Goal: Task Accomplishment & Management: Manage account settings

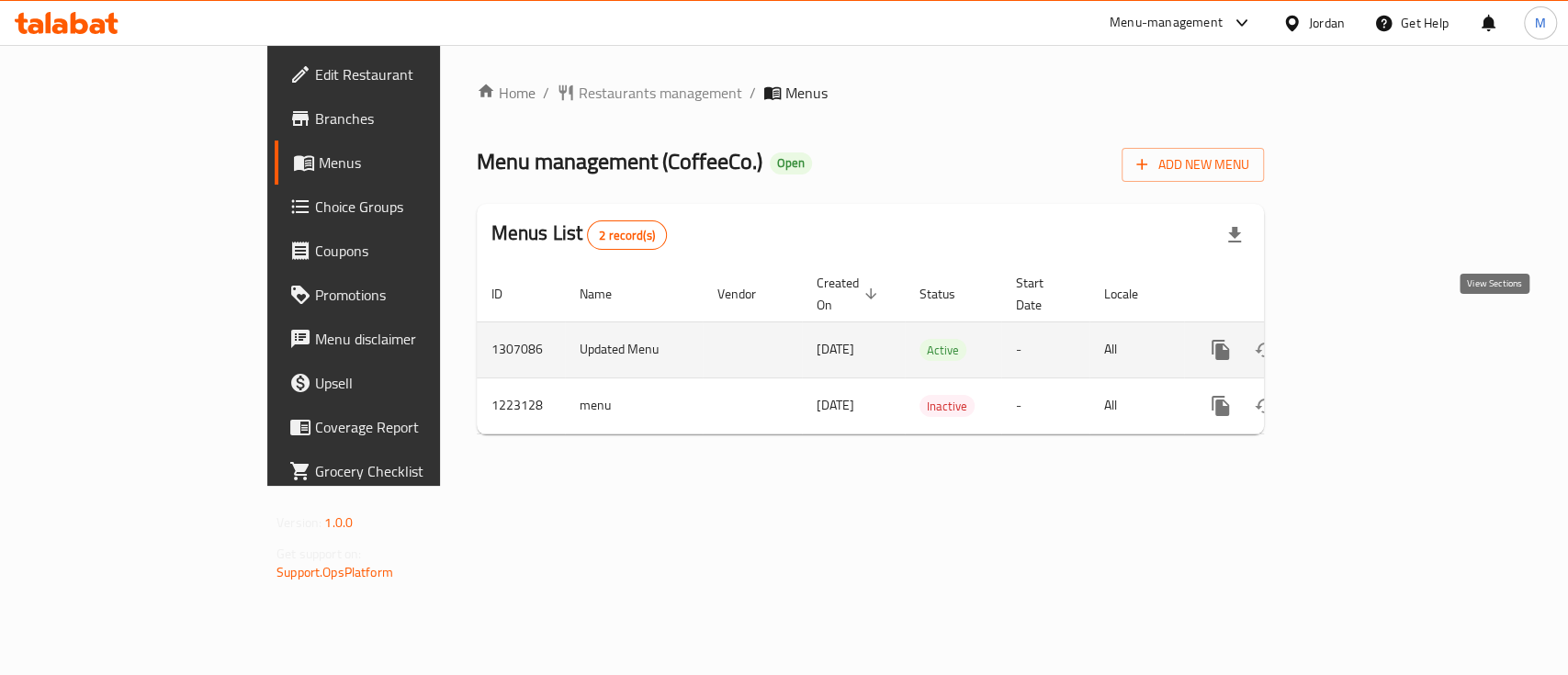
click at [1364, 338] on icon "enhanced table" at bounding box center [1353, 349] width 22 height 22
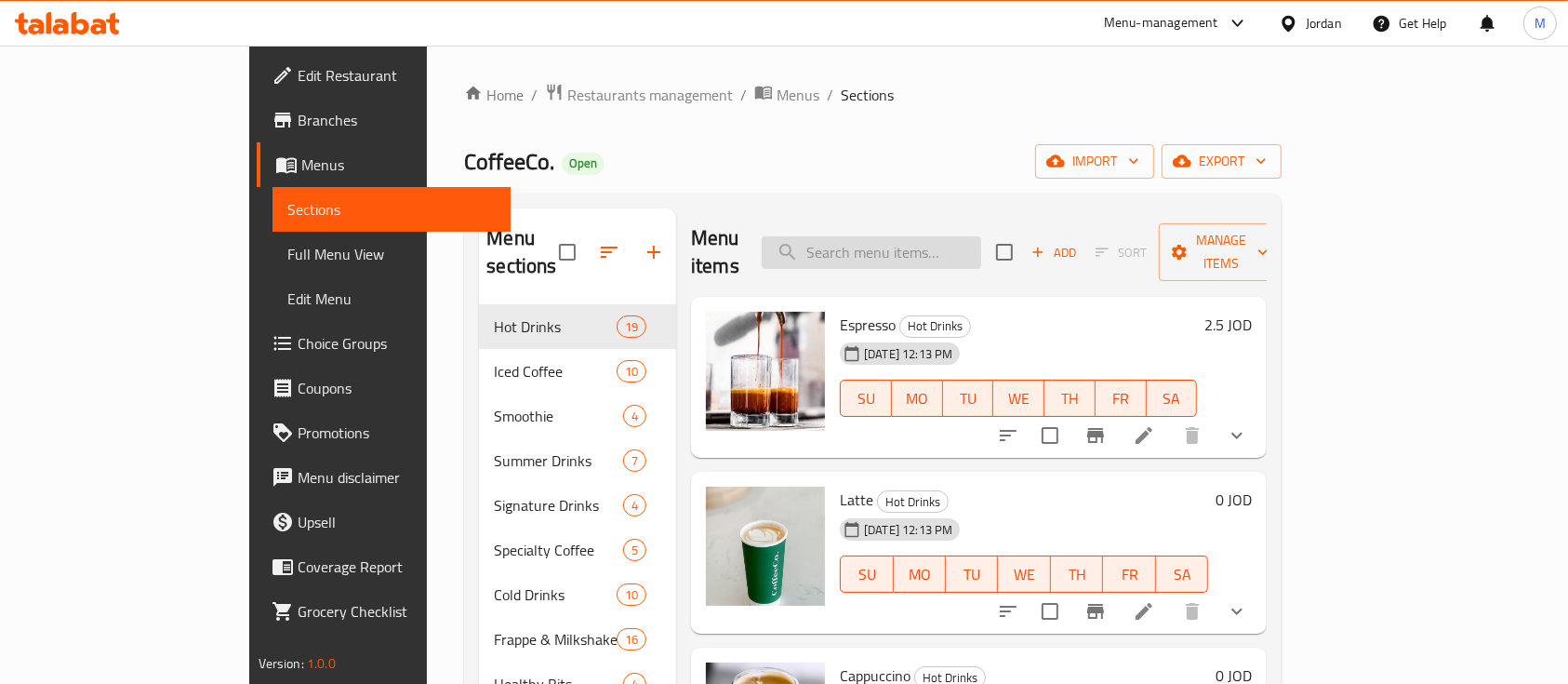
click at [946, 237] on input "search" at bounding box center [872, 252] width 219 height 32
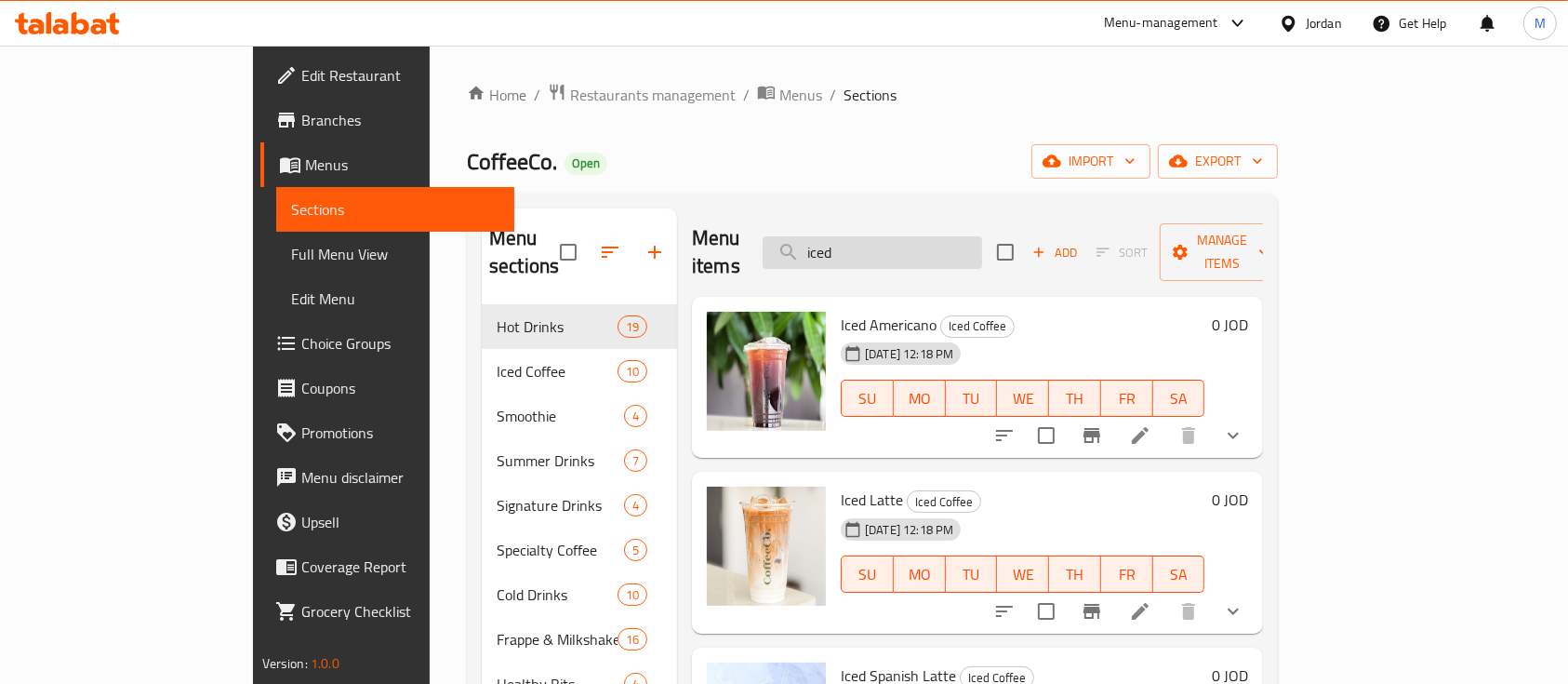
click at [949, 239] on input "iced" at bounding box center [873, 252] width 219 height 32
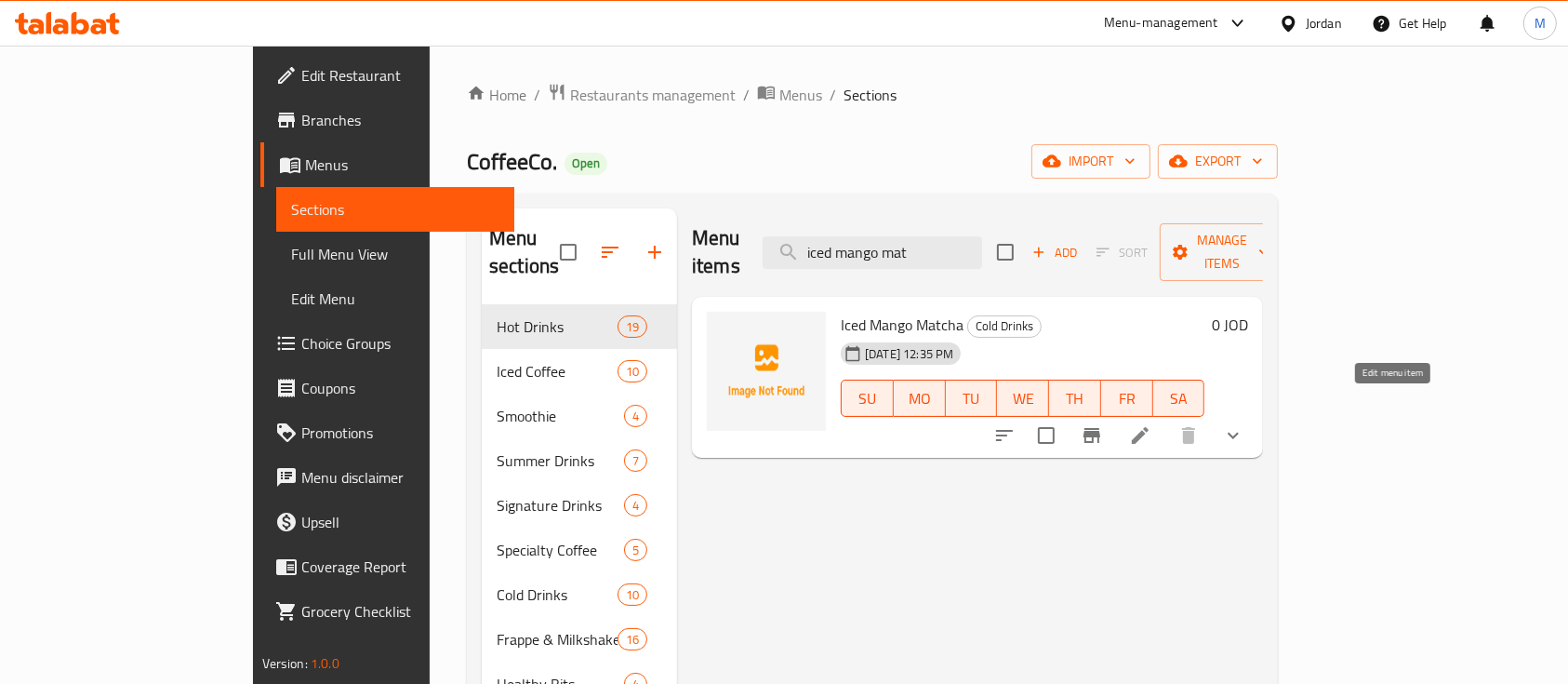
type input "iced mango mat"
click at [1152, 424] on icon at bounding box center [1140, 435] width 23 height 23
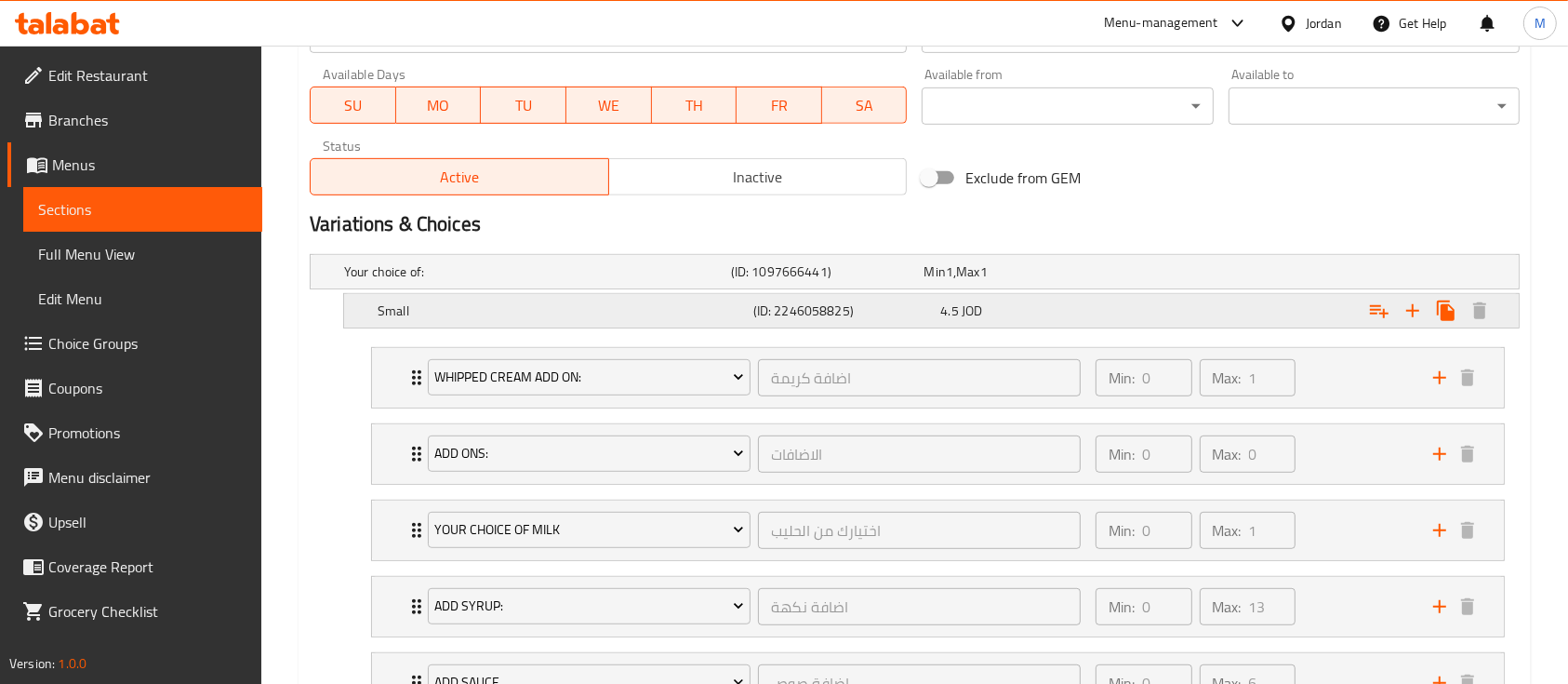
scroll to position [812, 0]
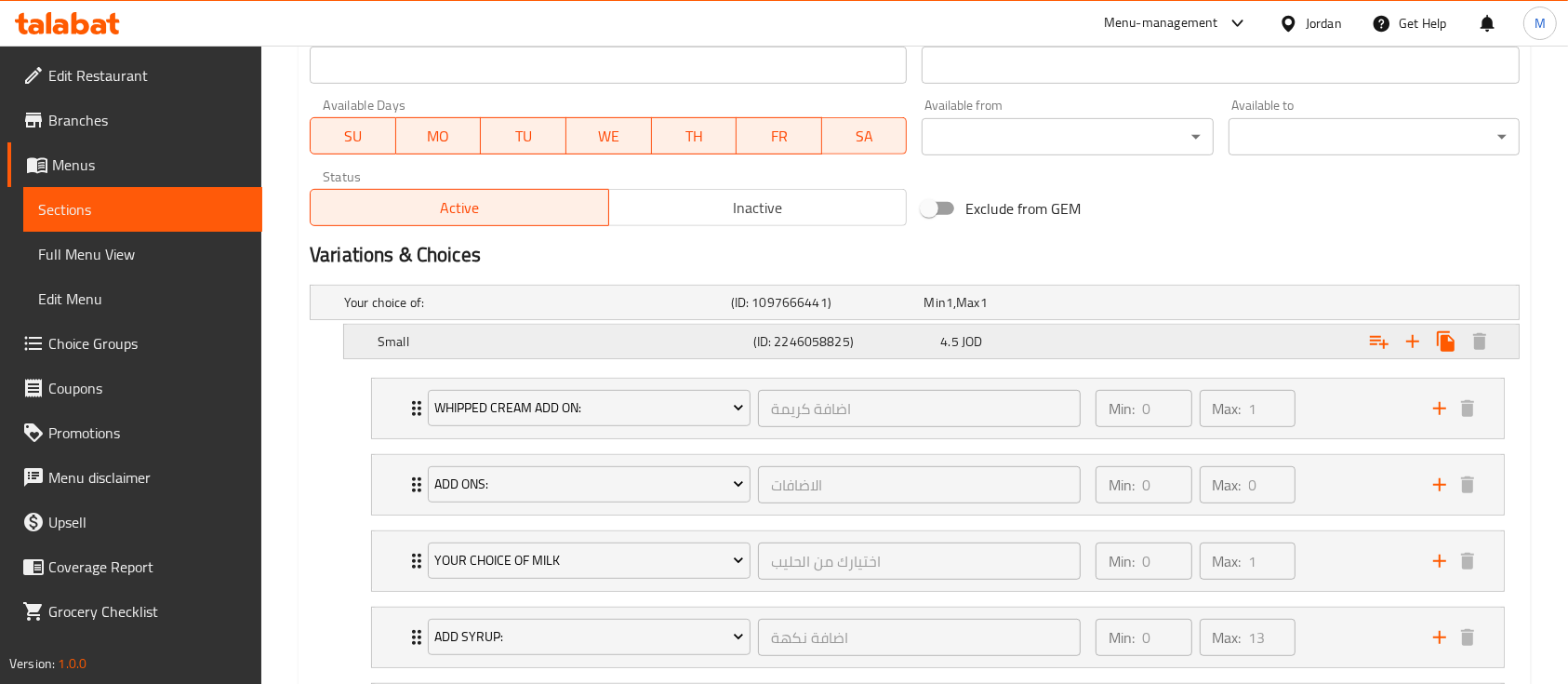
click at [1040, 328] on div "4.5 JOD" at bounding box center [1030, 341] width 188 height 26
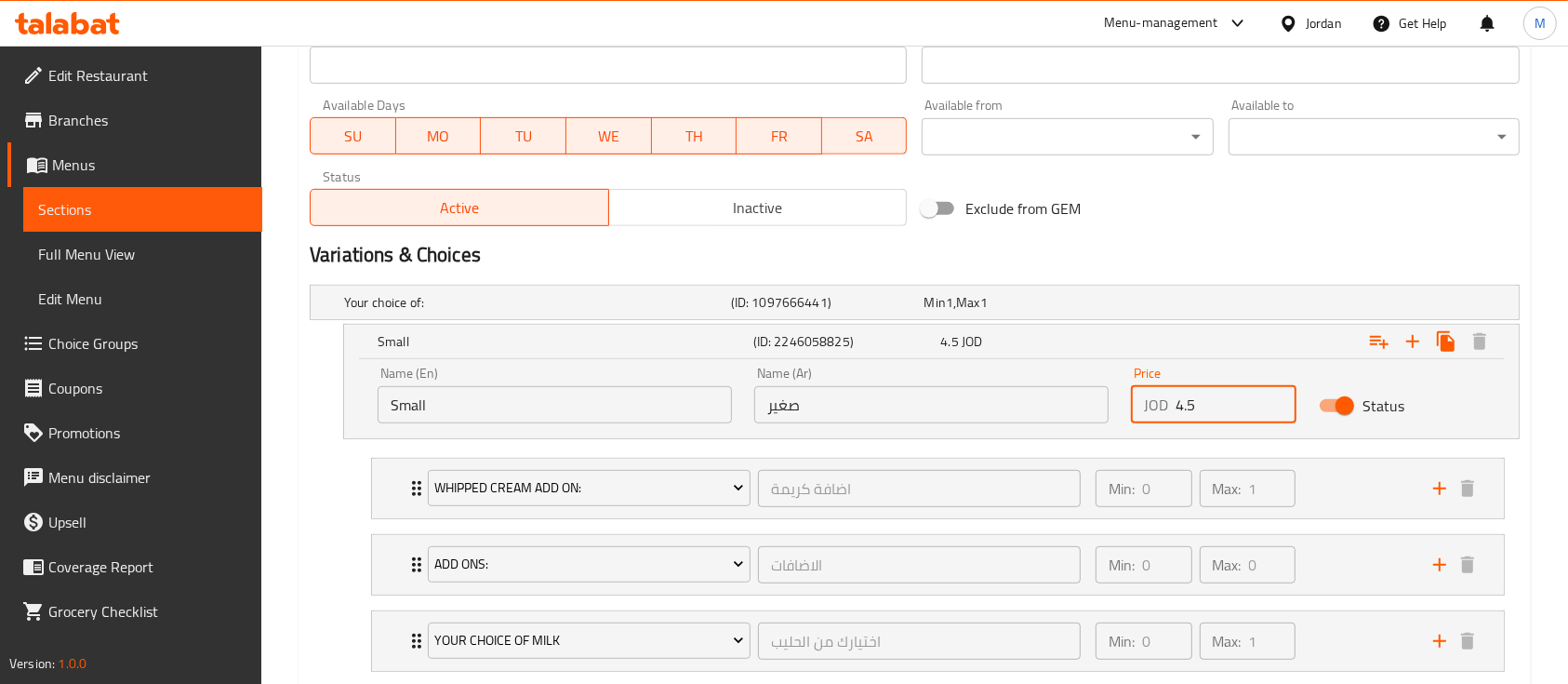
click at [1196, 407] on input "4.5" at bounding box center [1236, 405] width 120 height 37
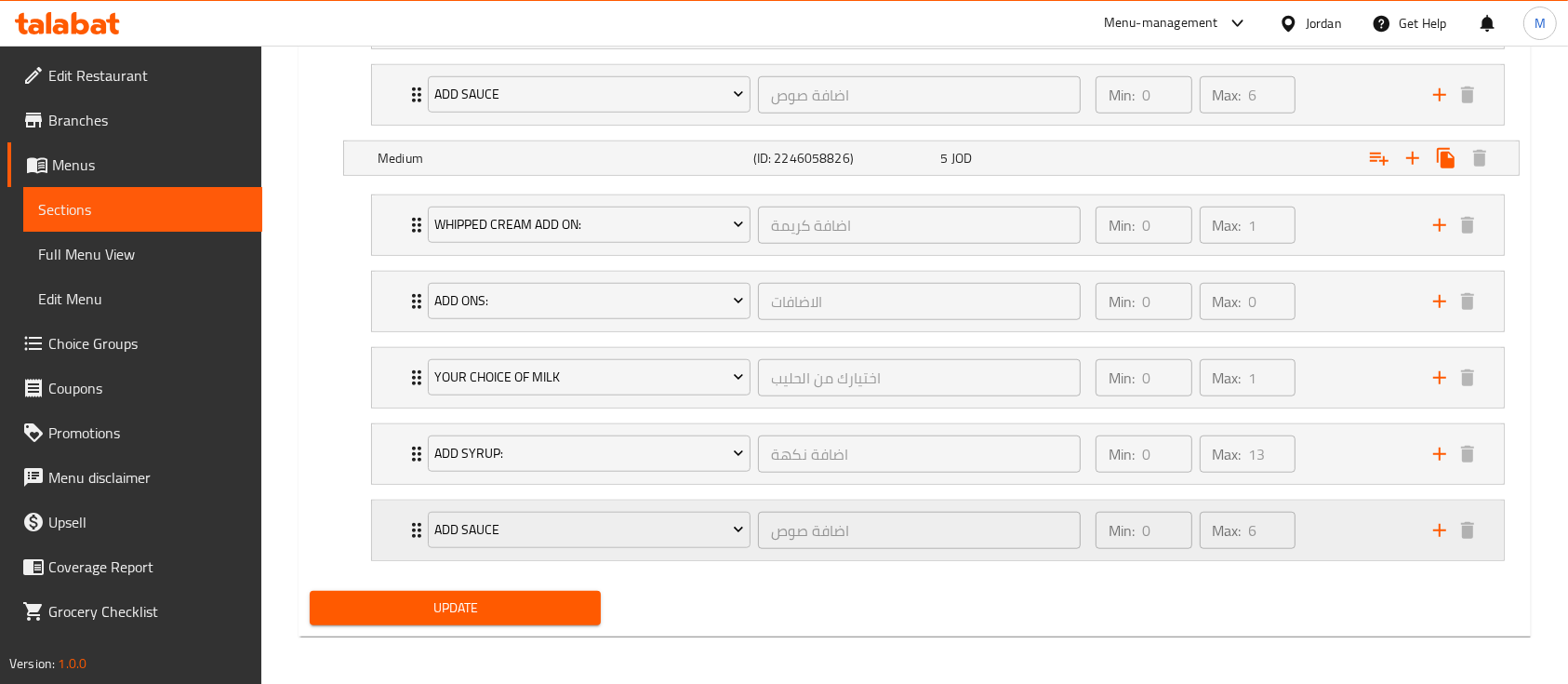
scroll to position [1513, 0]
type input "4.75"
click at [541, 611] on span "Update" at bounding box center [454, 607] width 261 height 24
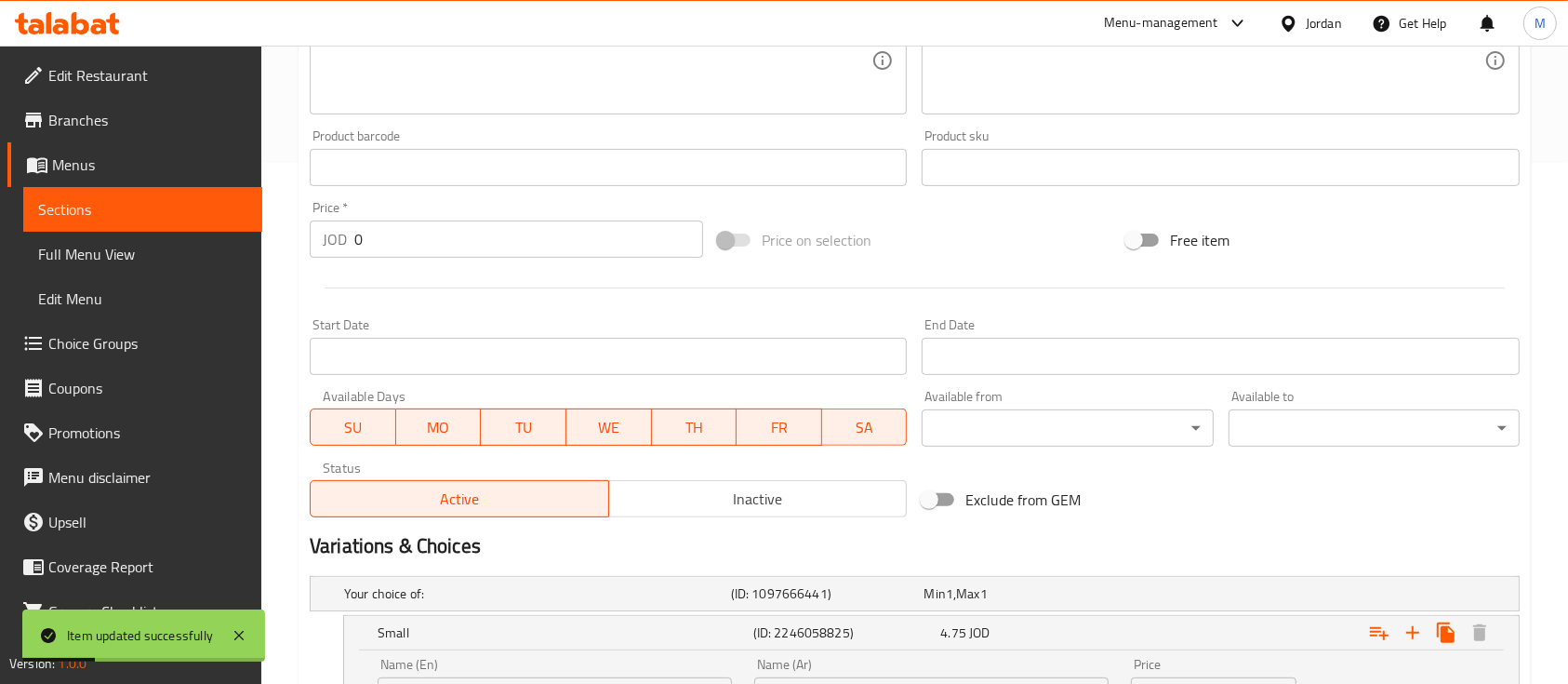
scroll to position [149, 0]
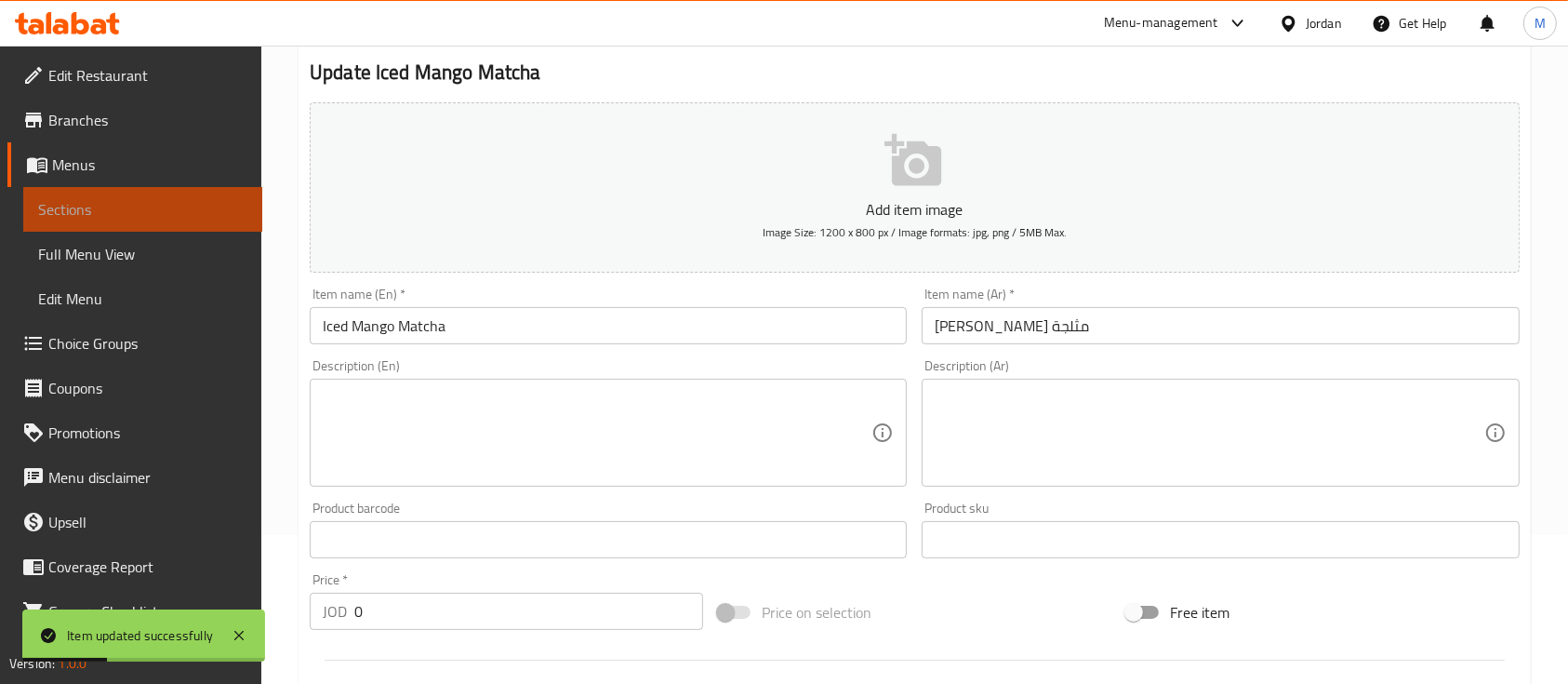
click at [157, 214] on span "Sections" at bounding box center [143, 209] width 210 height 23
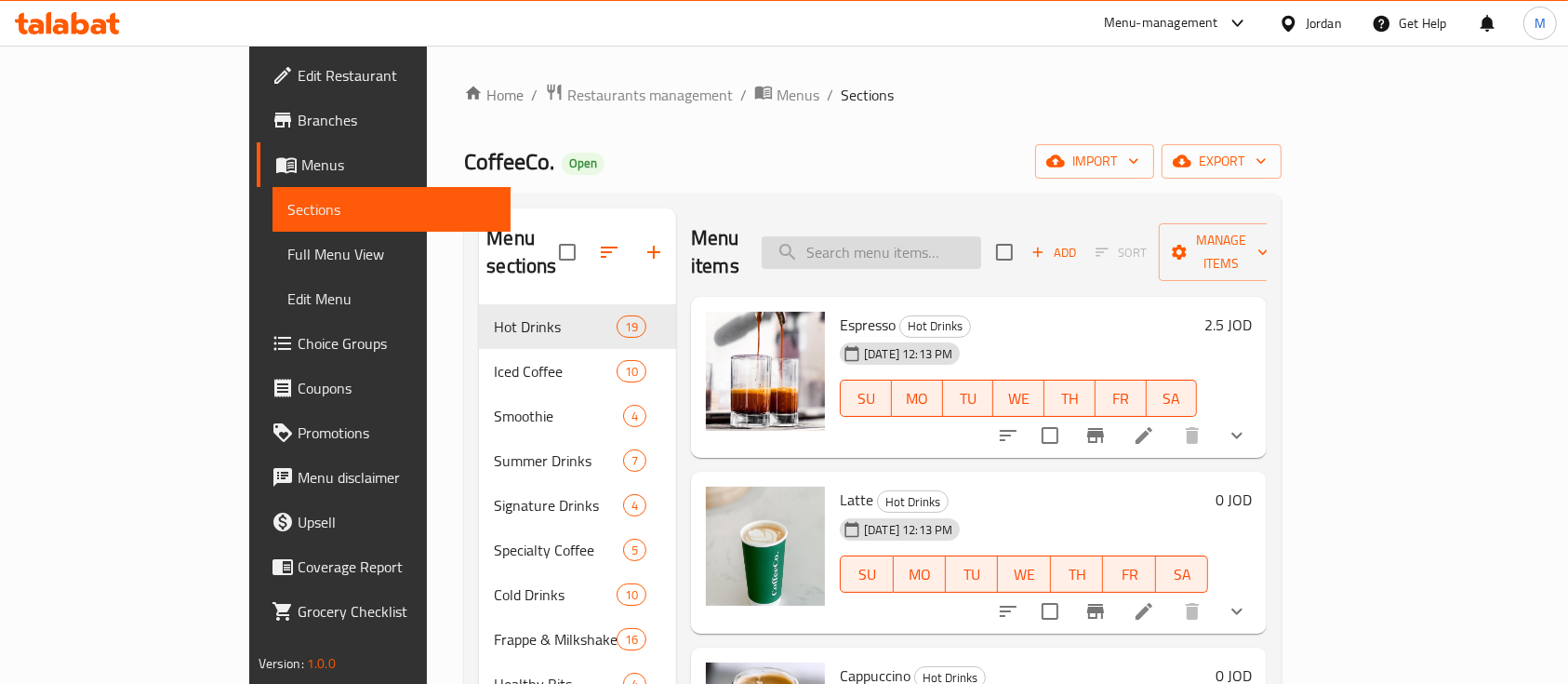
click at [951, 236] on input "search" at bounding box center [872, 252] width 219 height 32
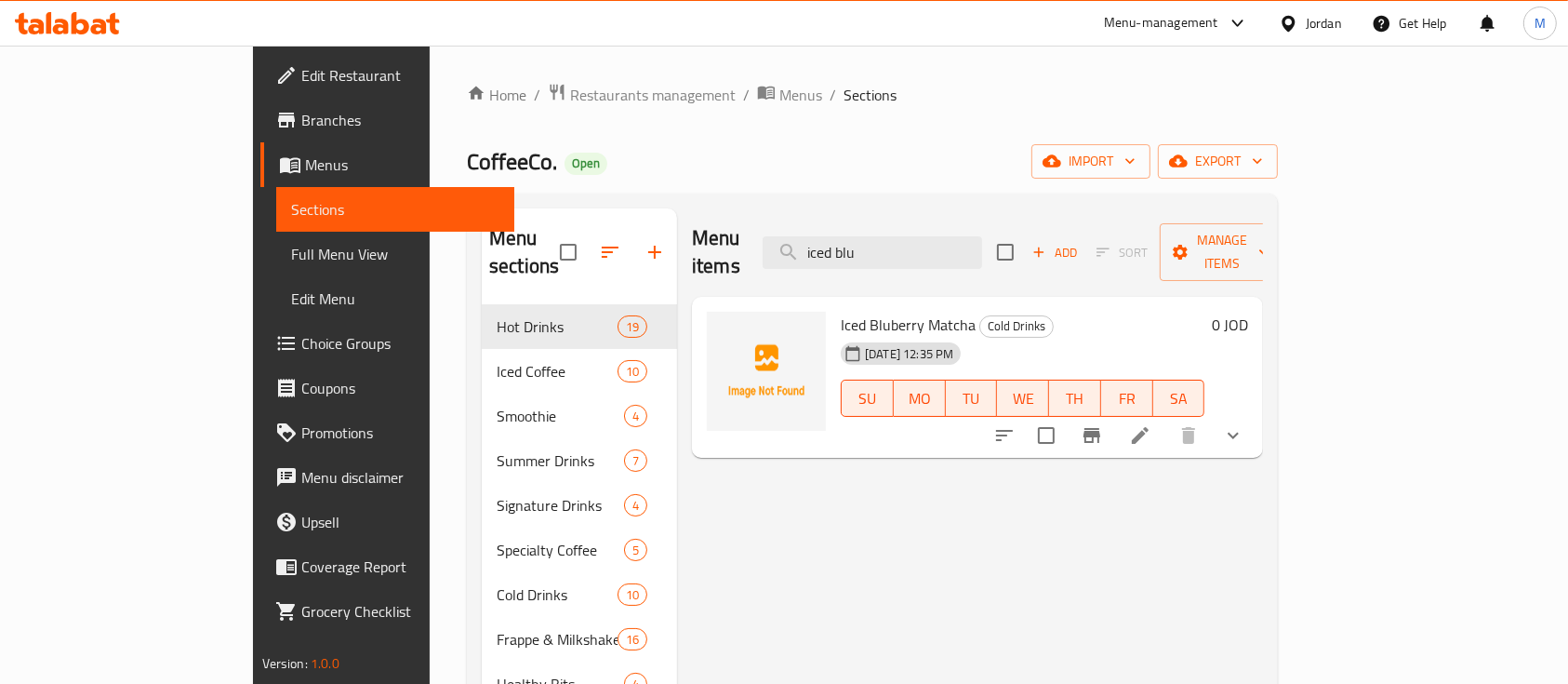
type input "iced blu"
click at [1152, 424] on icon at bounding box center [1140, 435] width 23 height 23
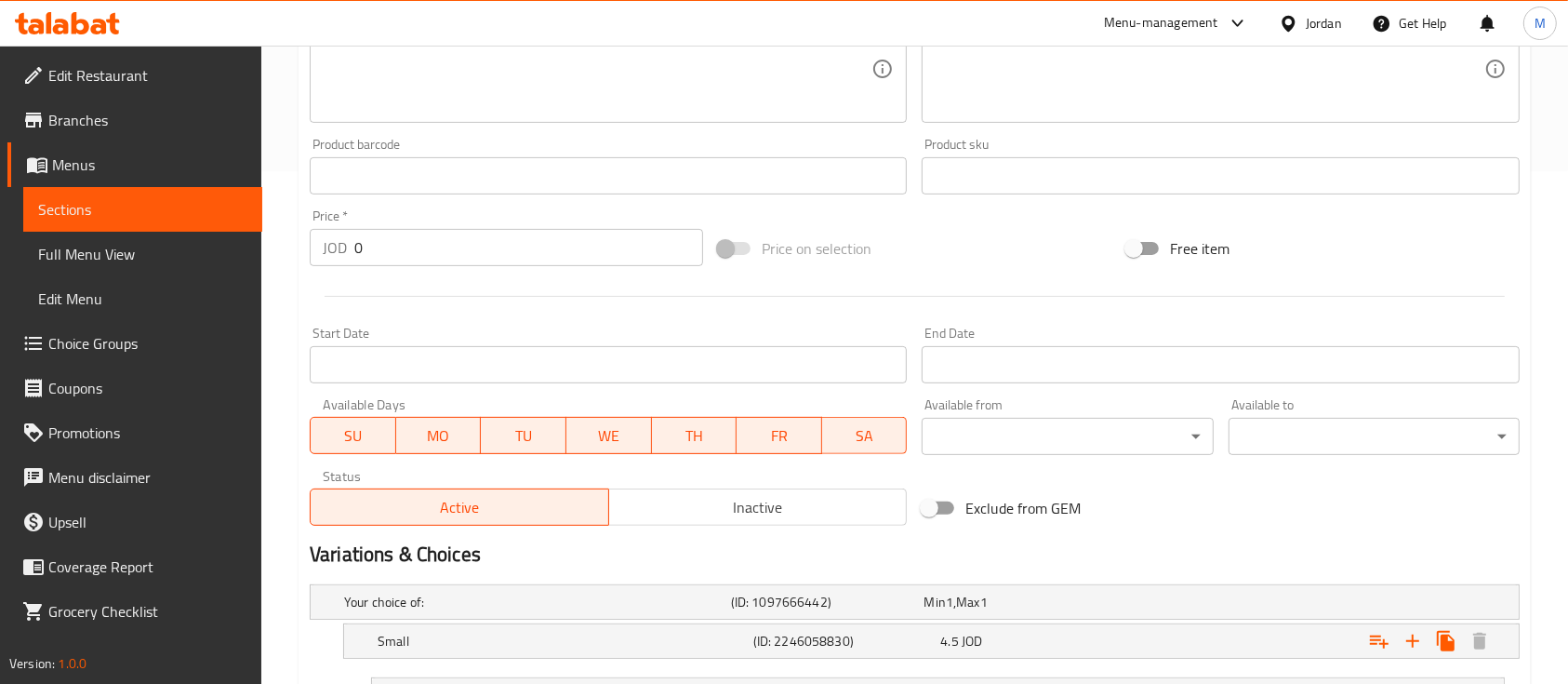
scroll to position [620, 0]
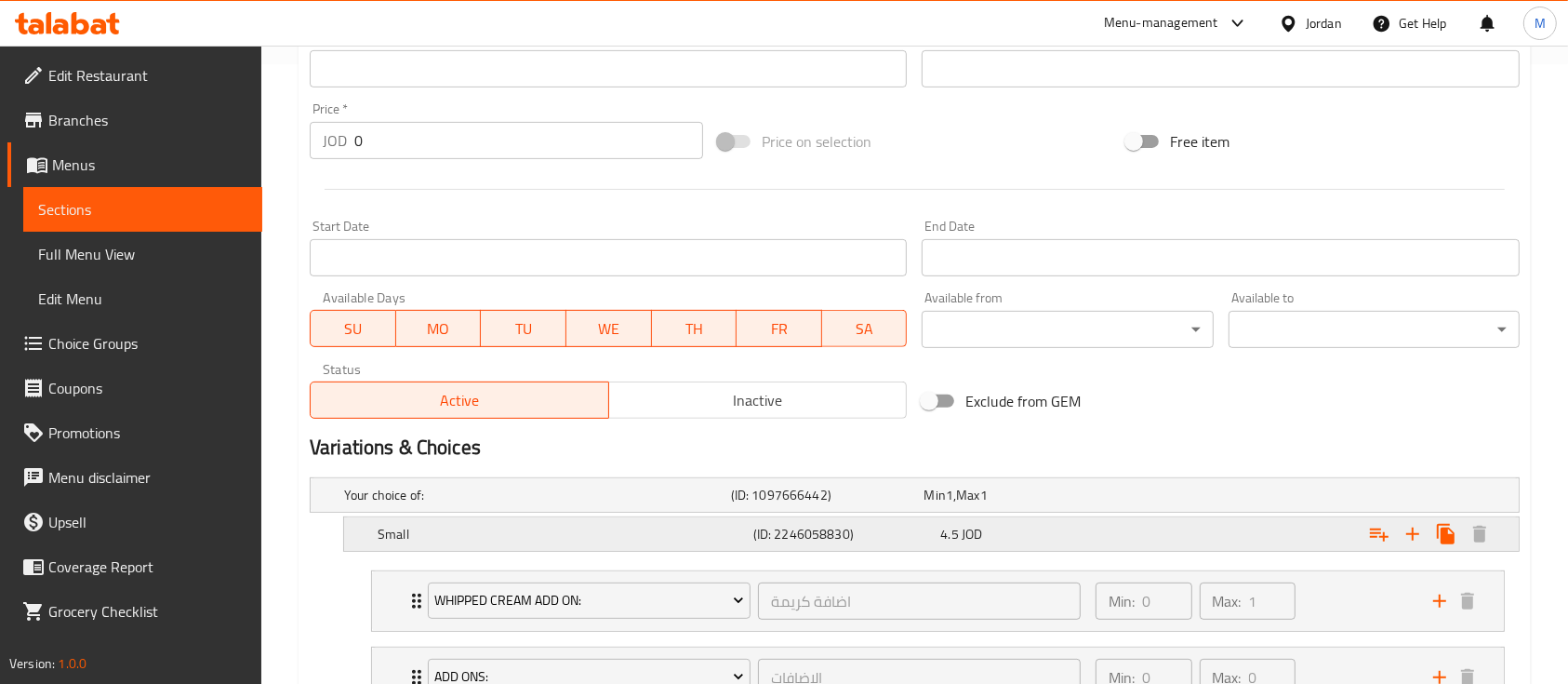
click at [1154, 538] on div "Expand" at bounding box center [1312, 534] width 376 height 41
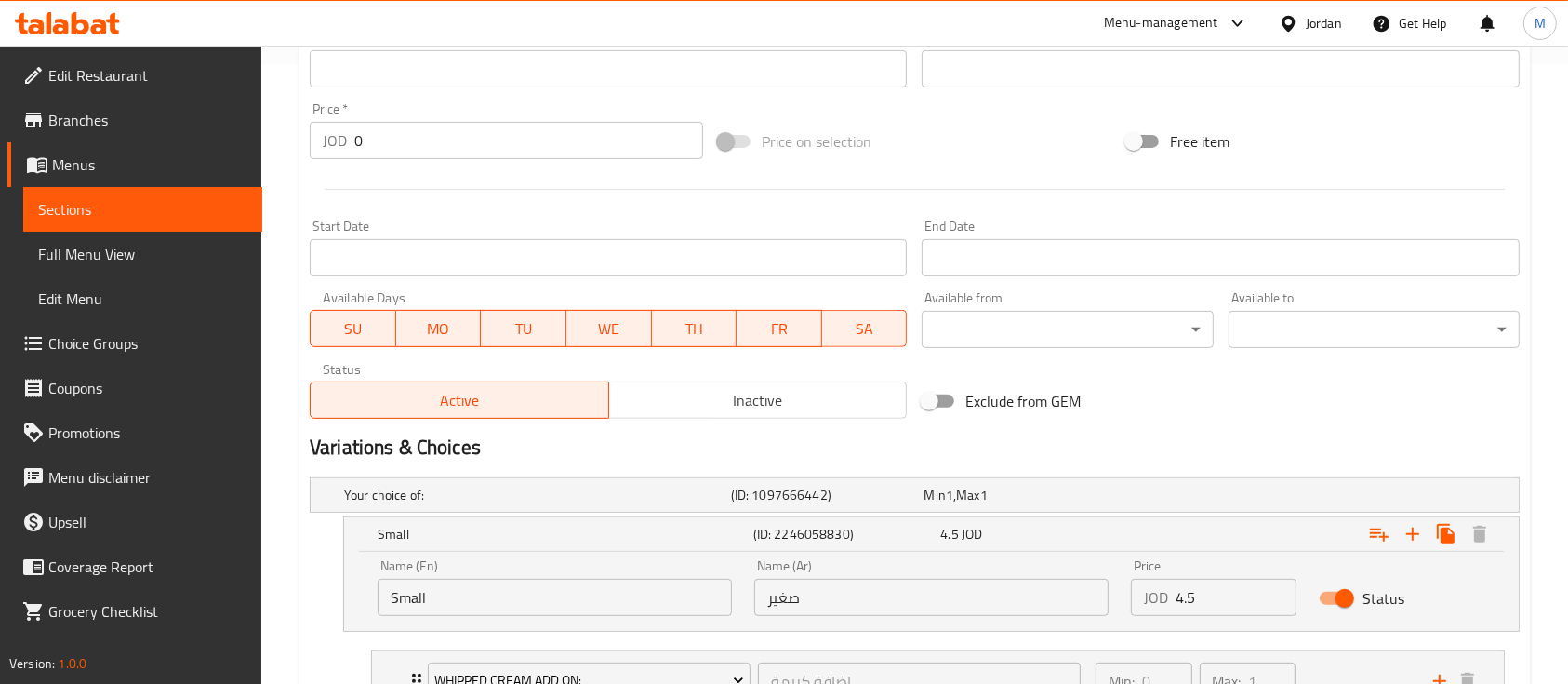
click at [1216, 609] on input "4.5" at bounding box center [1236, 598] width 120 height 37
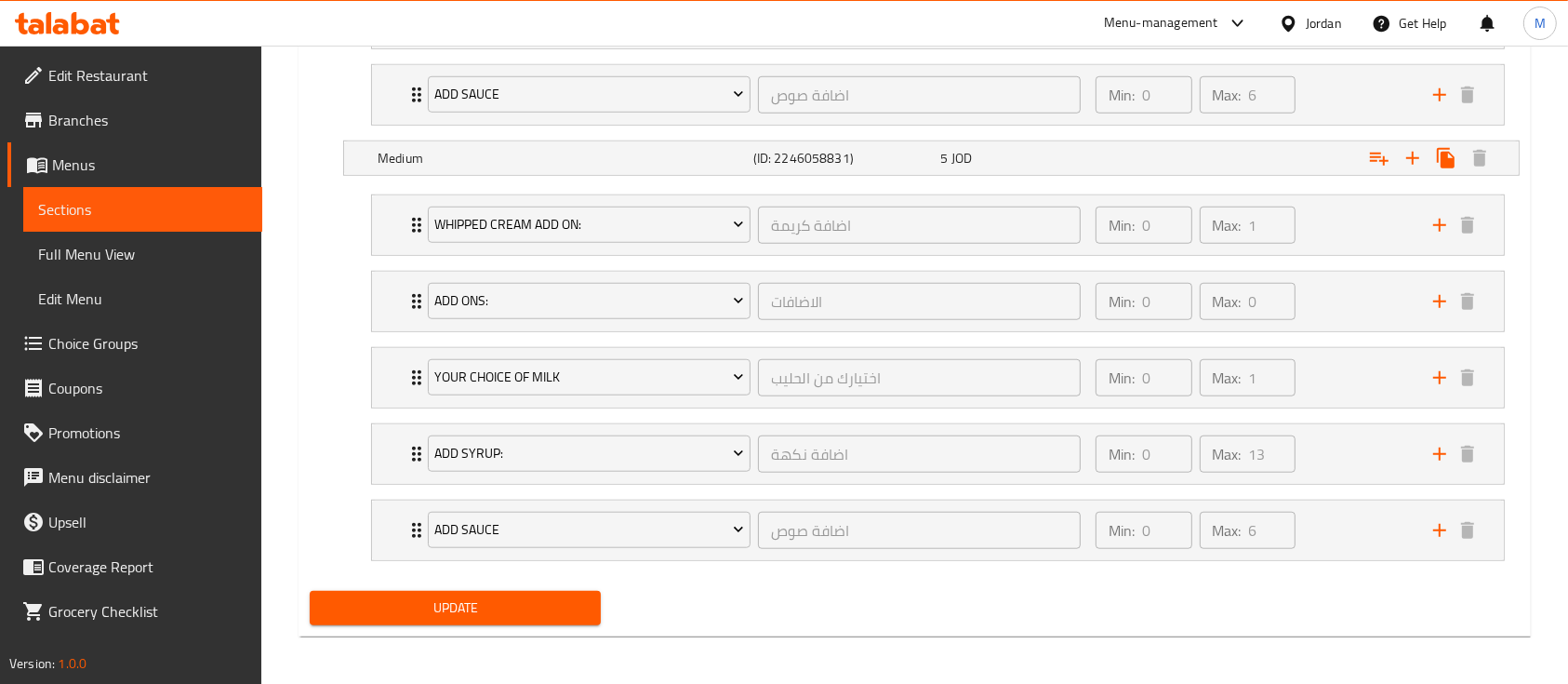
scroll to position [1513, 0]
type input "4.75"
click at [591, 596] on button "Update" at bounding box center [454, 606] width 291 height 34
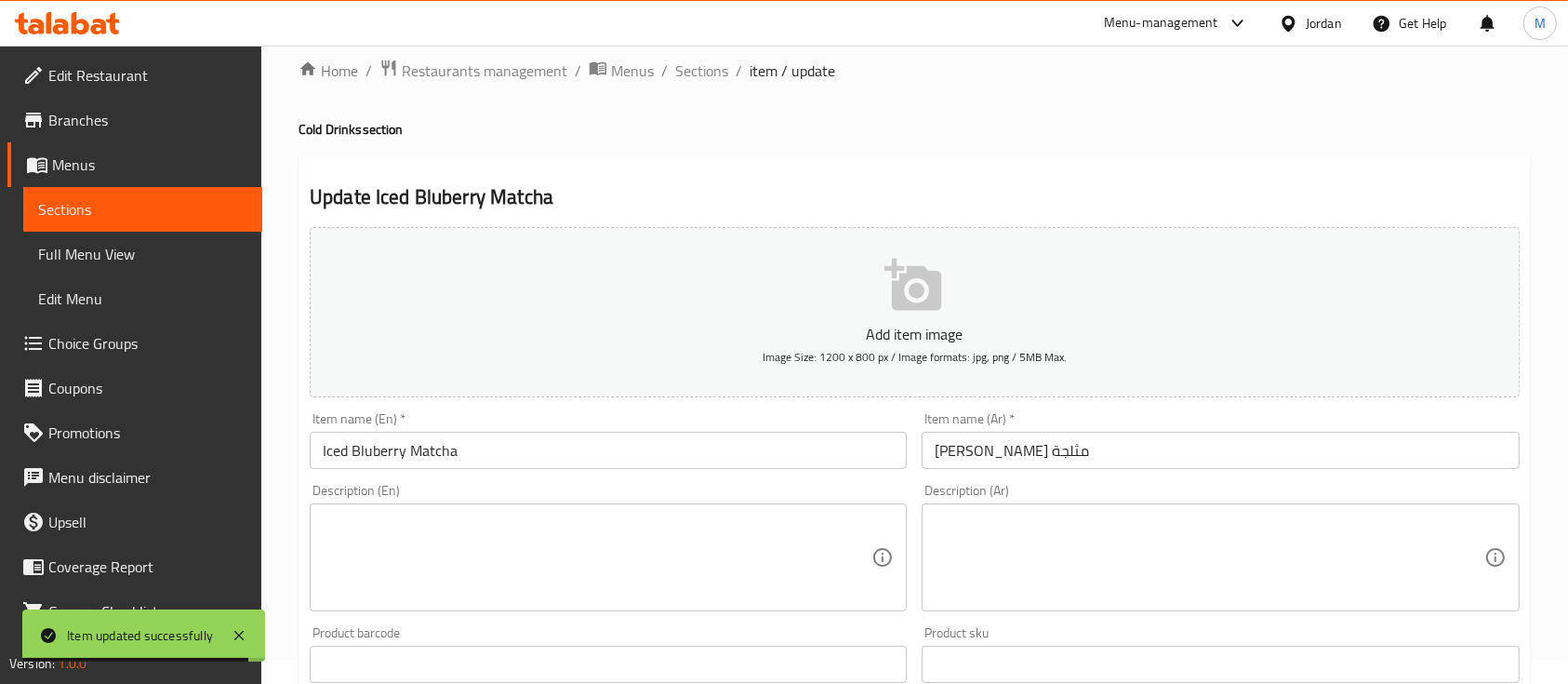
scroll to position [0, 0]
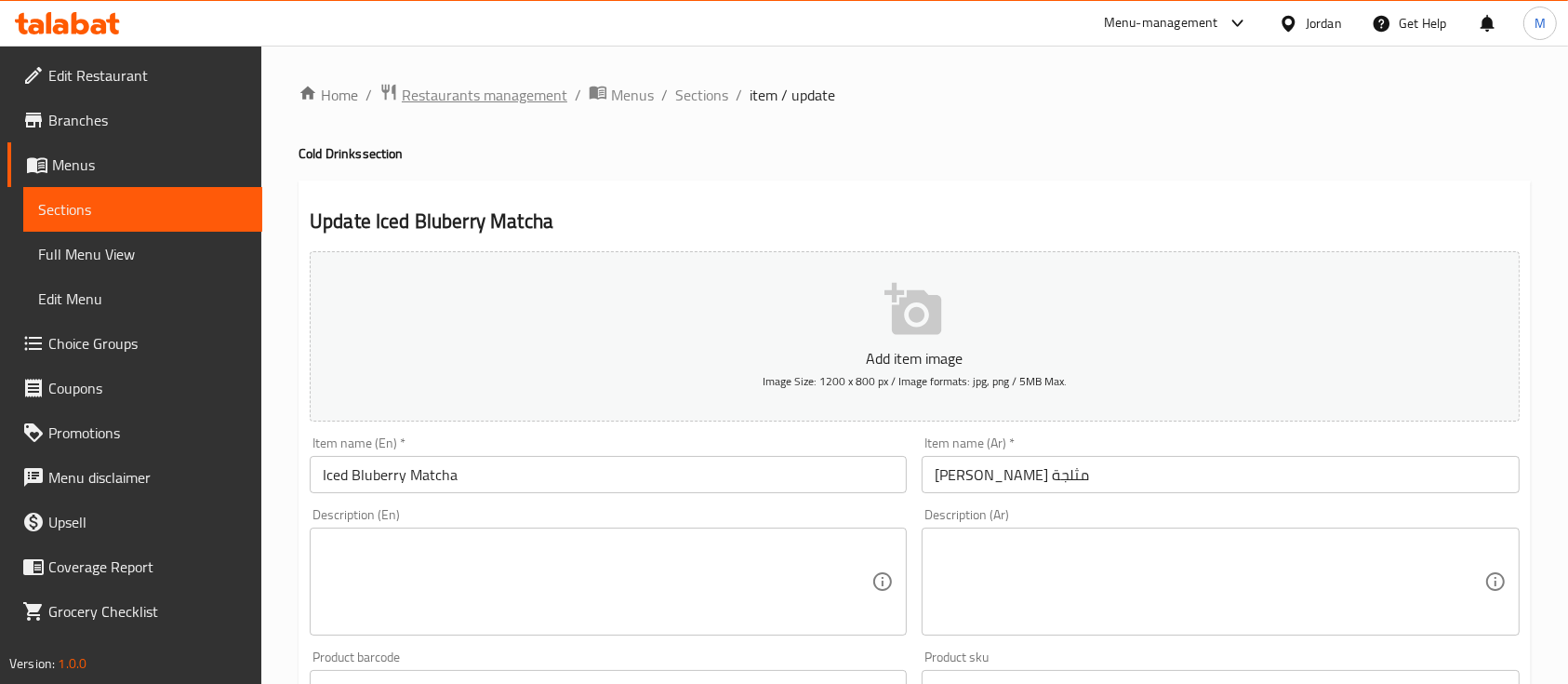
click at [467, 94] on span "Restaurants management" at bounding box center [484, 94] width 166 height 23
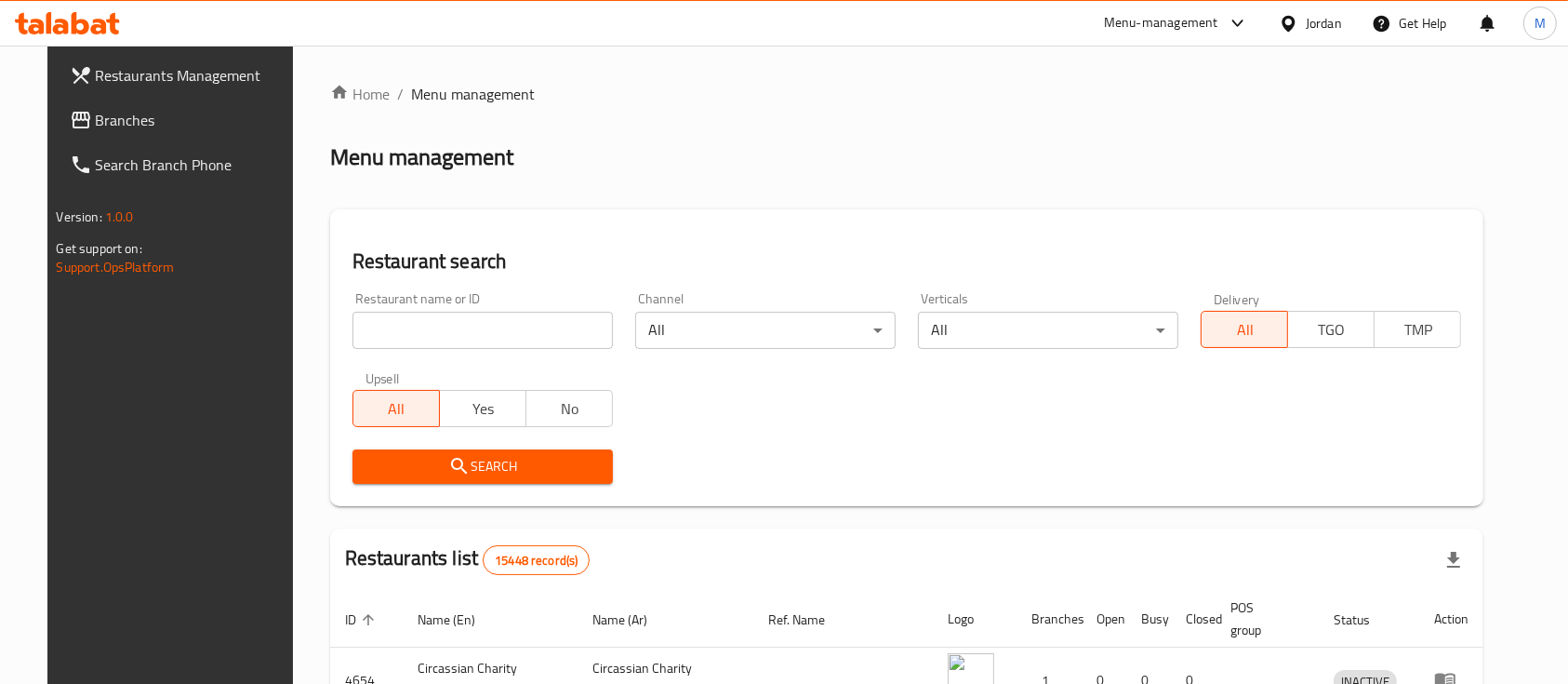
click at [511, 346] on input "search" at bounding box center [483, 330] width 261 height 37
type input "frisco"
click at [534, 465] on span "Search" at bounding box center [483, 466] width 231 height 24
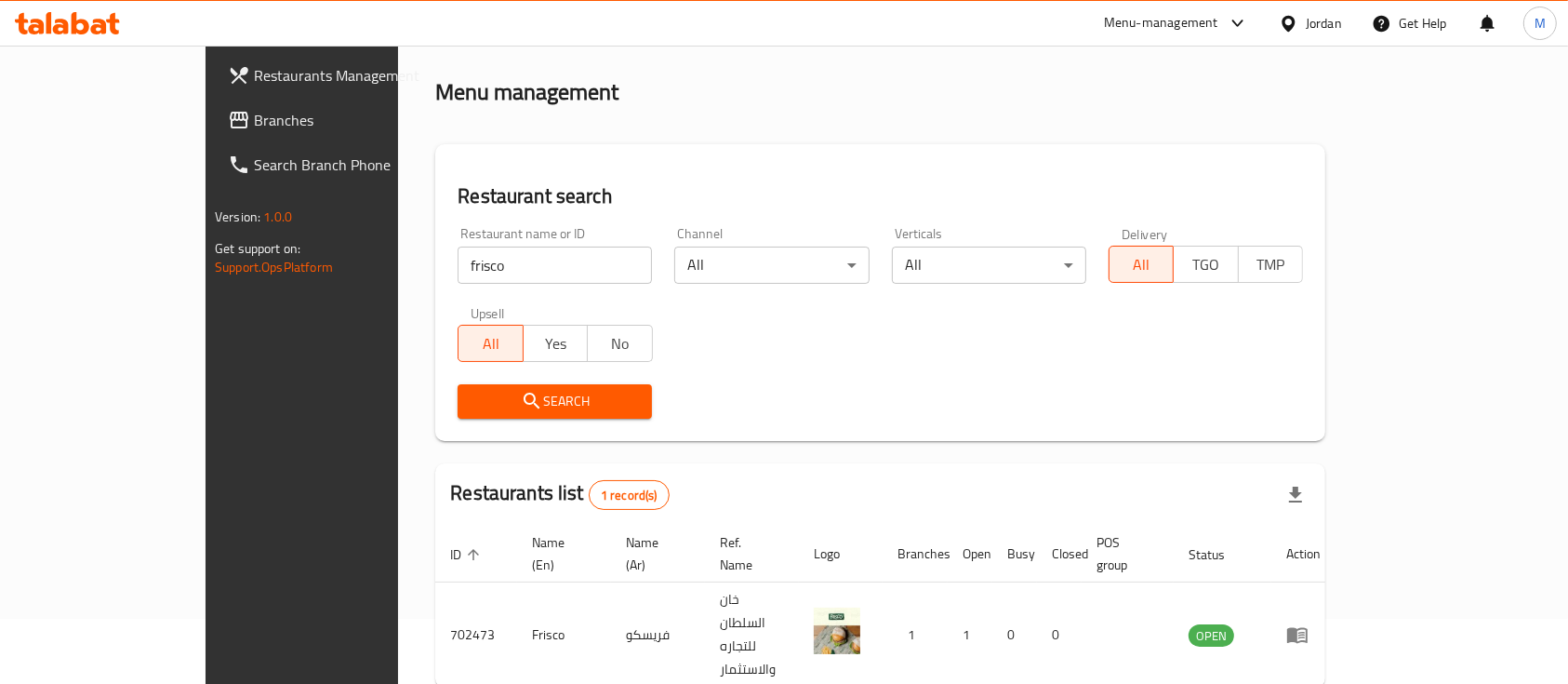
scroll to position [109, 0]
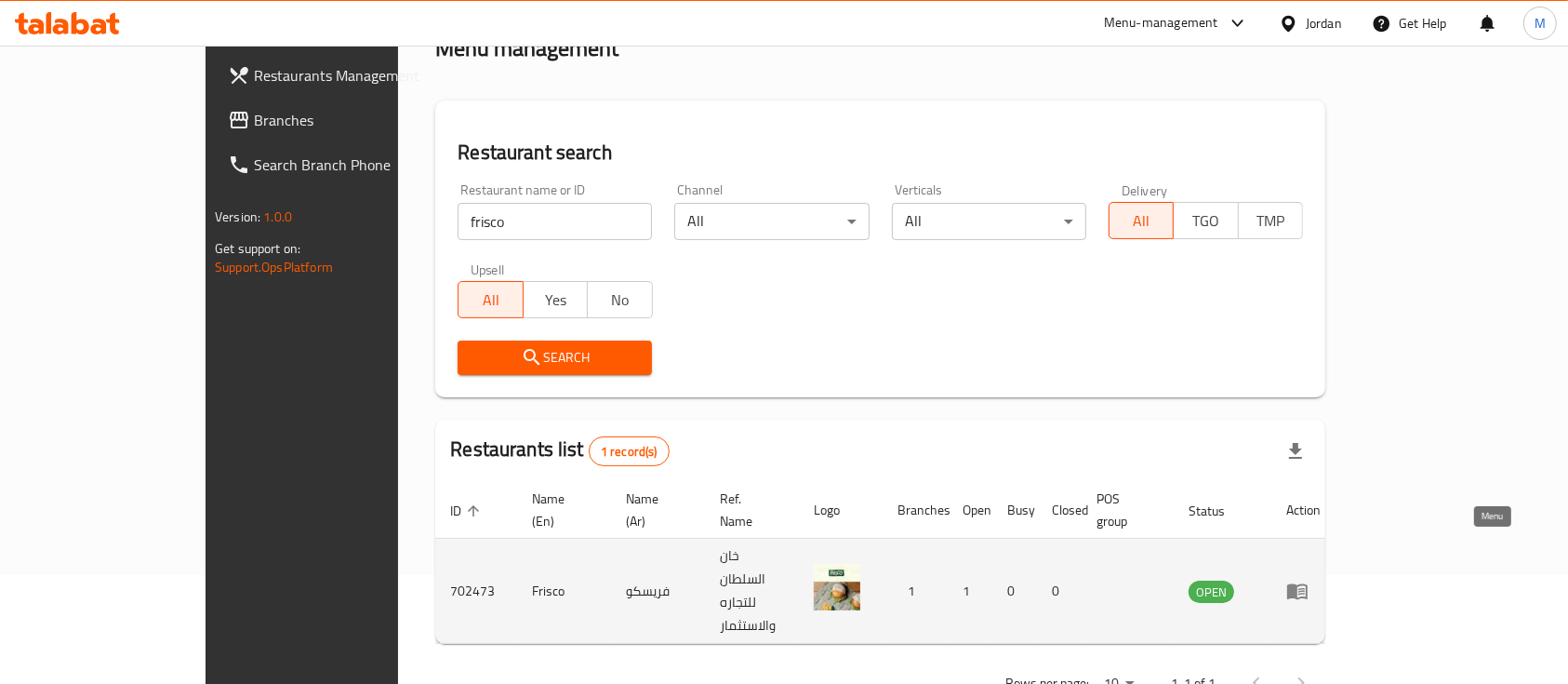
click at [1307, 584] on icon "enhanced table" at bounding box center [1297, 592] width 21 height 16
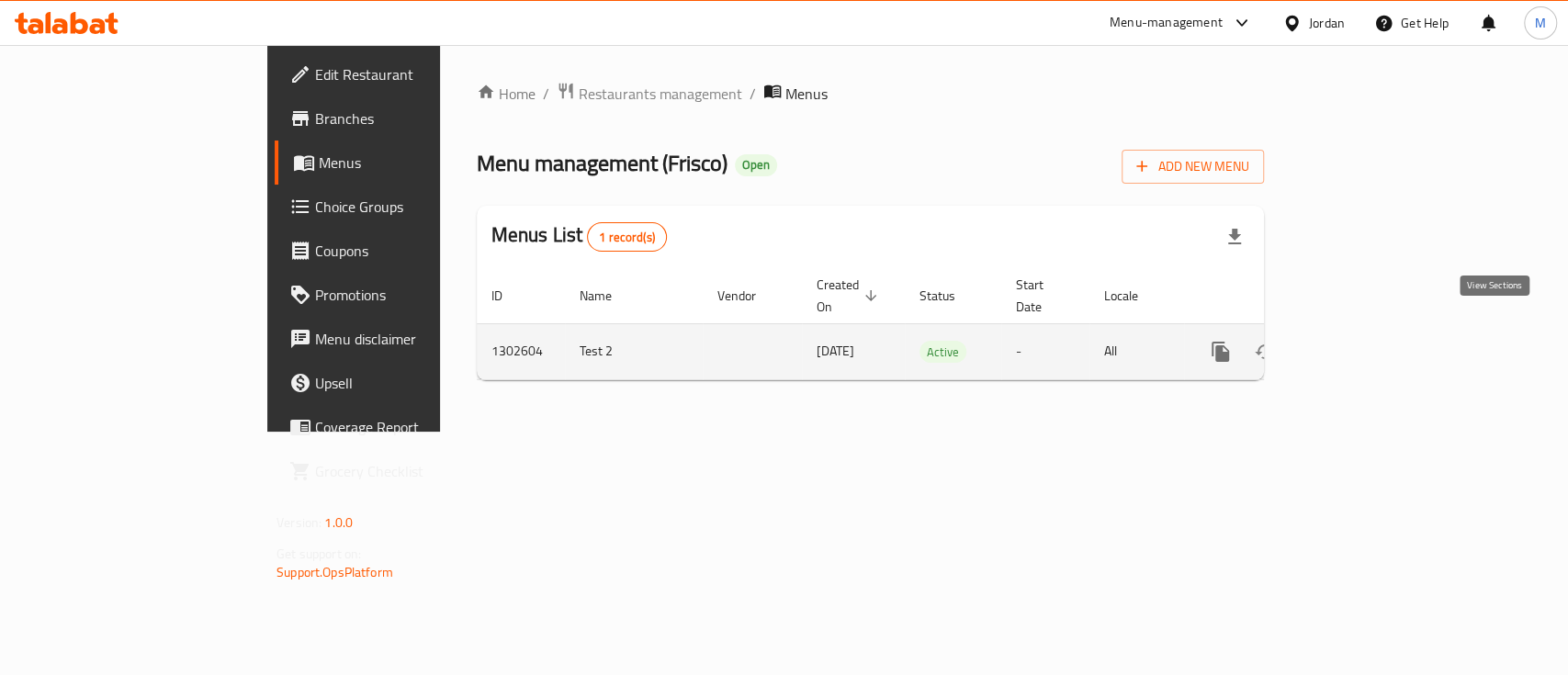
click at [1376, 338] on link "enhanced table" at bounding box center [1353, 352] width 44 height 44
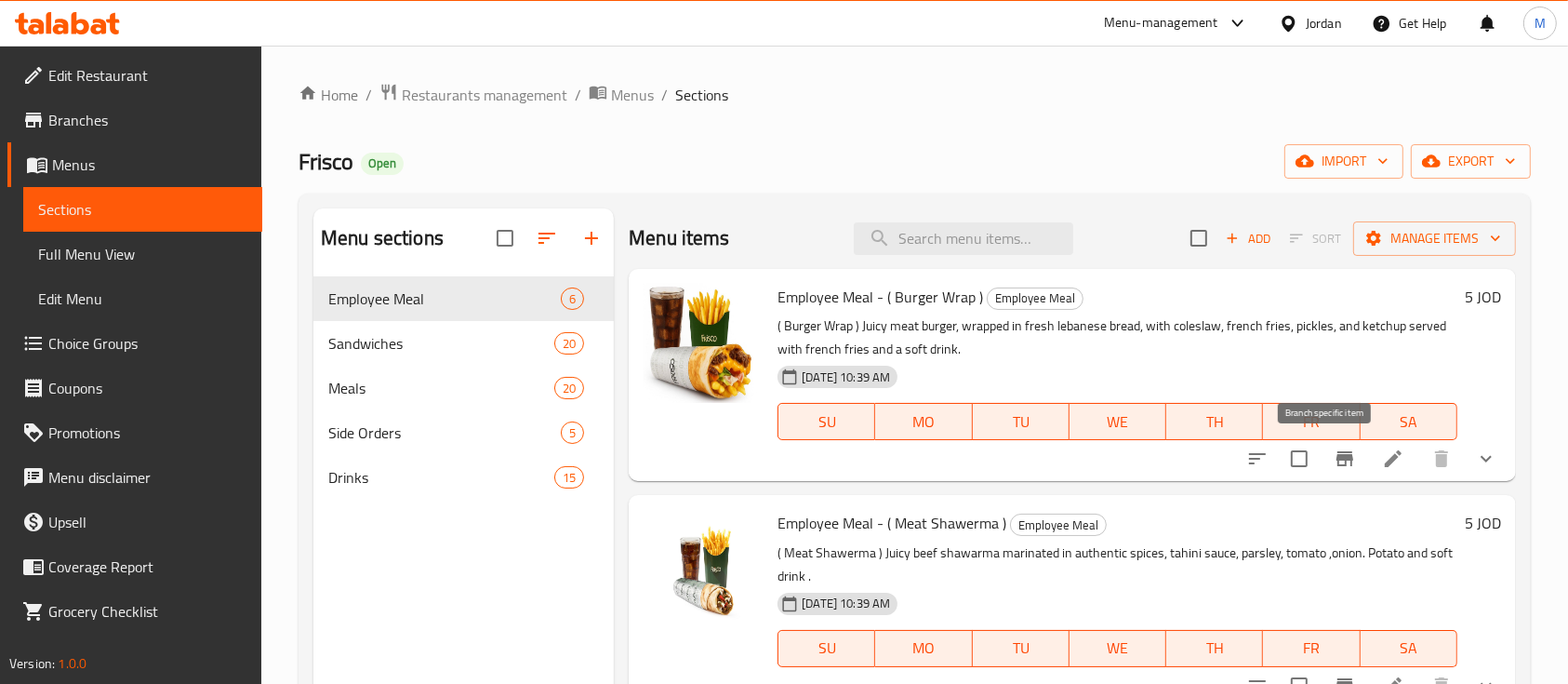
click at [1346, 455] on button "Branch-specific-item" at bounding box center [1346, 459] width 45 height 45
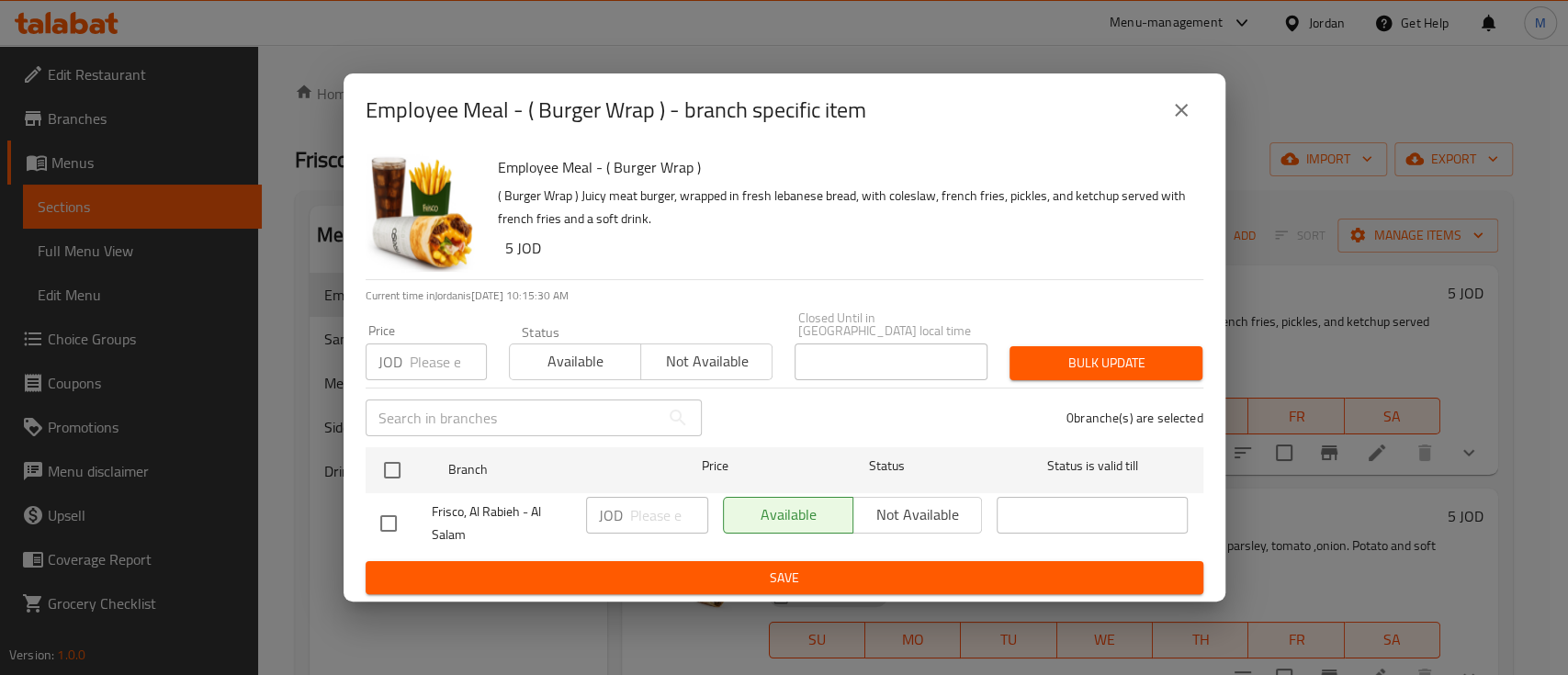
click at [1187, 115] on icon "close" at bounding box center [1181, 110] width 22 height 22
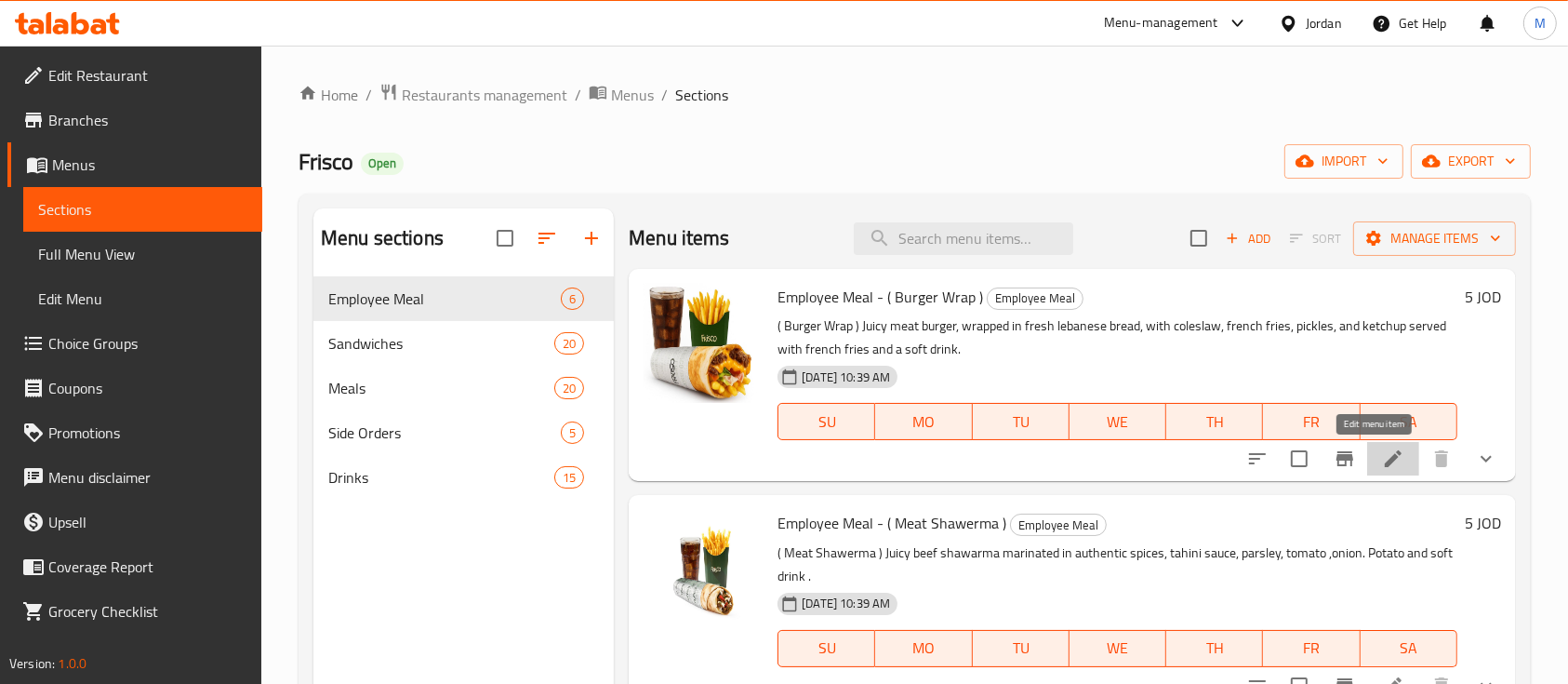
click at [1385, 455] on icon at bounding box center [1393, 459] width 17 height 17
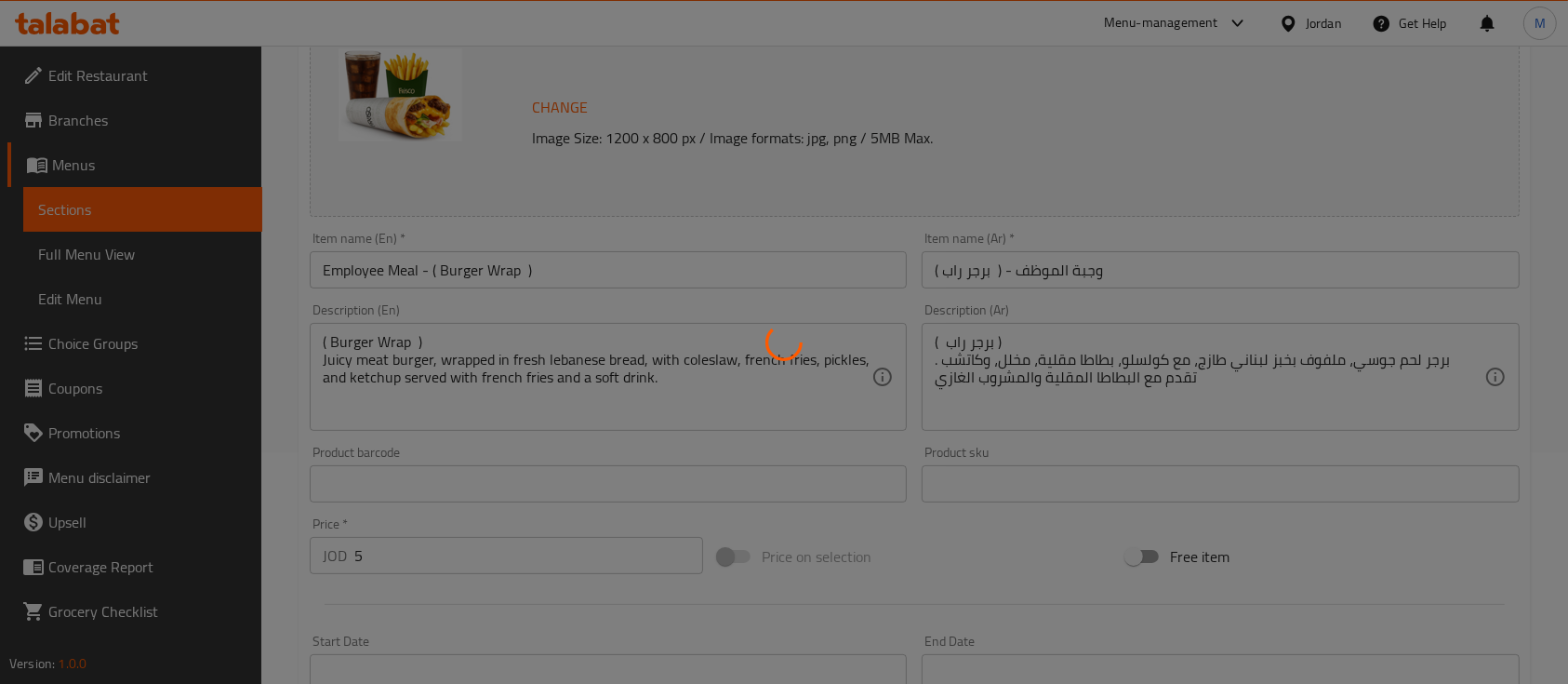
scroll to position [248, 0]
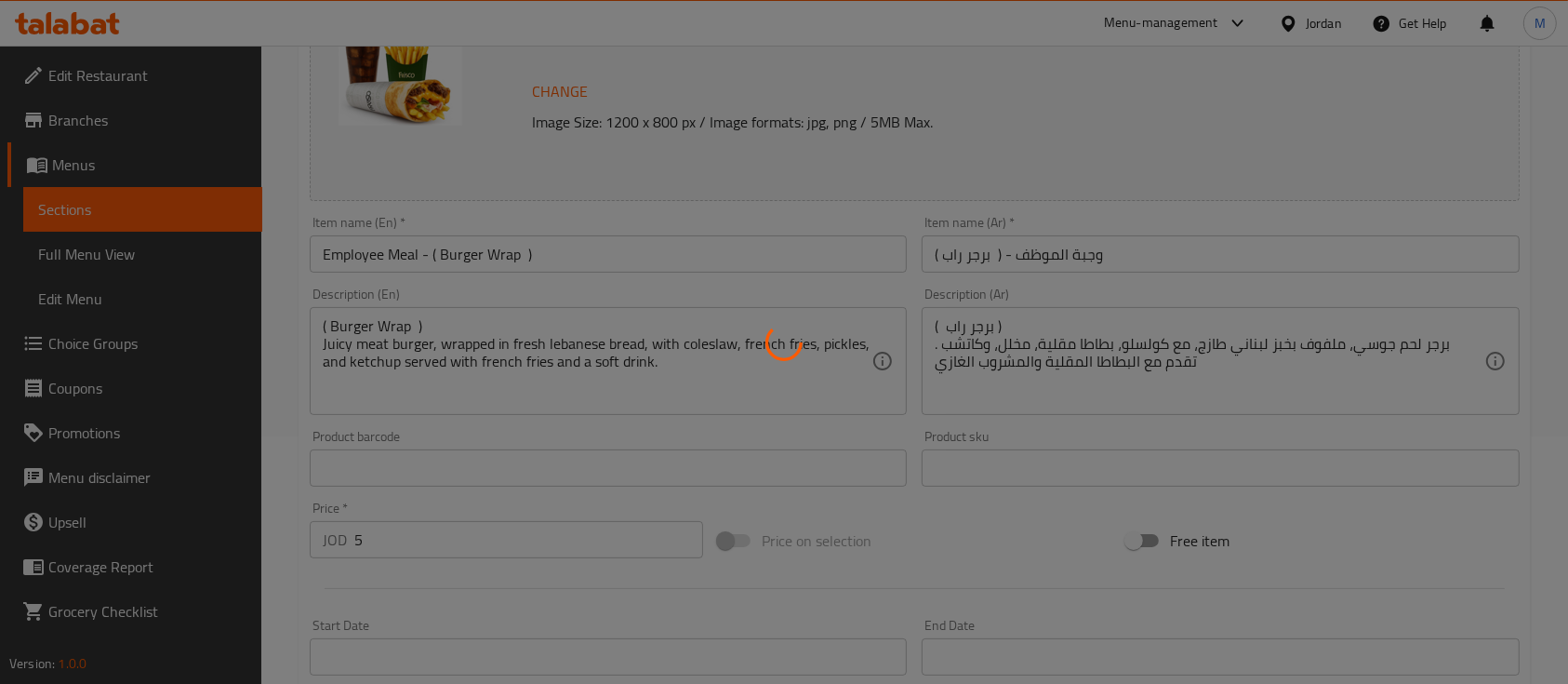
type input "إزالة:"
type input "0"
type input "5"
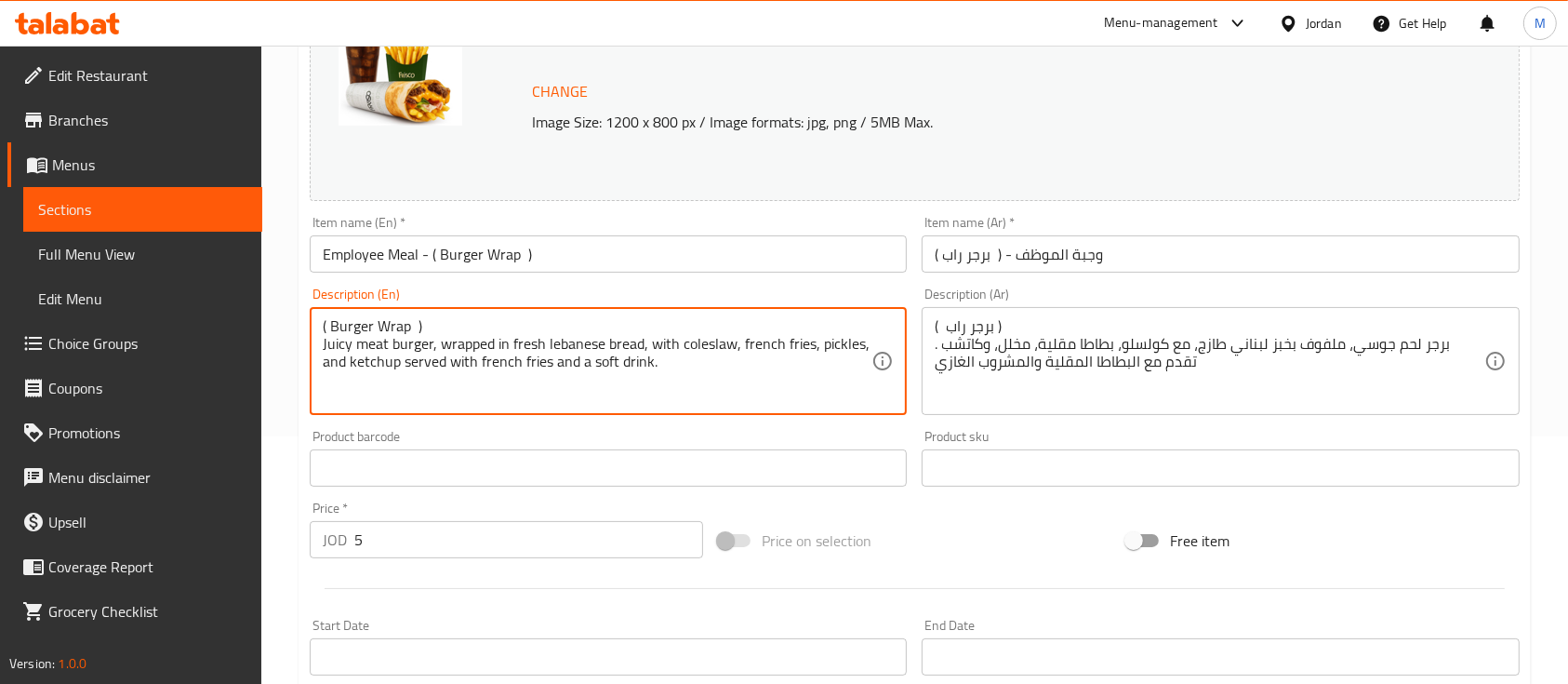
click at [435, 323] on textarea "( Burger Wrap ) Juicy meat burger, wrapped in fresh lebanese bread, with colesl…" at bounding box center [597, 362] width 548 height 88
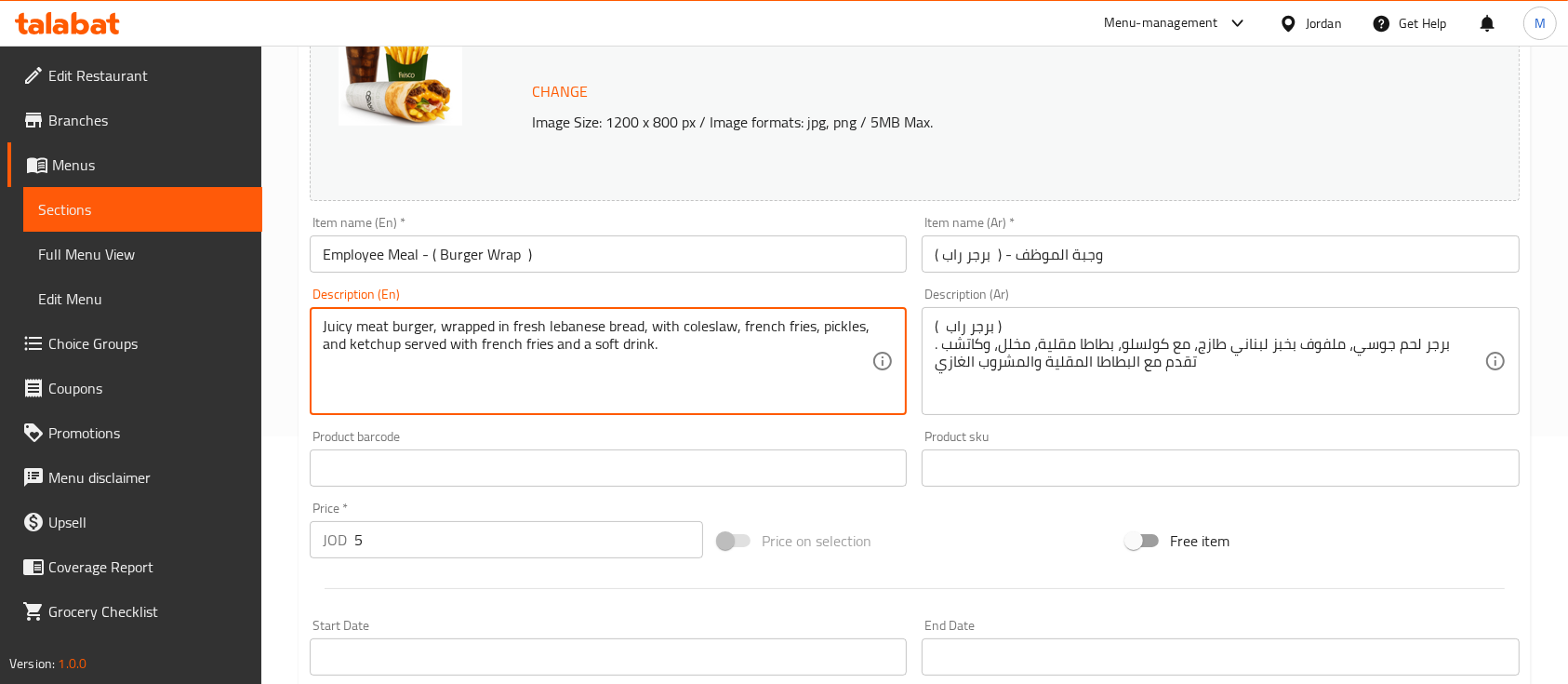
type textarea "Juicy meat burger, wrapped in fresh lebanese bread, with coleslaw, french fries…"
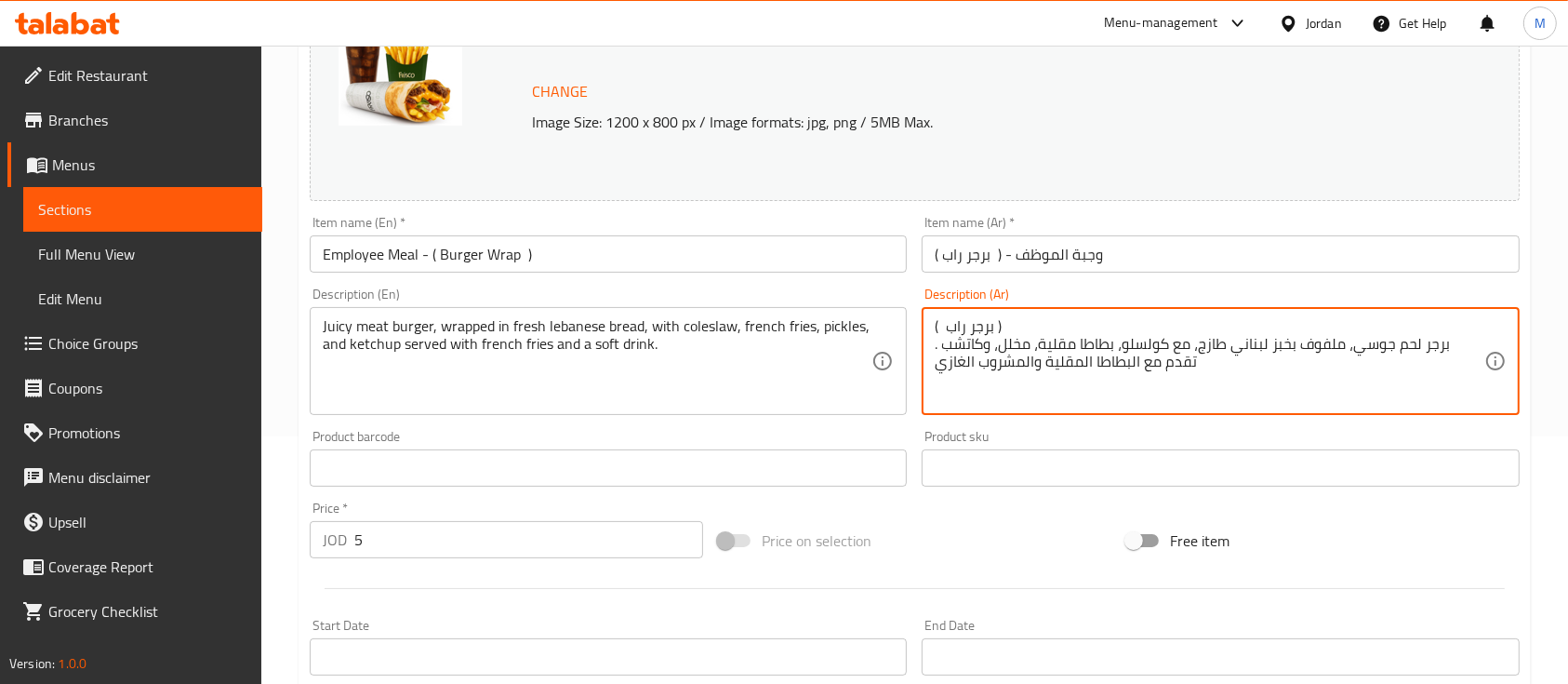
click at [1055, 324] on textarea "( برجر راب ) برجر لحم جوسي، ملفوف بخبز لبناني طازج، مع كولسلو، بطاطا مقلية، مخل…" at bounding box center [1210, 362] width 548 height 88
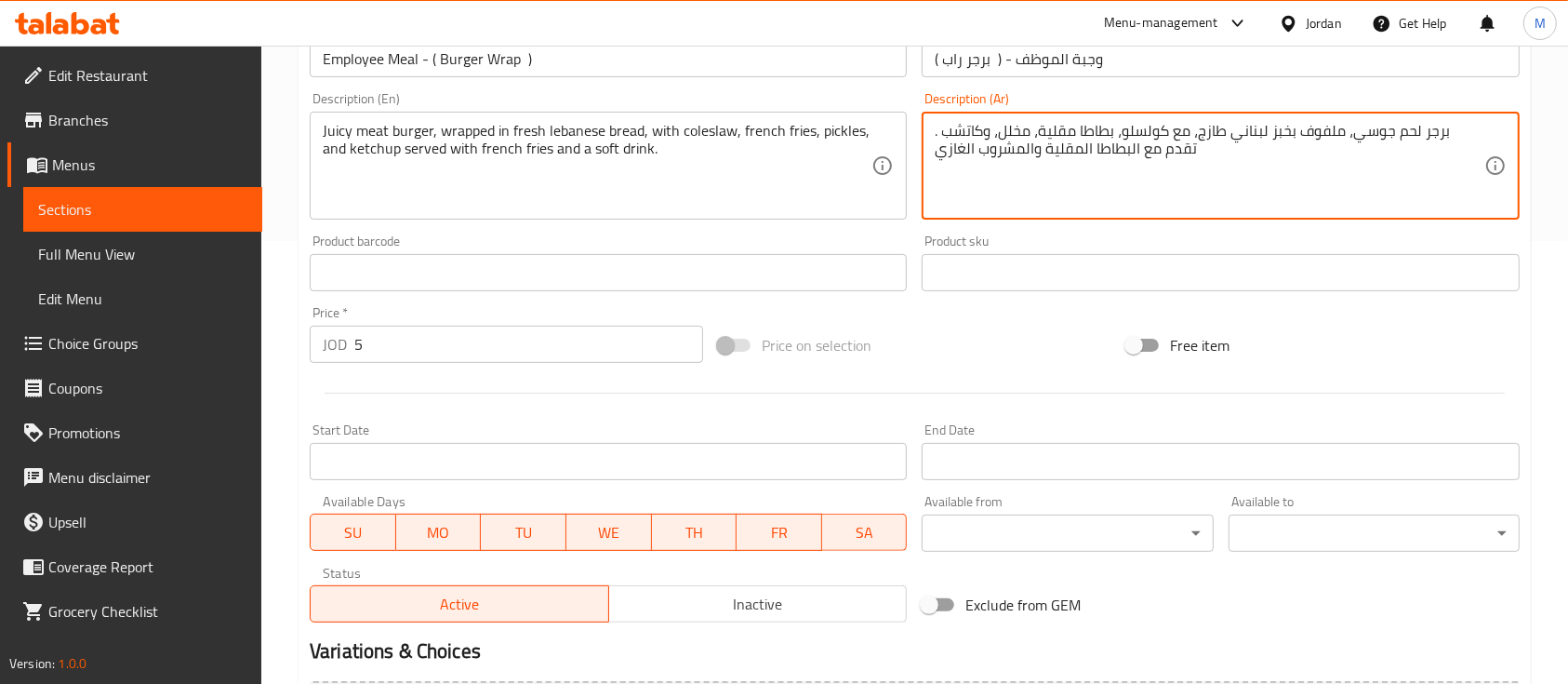
scroll to position [688, 0]
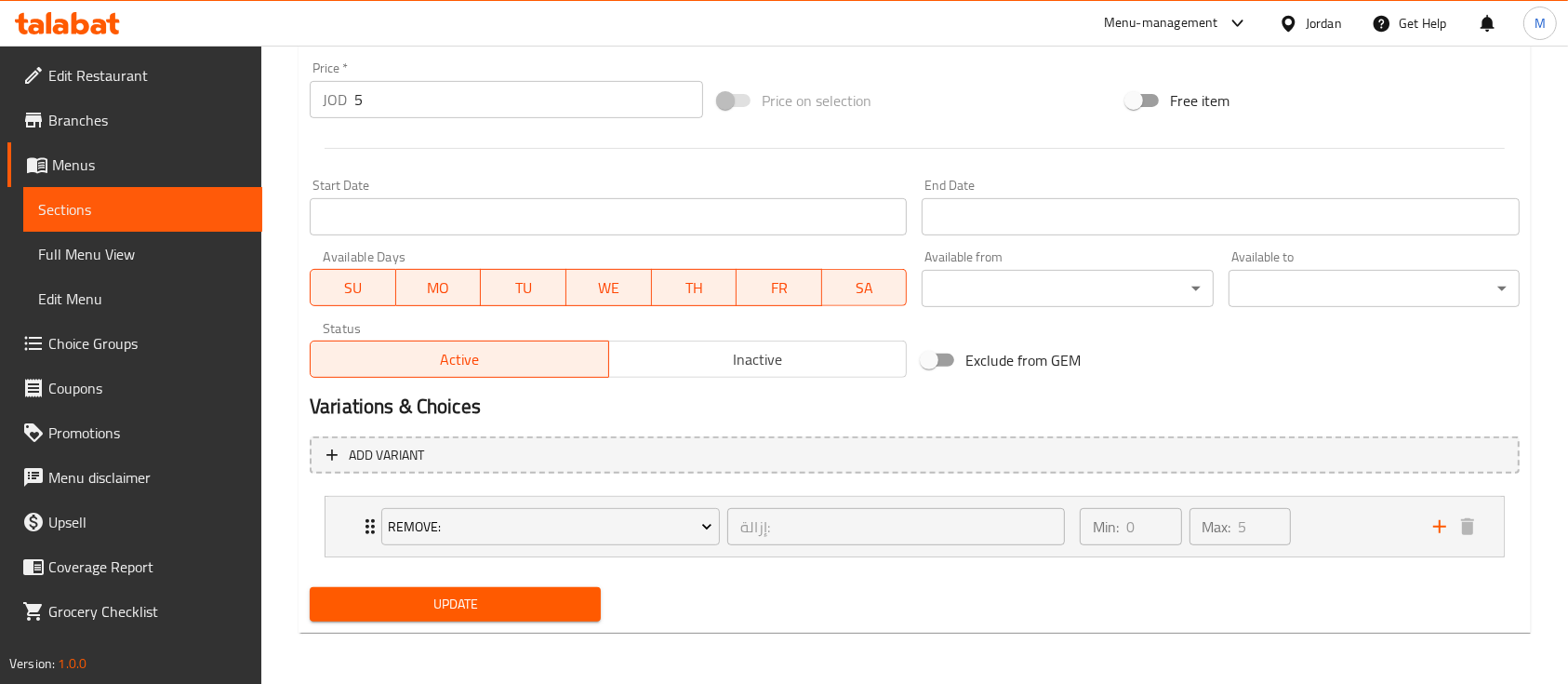
type textarea "برجر لحم جوسي، ملفوف بخبز لبناني طازج، مع كولسلو، بطاطا مقلية، مخلل، وكاتشب . ت…"
click at [554, 621] on button "Update" at bounding box center [454, 604] width 291 height 34
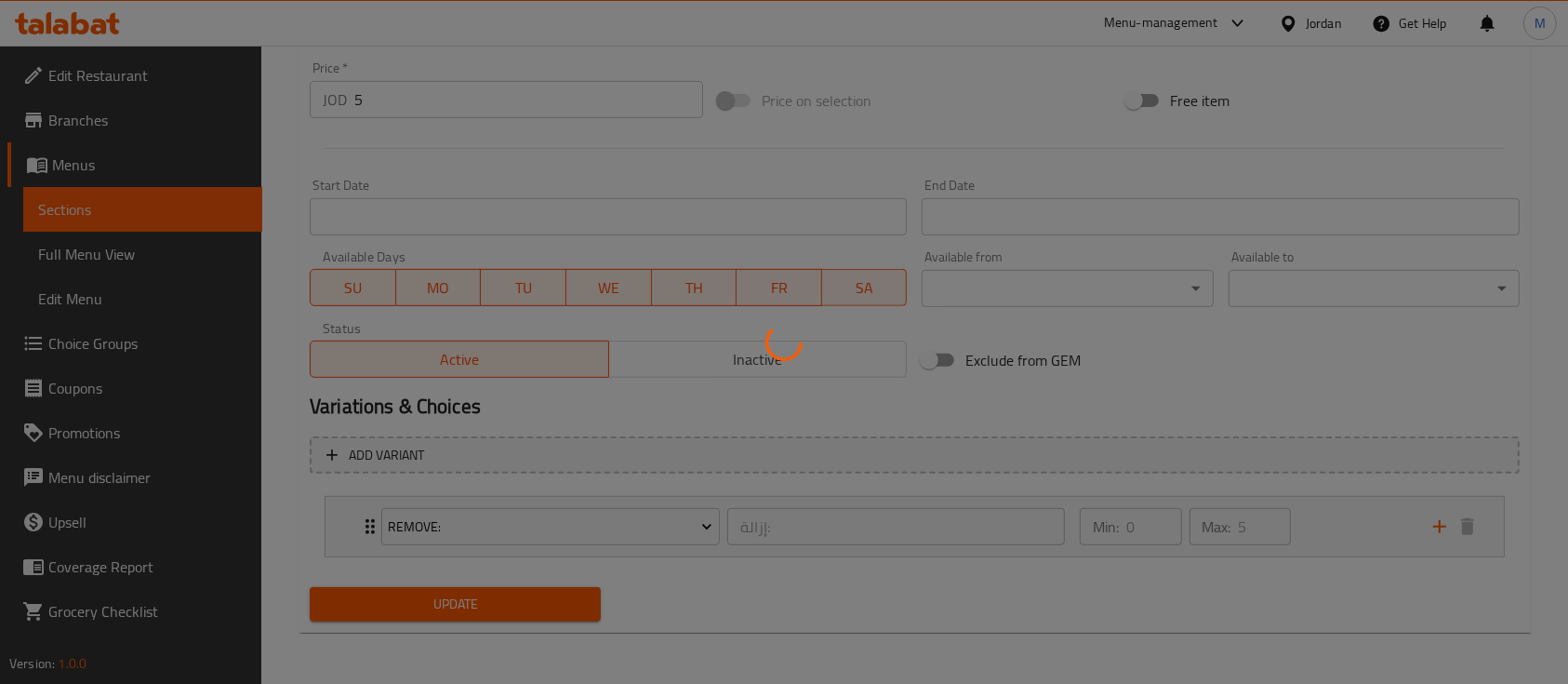
click at [550, 606] on div at bounding box center [784, 342] width 1568 height 684
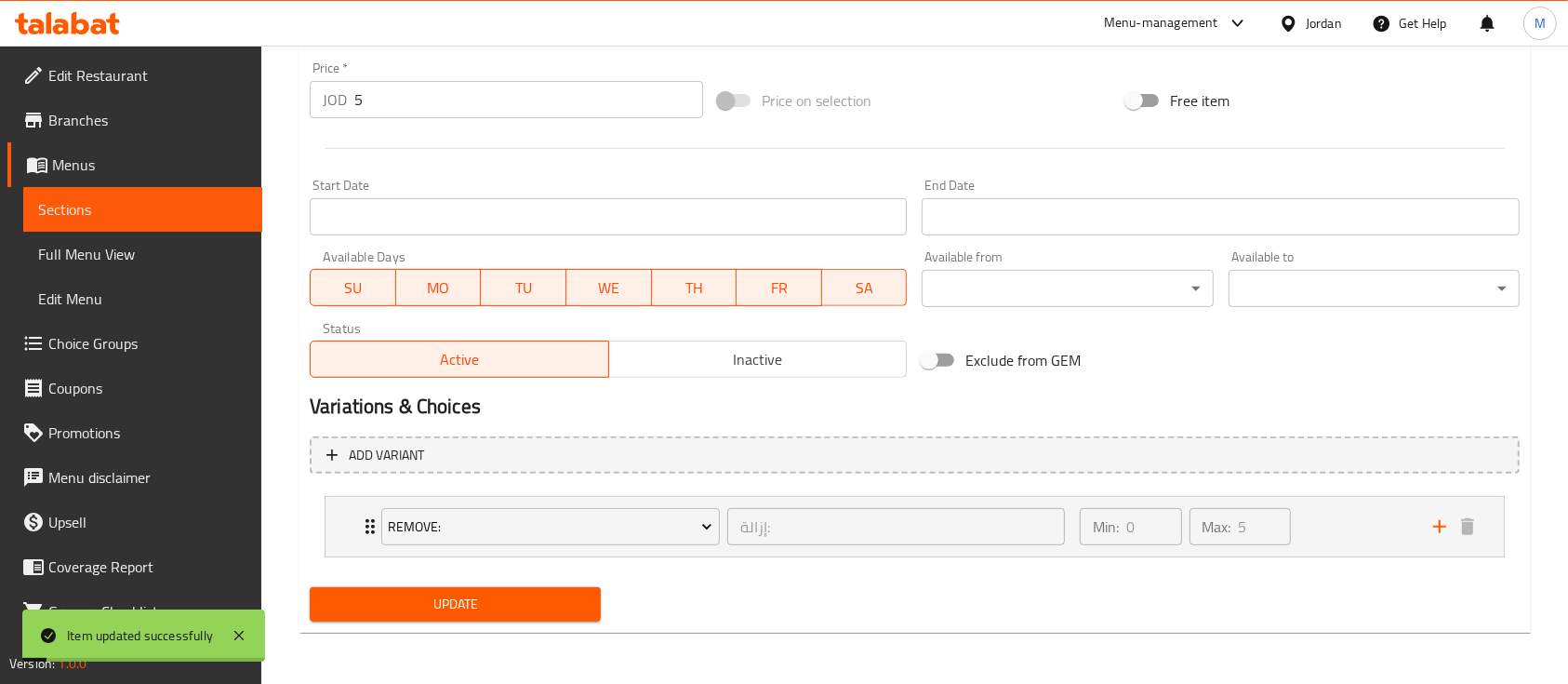
click at [102, 213] on span "Sections" at bounding box center [143, 209] width 210 height 23
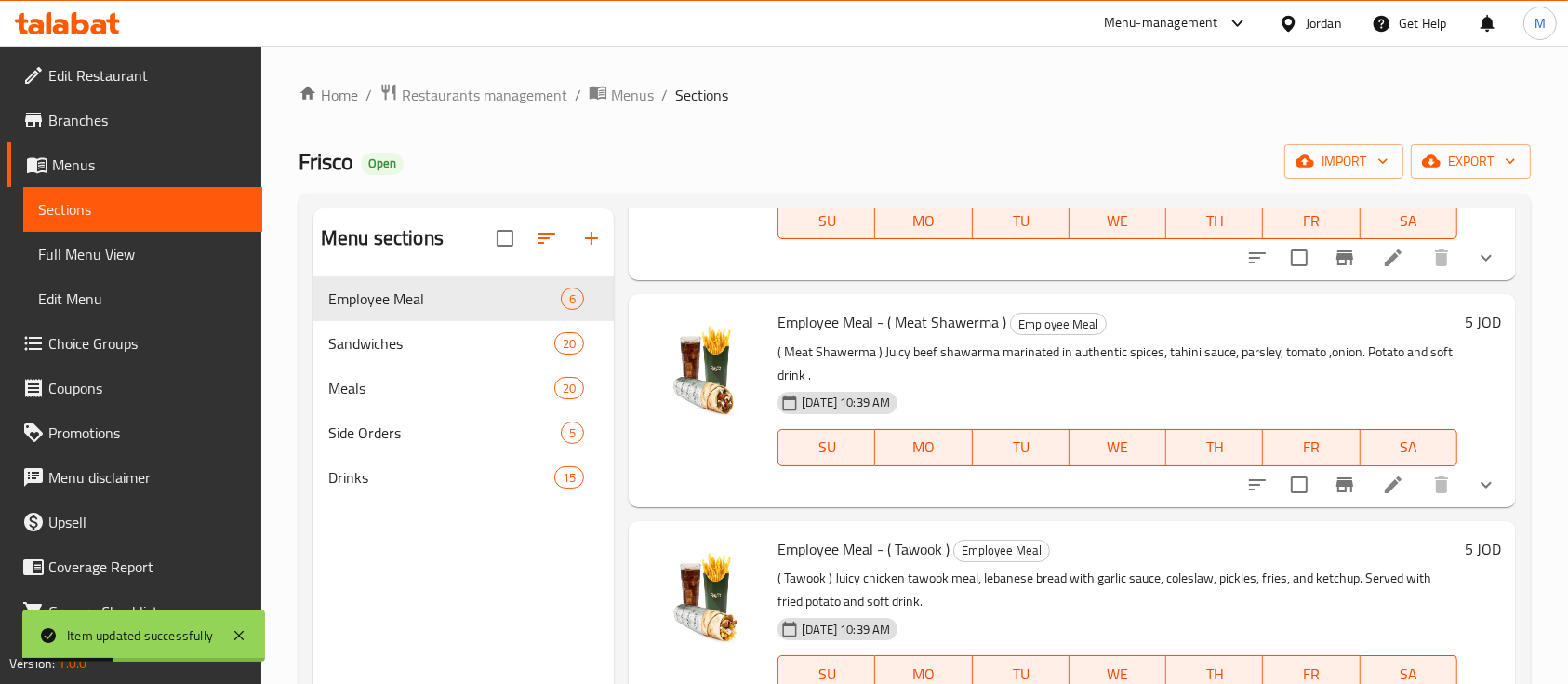
scroll to position [248, 0]
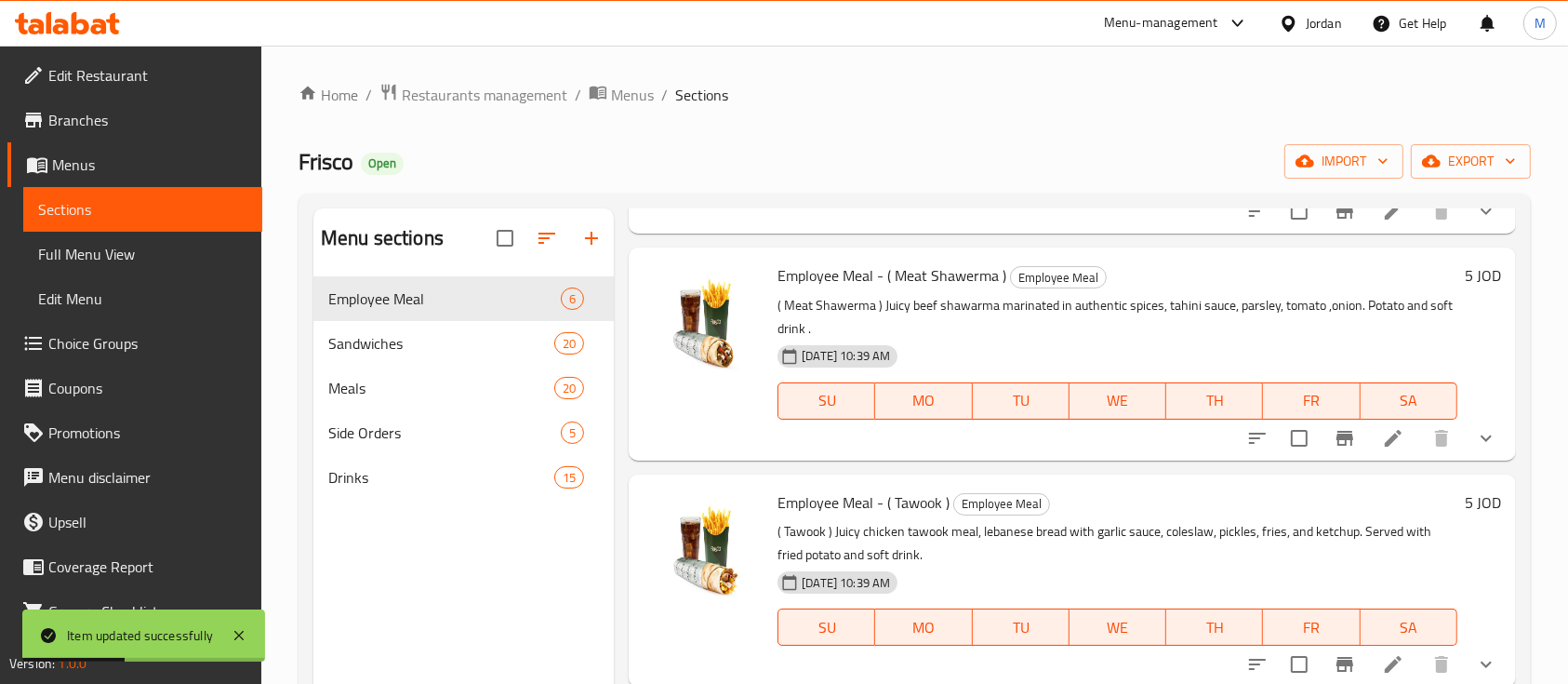
click at [1382, 435] on icon at bounding box center [1393, 438] width 23 height 23
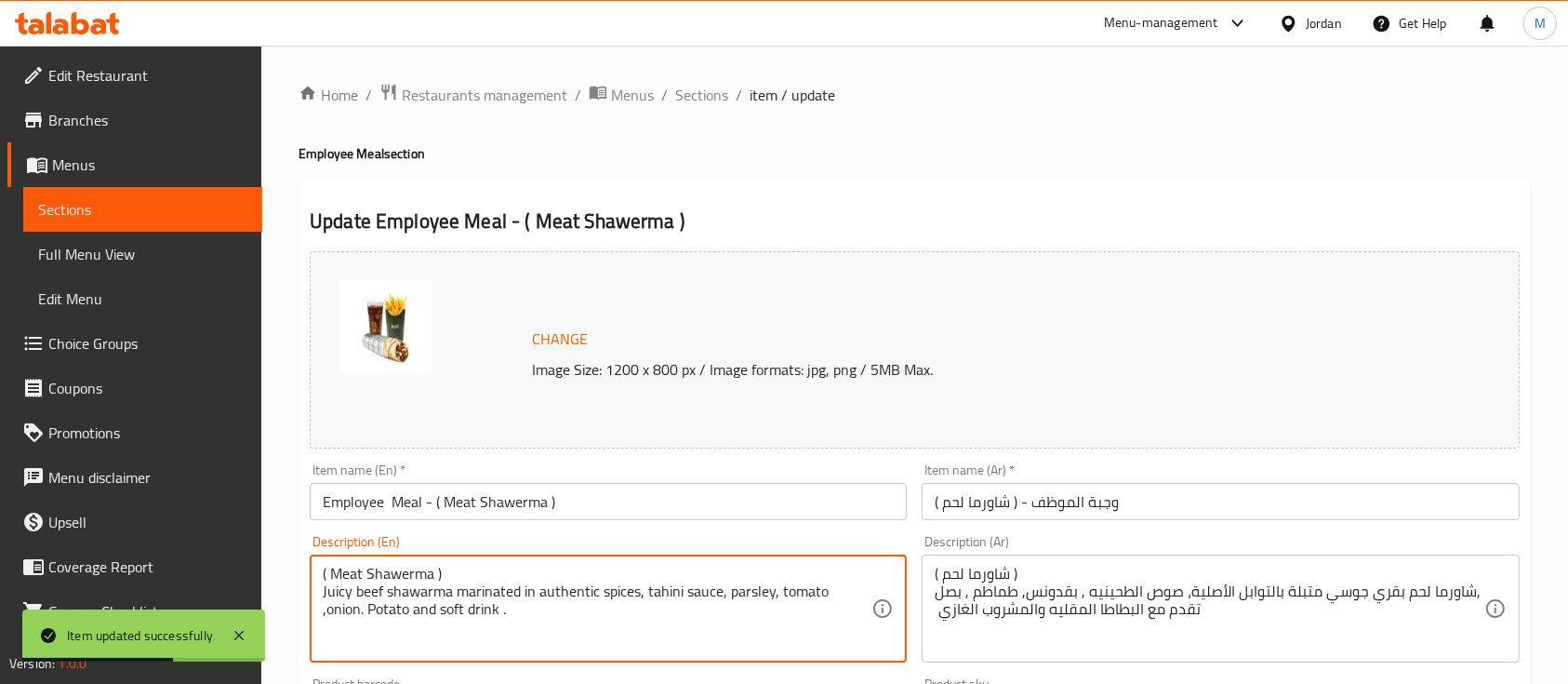
click at [453, 570] on textarea "( Meat Shawerma ) Juicy beef shawarma marinated in authentic spices, tahini sau…" at bounding box center [597, 610] width 548 height 88
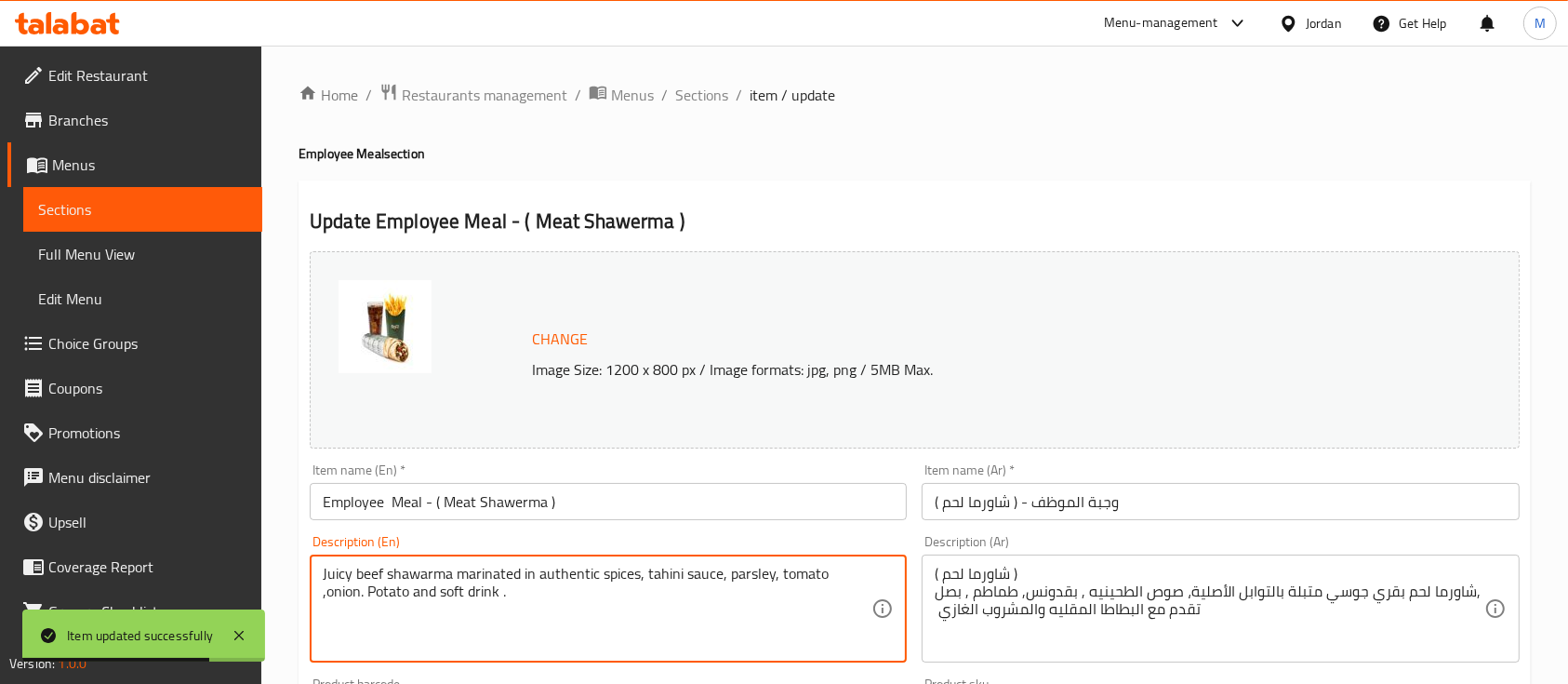
type textarea "Juicy beef shawarma marinated in authentic spices, tahini sauce, parsley, tomat…"
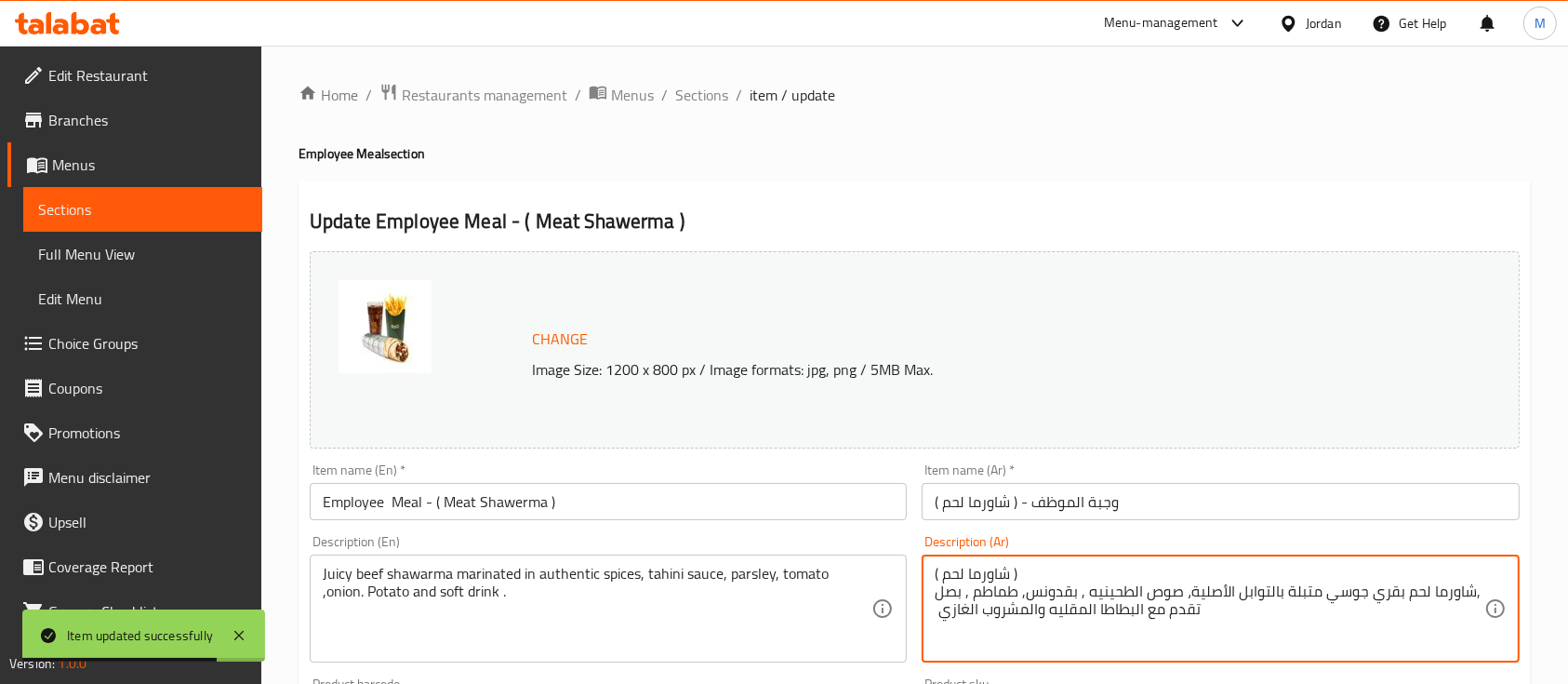
click at [1079, 574] on textarea "( شاورما لحم ) شاورما لحم بقري جوسي متبلة بالتوابل الأصلية، صوص الطحينيه , بقدو…" at bounding box center [1210, 610] width 548 height 88
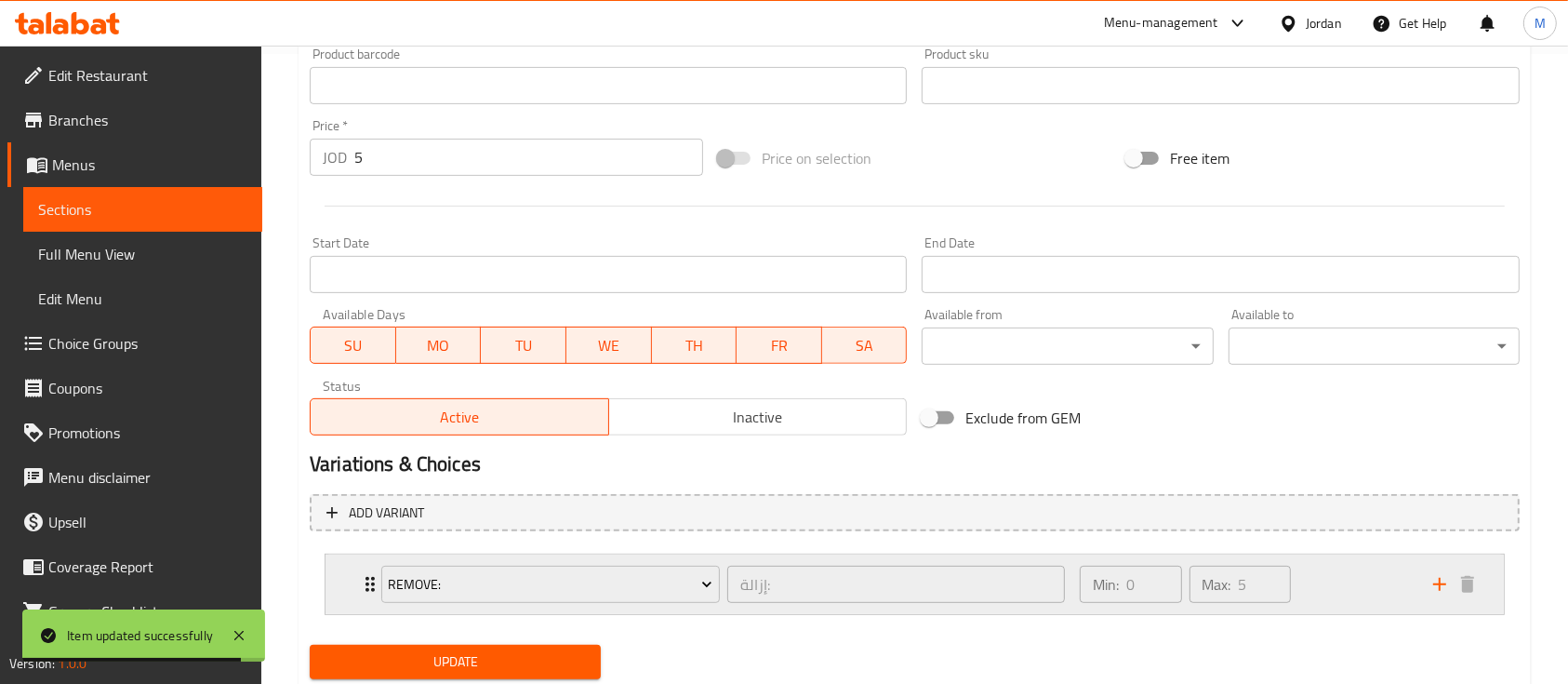
scroll to position [688, 0]
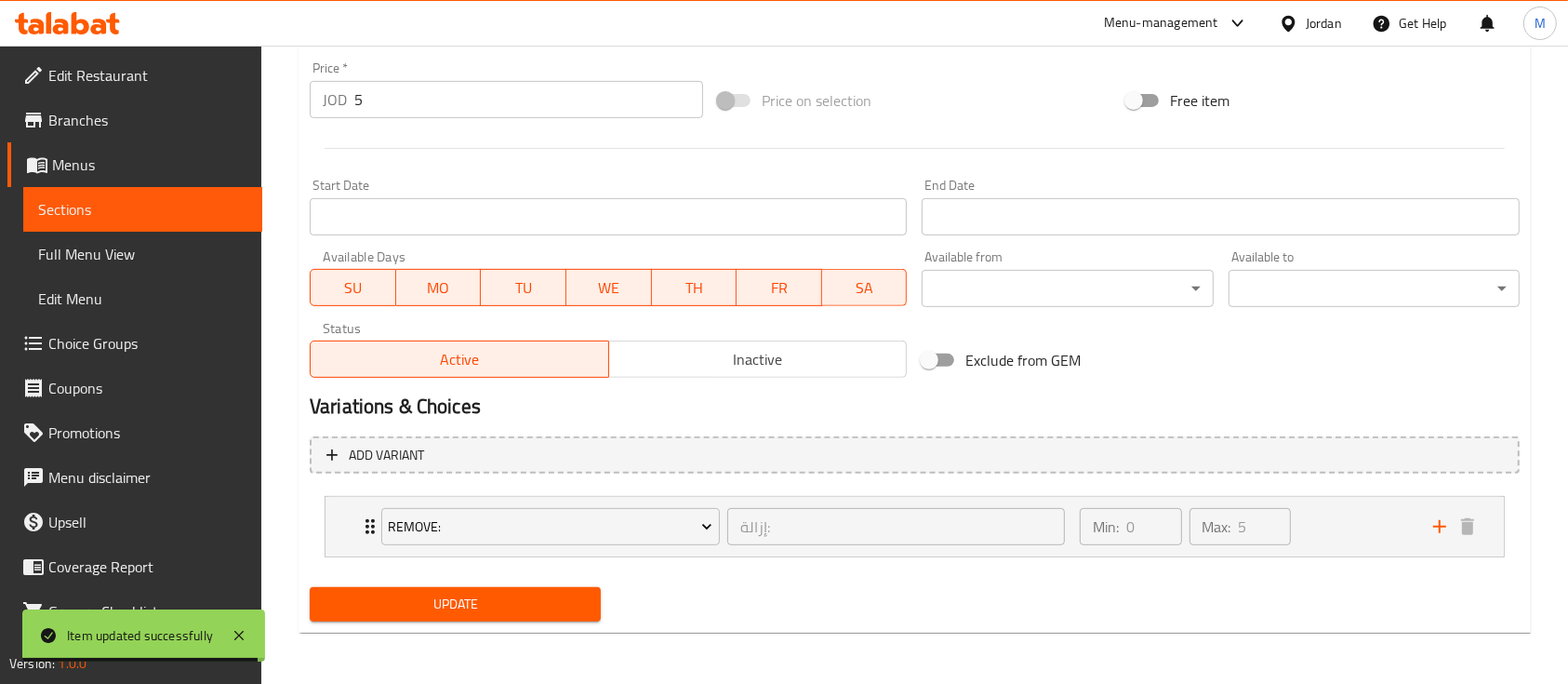
type textarea "شاورما لحم بقري جوسي متبلة بالتوابل الأصلية، صوص الطحينيه , بقدونس, طماطم , بصل…"
click at [563, 593] on span "Update" at bounding box center [454, 605] width 261 height 24
click at [117, 214] on span "Sections" at bounding box center [143, 209] width 210 height 23
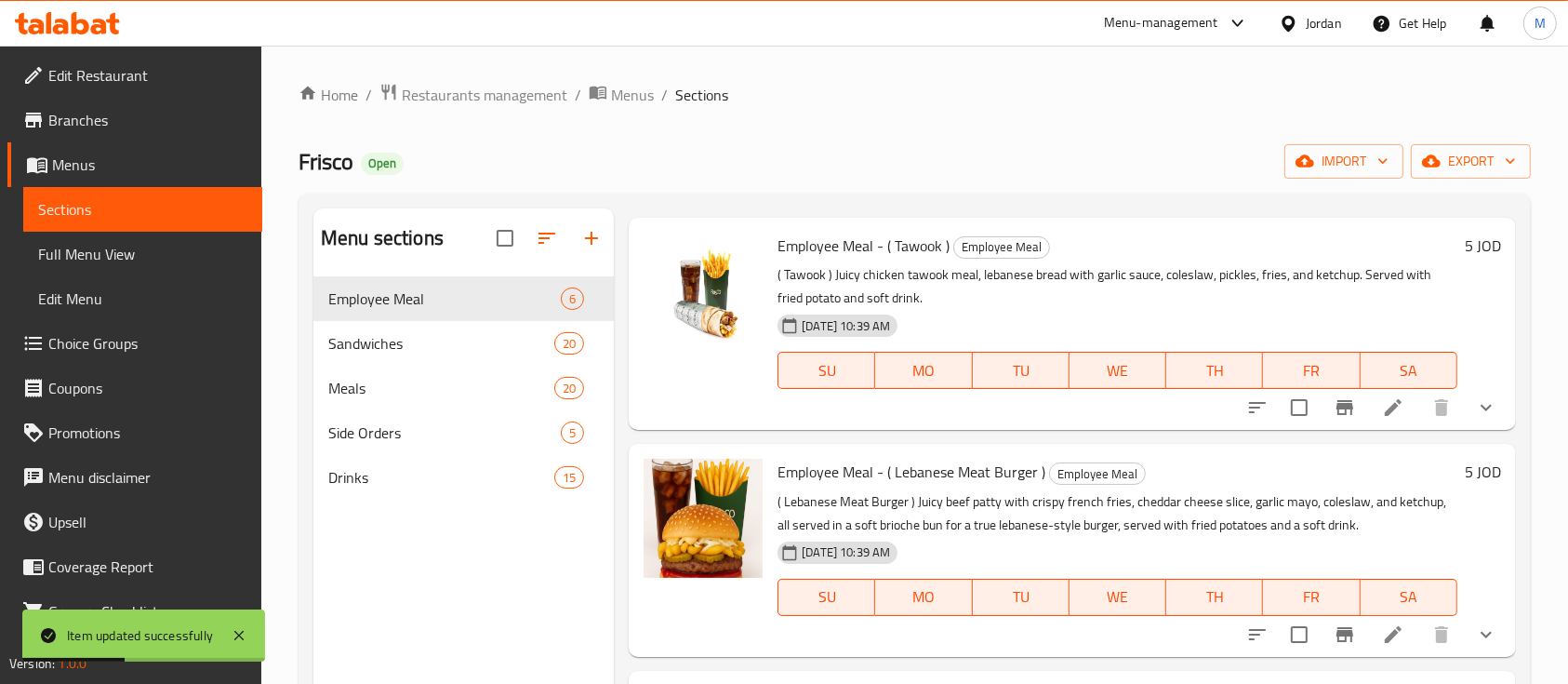
scroll to position [496, 0]
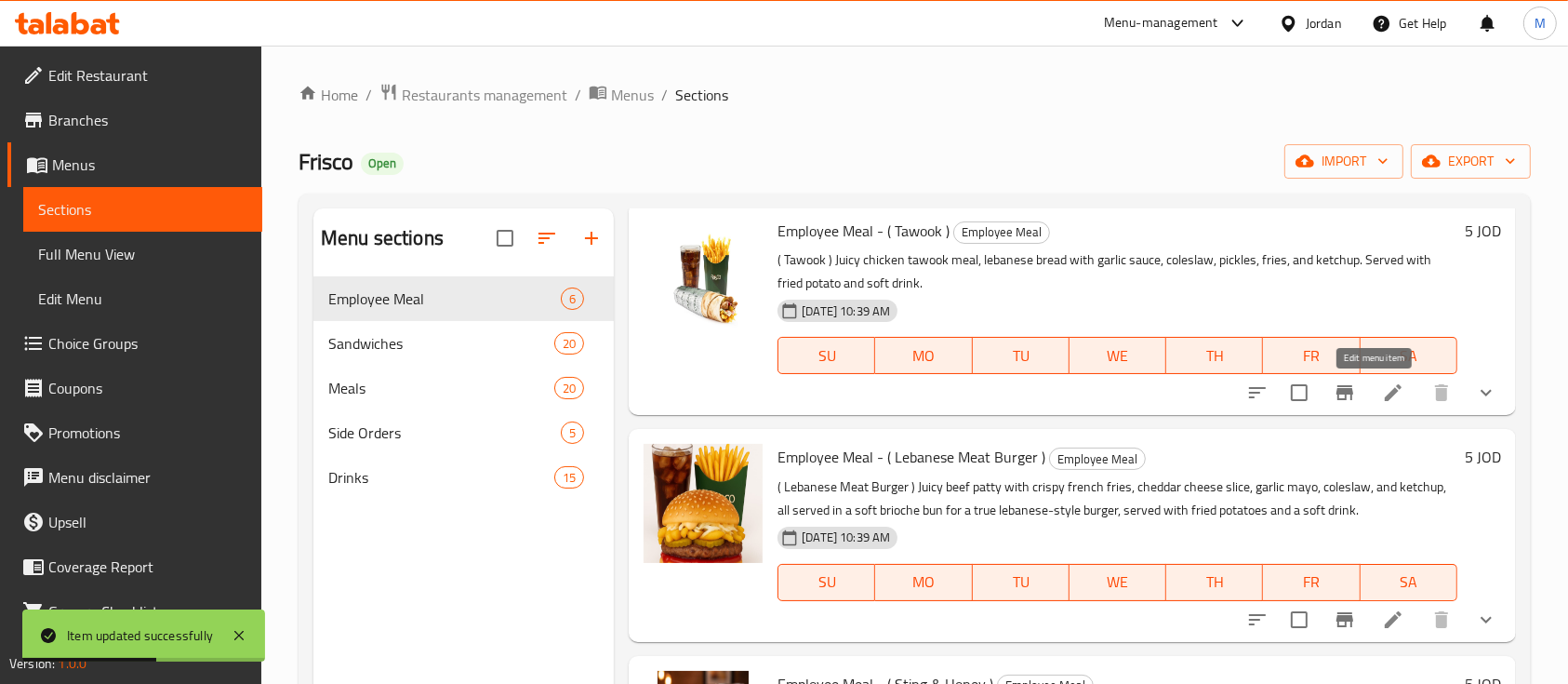
click at [1382, 393] on icon at bounding box center [1393, 392] width 23 height 23
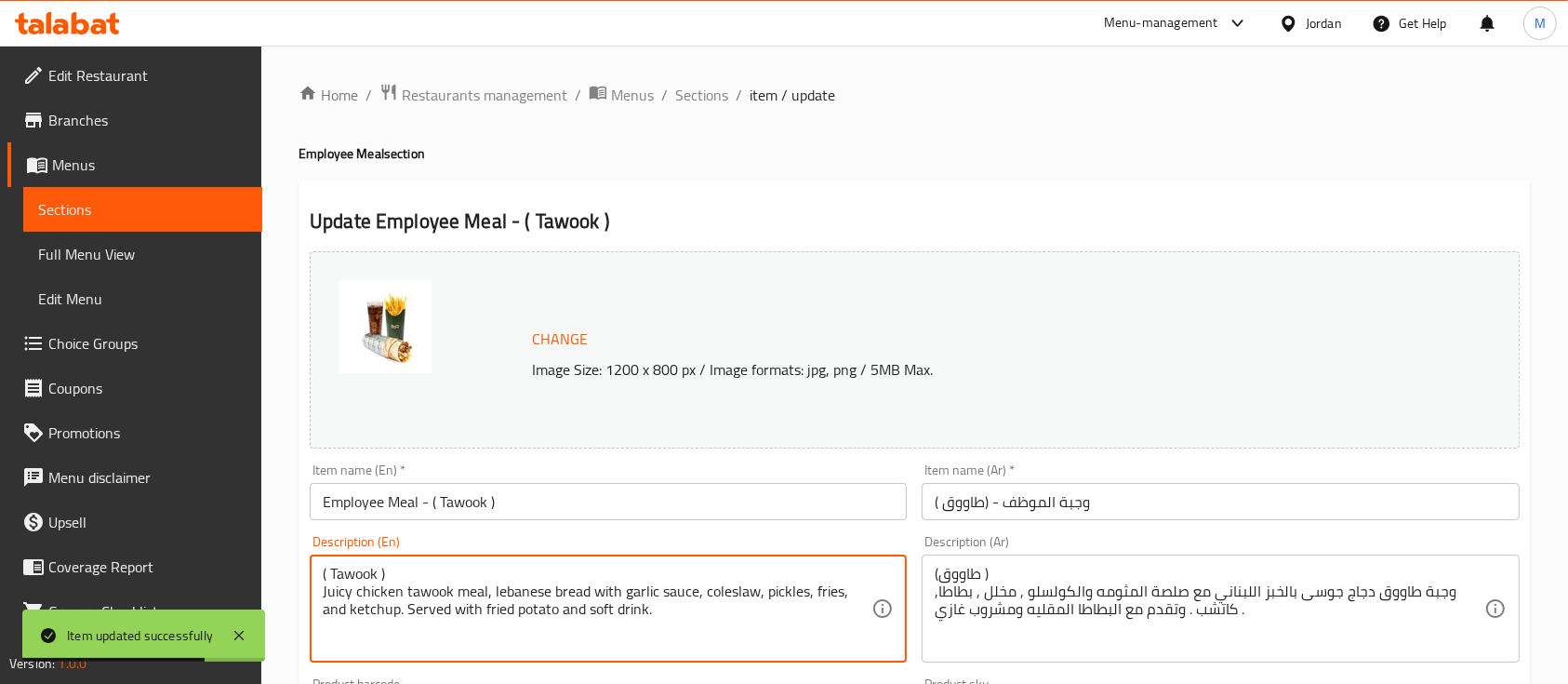
click at [423, 580] on textarea "( Tawook ) Juicy chicken tawook meal, lebanese bread with garlic sauce, colesla…" at bounding box center [597, 610] width 548 height 88
click at [424, 576] on textarea "( Tawook ) Juicy chicken tawook meal, lebanese bread with garlic sauce, colesla…" at bounding box center [597, 610] width 548 height 88
click at [430, 565] on textarea "( Tawook ) Juicy chicken tawook meal, lebanese bread with garlic sauce, colesla…" at bounding box center [597, 610] width 548 height 88
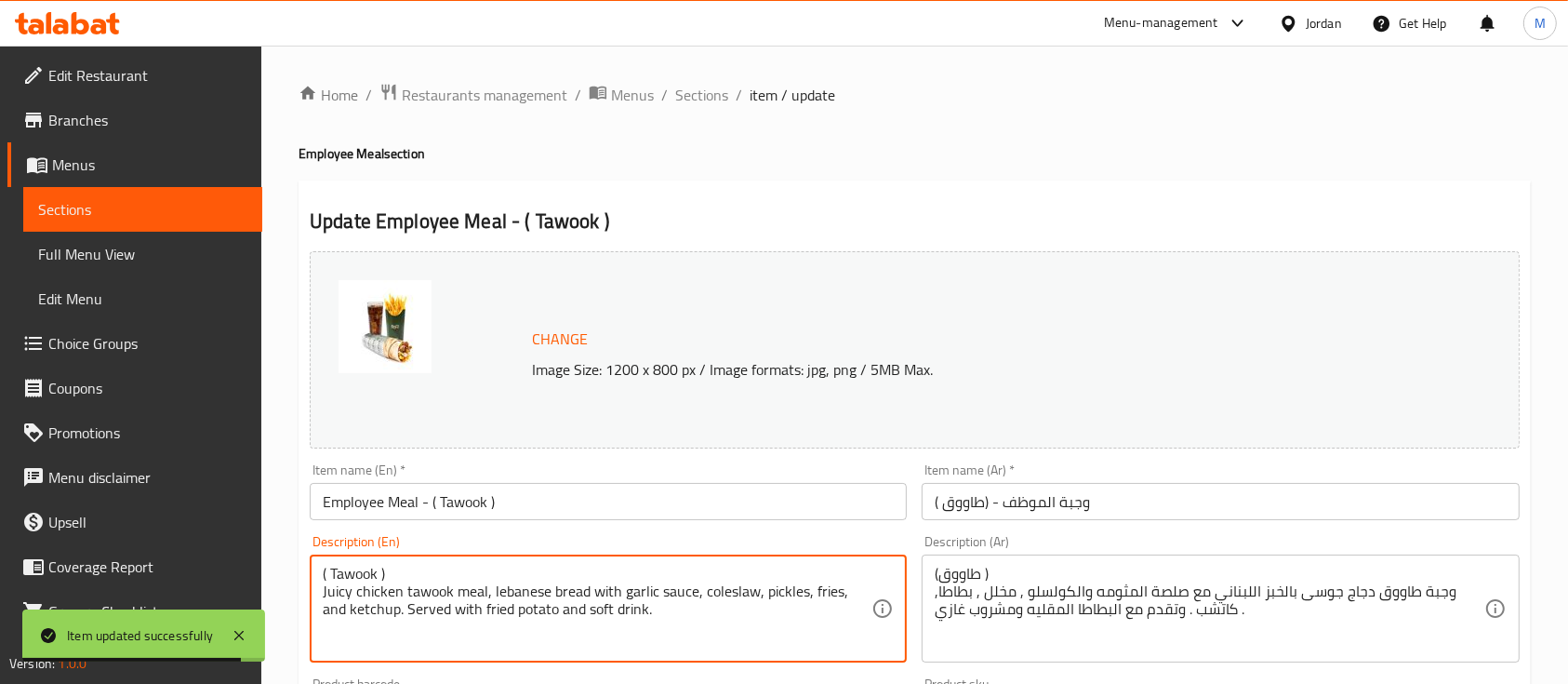
click at [430, 565] on textarea "( Tawook ) Juicy chicken tawook meal, lebanese bread with garlic sauce, colesla…" at bounding box center [597, 610] width 548 height 88
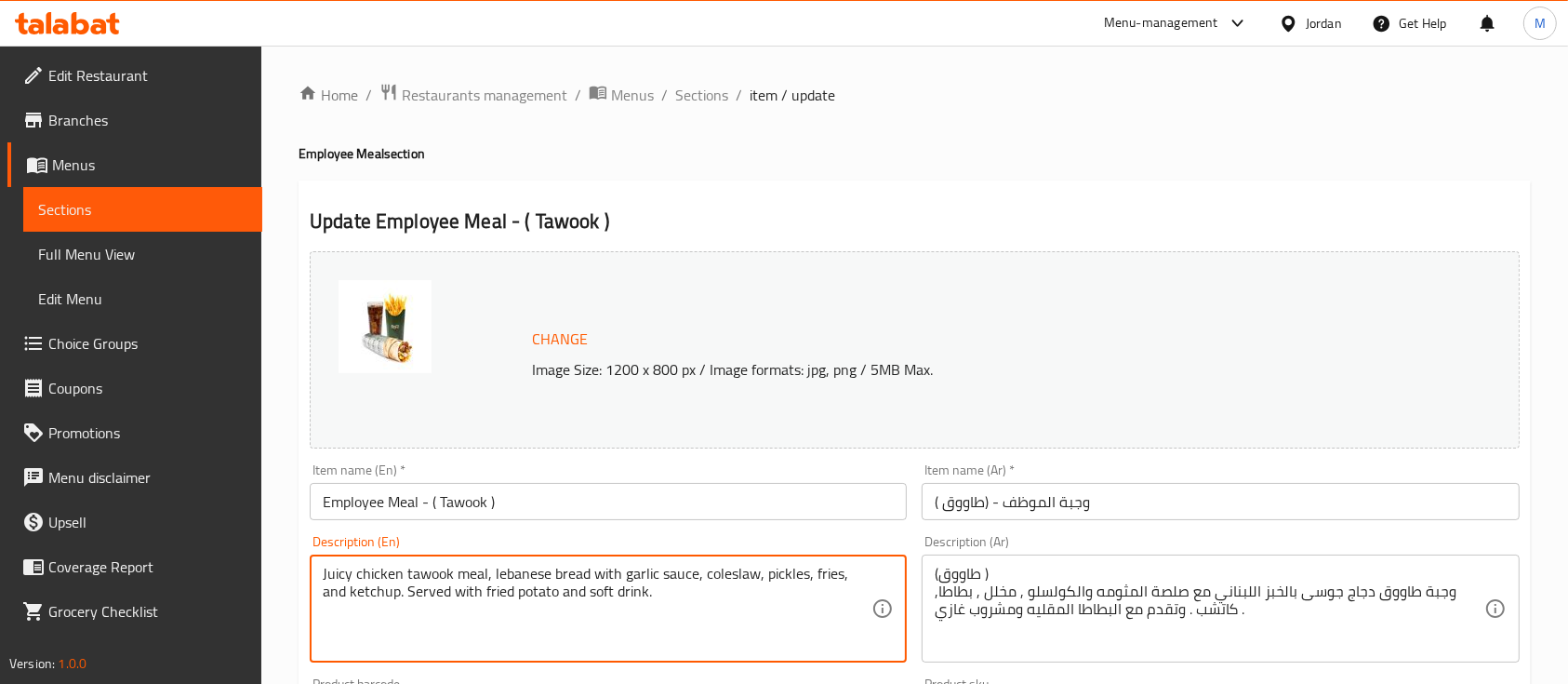
type textarea "Juicy chicken tawook meal, lebanese bread with garlic sauce, coleslaw, pickles,…"
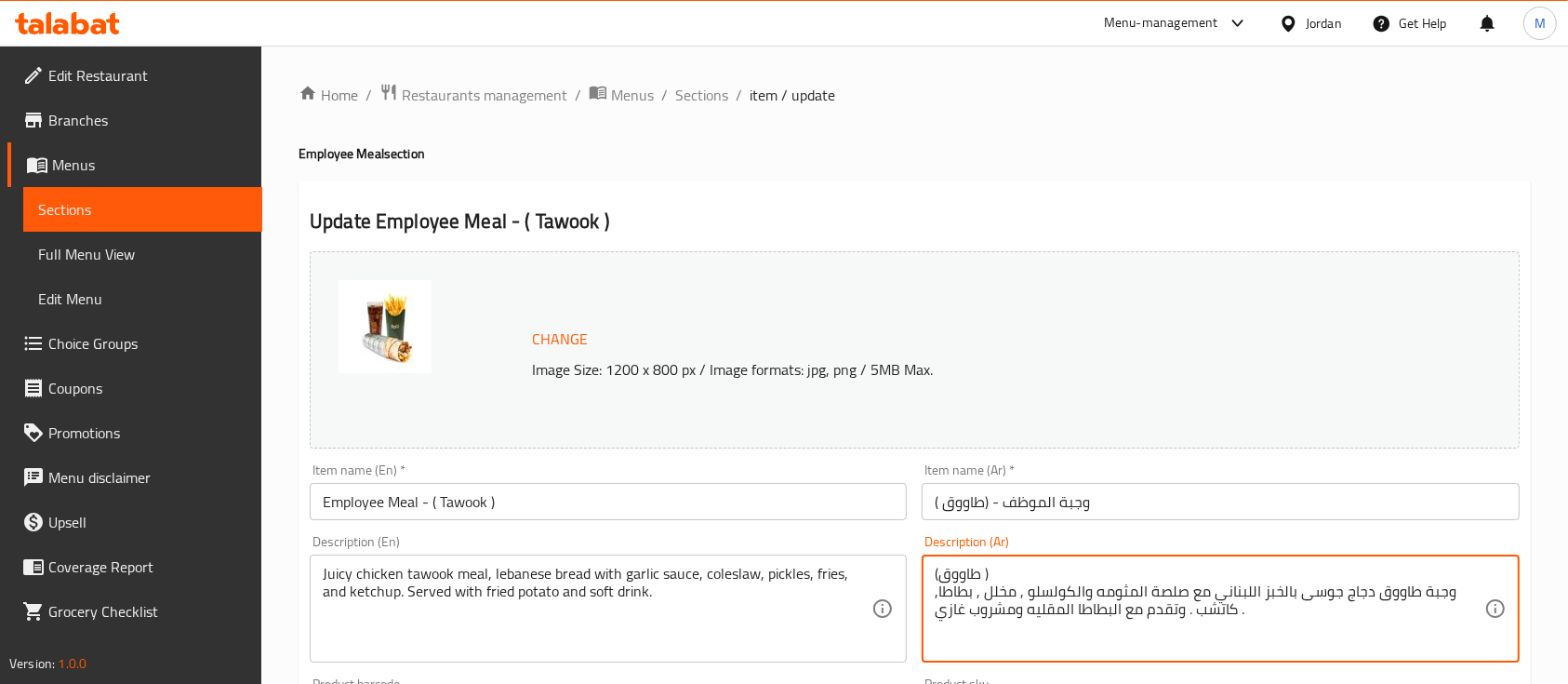
click at [1021, 577] on textarea "(طاووق ) وجبة طاووق دجاج جوسى بالخبز اللبناني مع صلصة المثومه والكولسلو , مخلل …" at bounding box center [1210, 610] width 548 height 88
click at [1019, 569] on textarea "(طاووق ) وجبة طاووق دجاج جوسى بالخبز اللبناني مع صلصة المثومه والكولسلو , مخلل …" at bounding box center [1210, 610] width 548 height 88
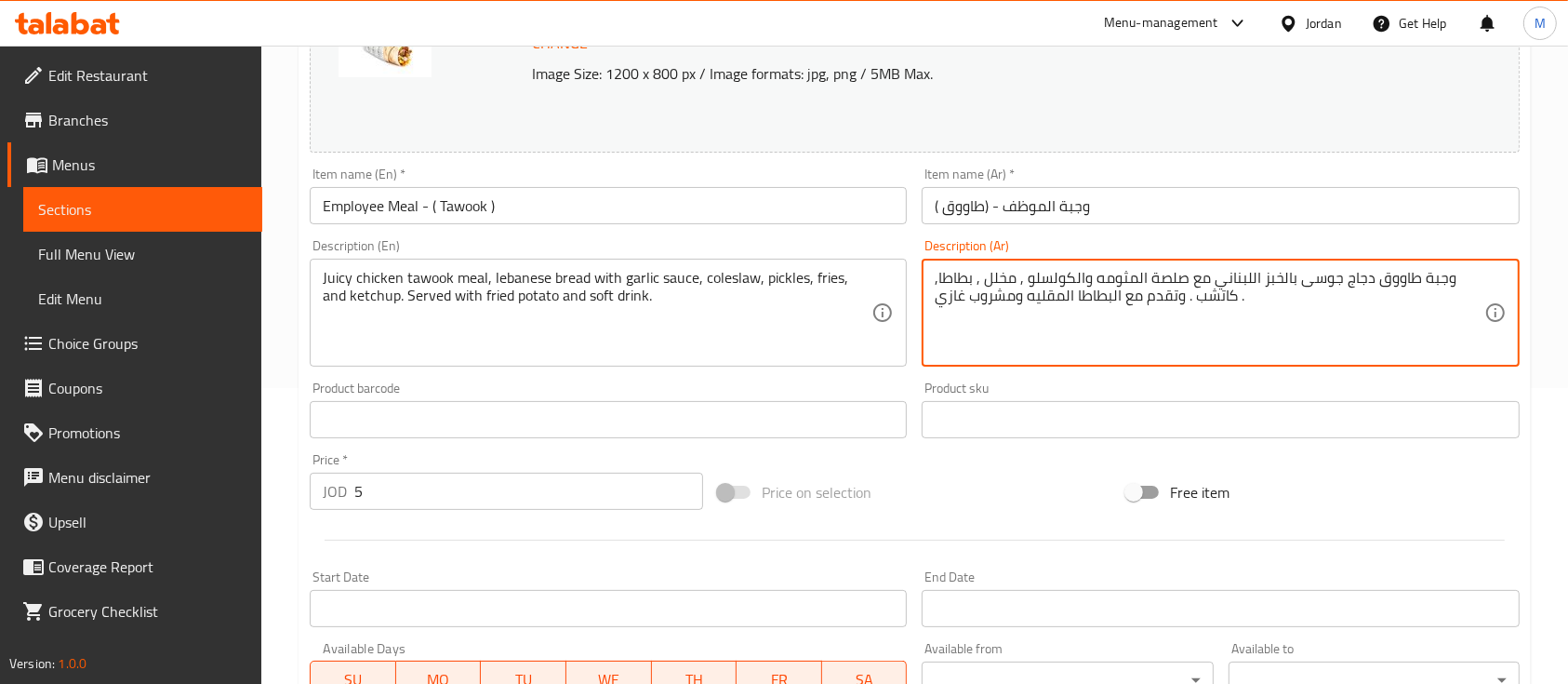
scroll to position [688, 0]
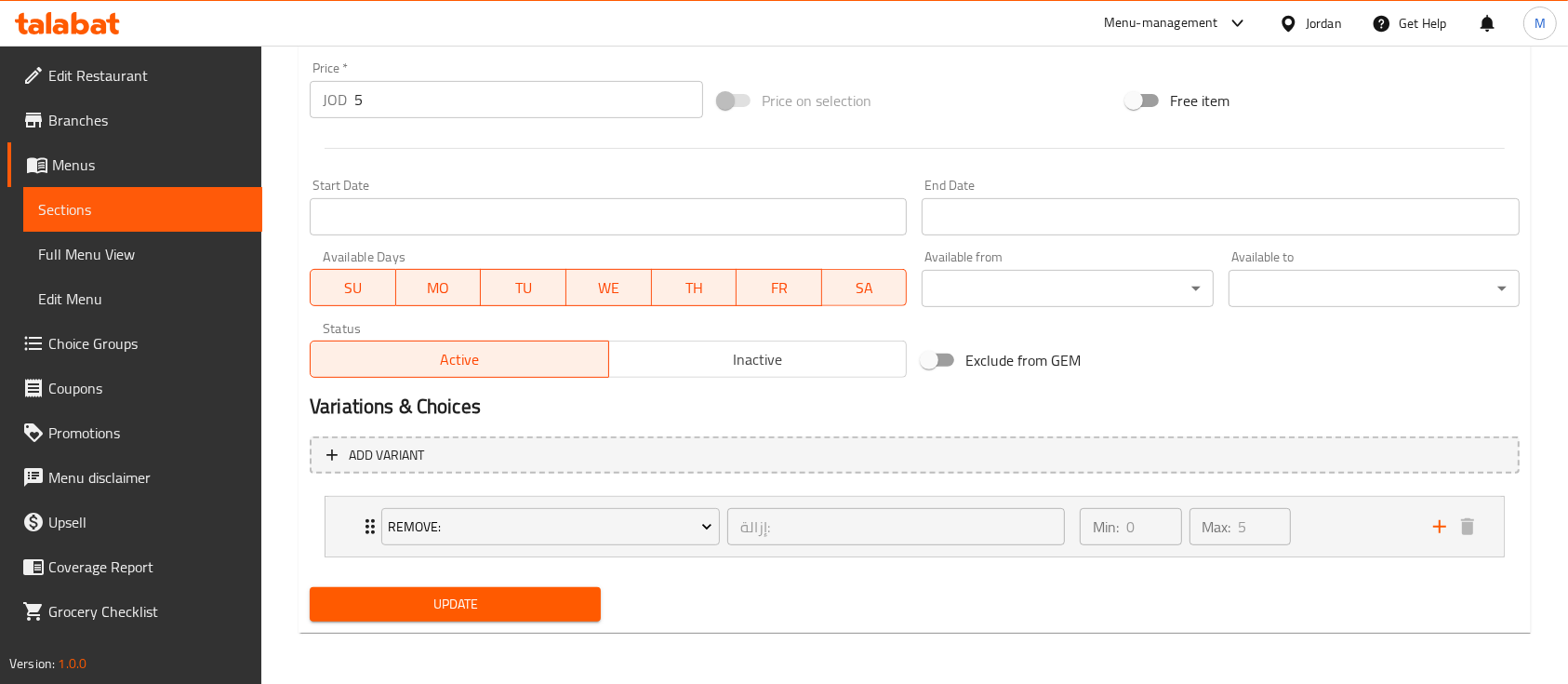
type textarea "وجبة طاووق دجاج جوسى بالخبز اللبناني مع صلصة المثومه والكولسلو , مخلل , بطاطا, …"
click at [564, 605] on span "Update" at bounding box center [454, 605] width 261 height 24
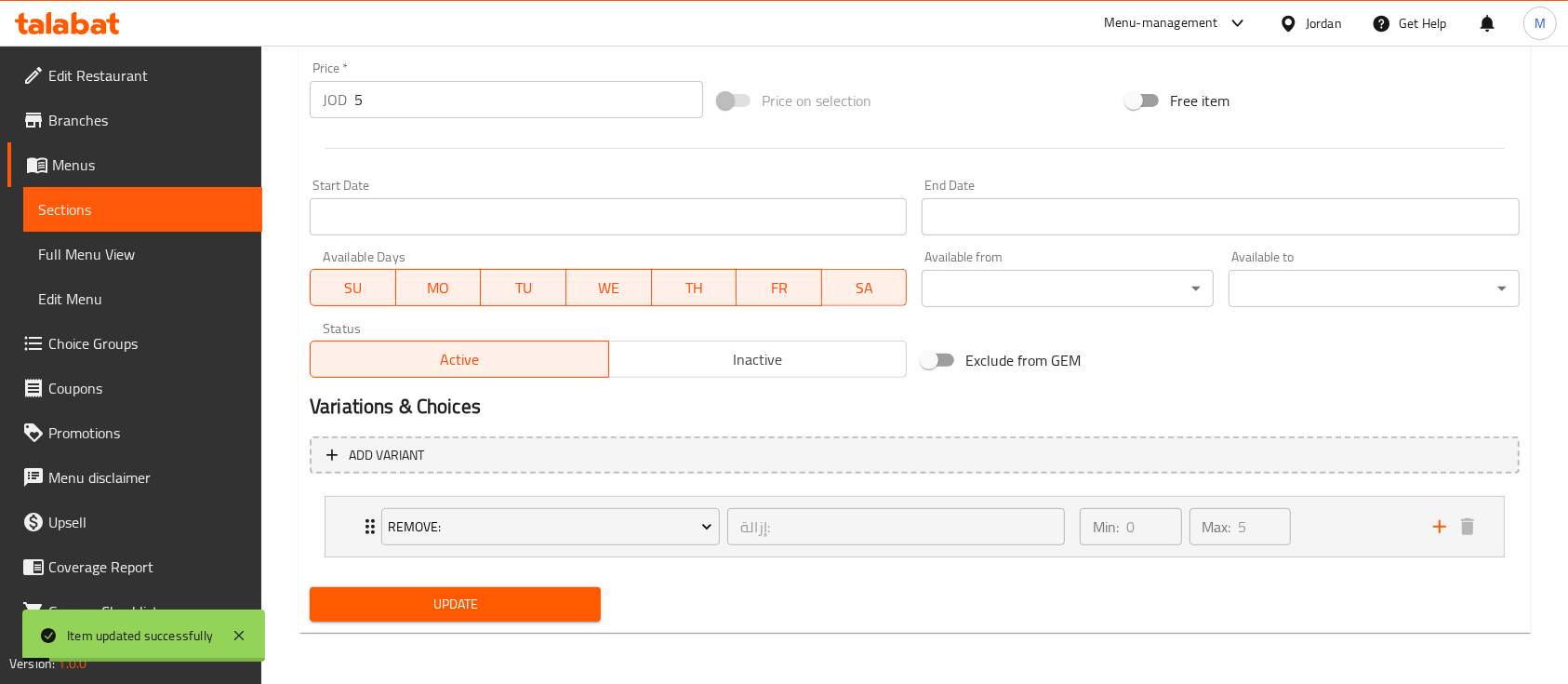
click at [143, 197] on link "Sections" at bounding box center [143, 210] width 239 height 45
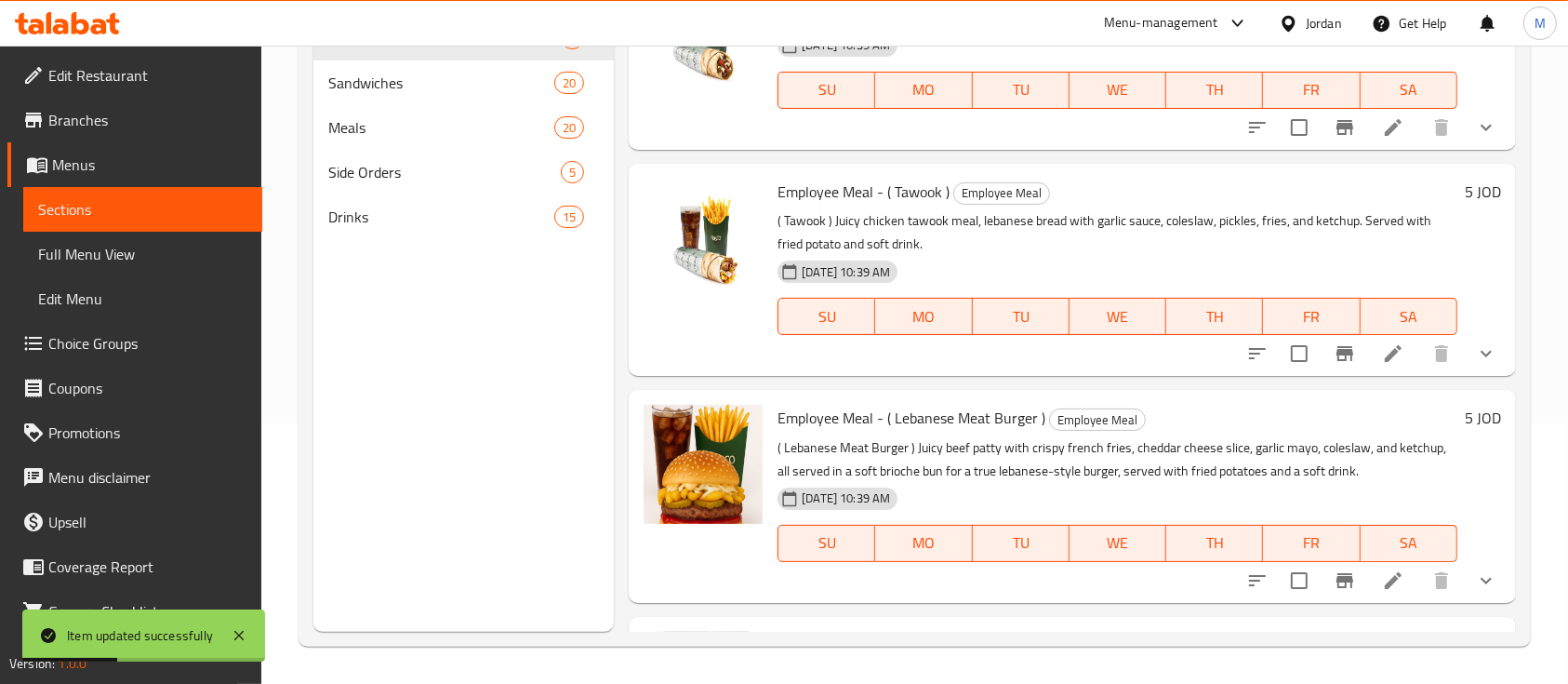
scroll to position [372, 0]
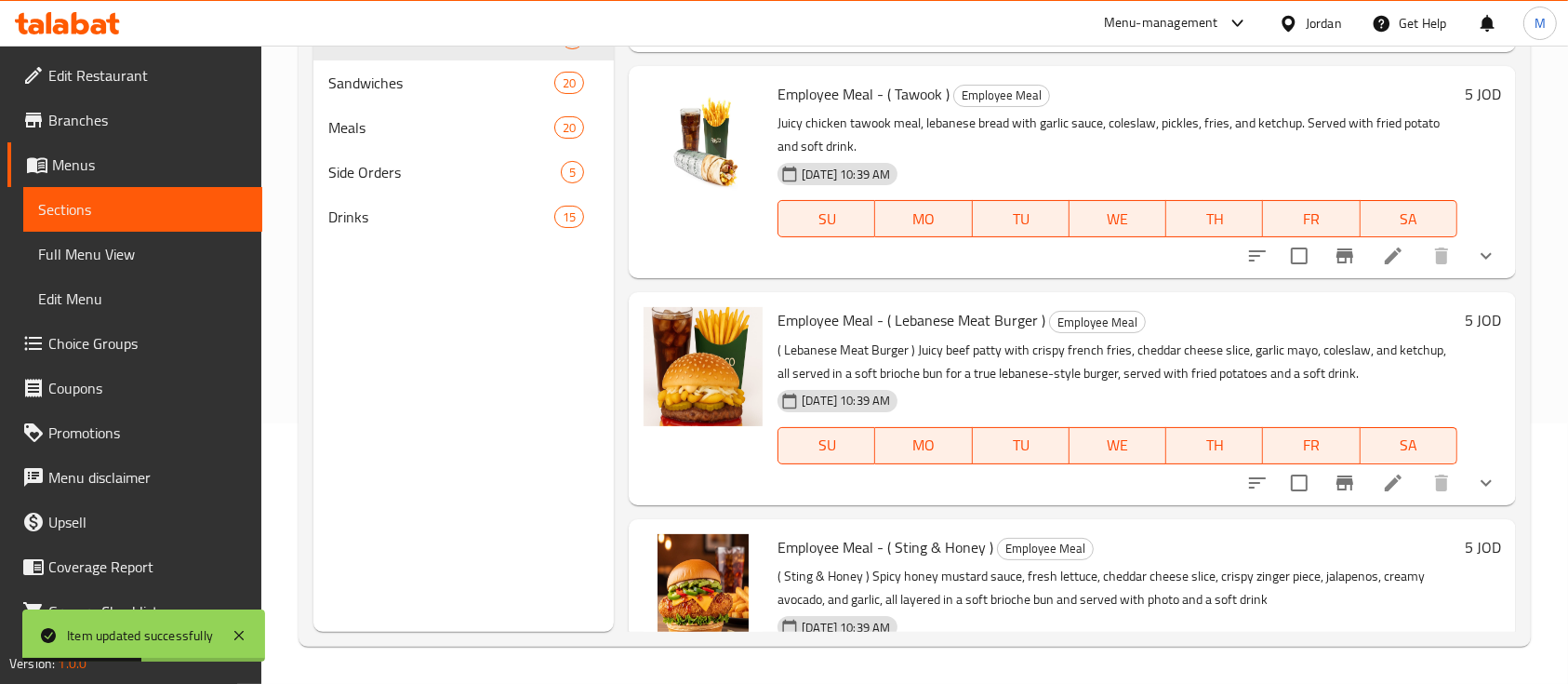
click at [1382, 483] on icon at bounding box center [1393, 483] width 23 height 23
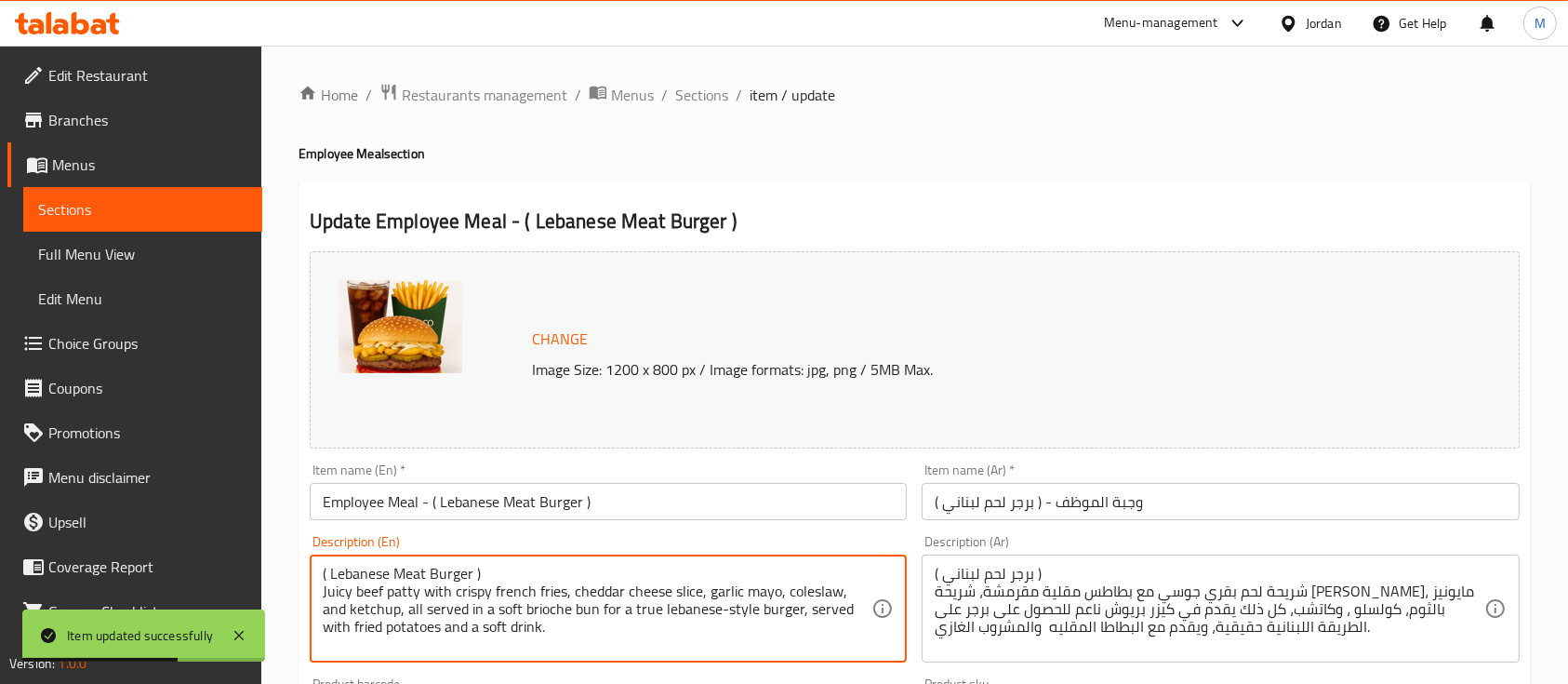
click at [577, 565] on textarea "( Lebanese Meat Burger ) Juicy beef patty with crispy french fries, cheddar che…" at bounding box center [597, 610] width 548 height 88
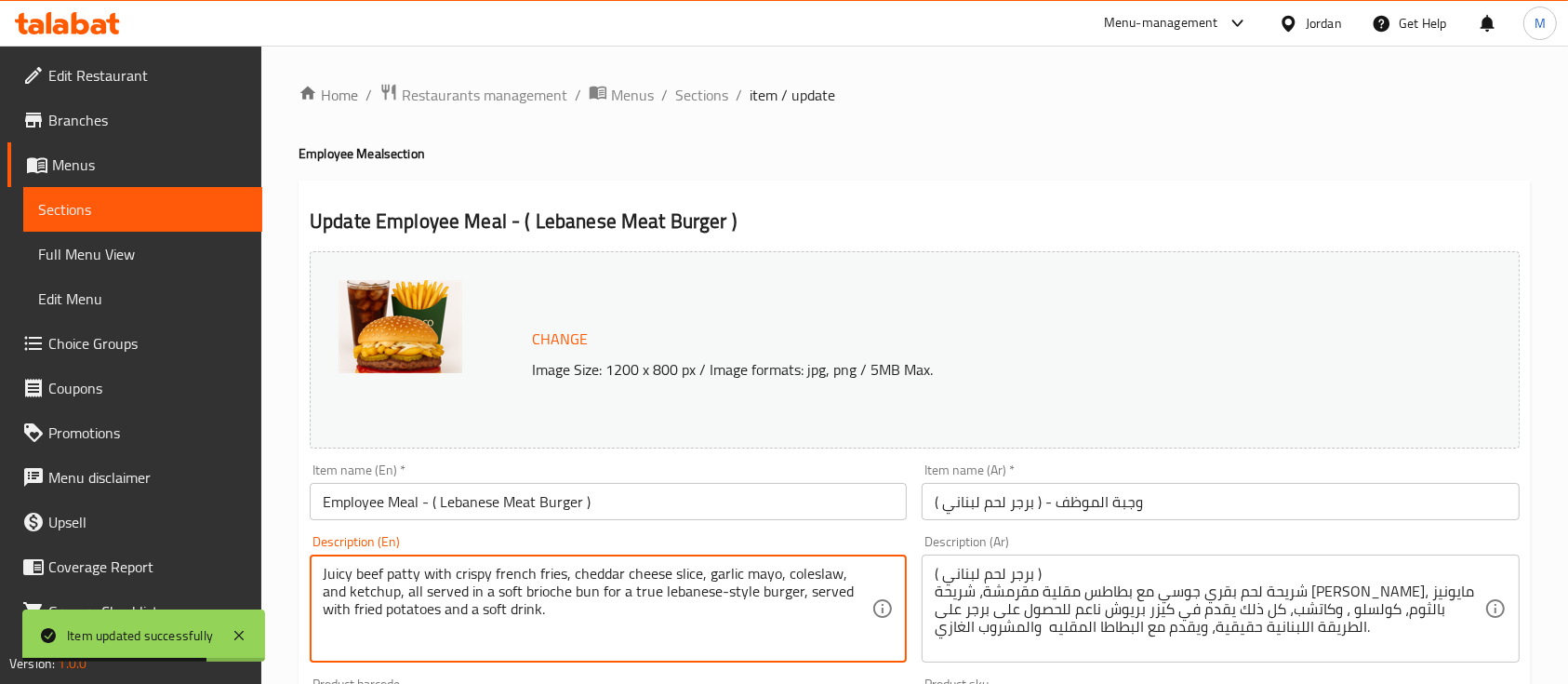
type textarea "Juicy beef patty with crispy french fries, cheddar cheese slice, garlic mayo, c…"
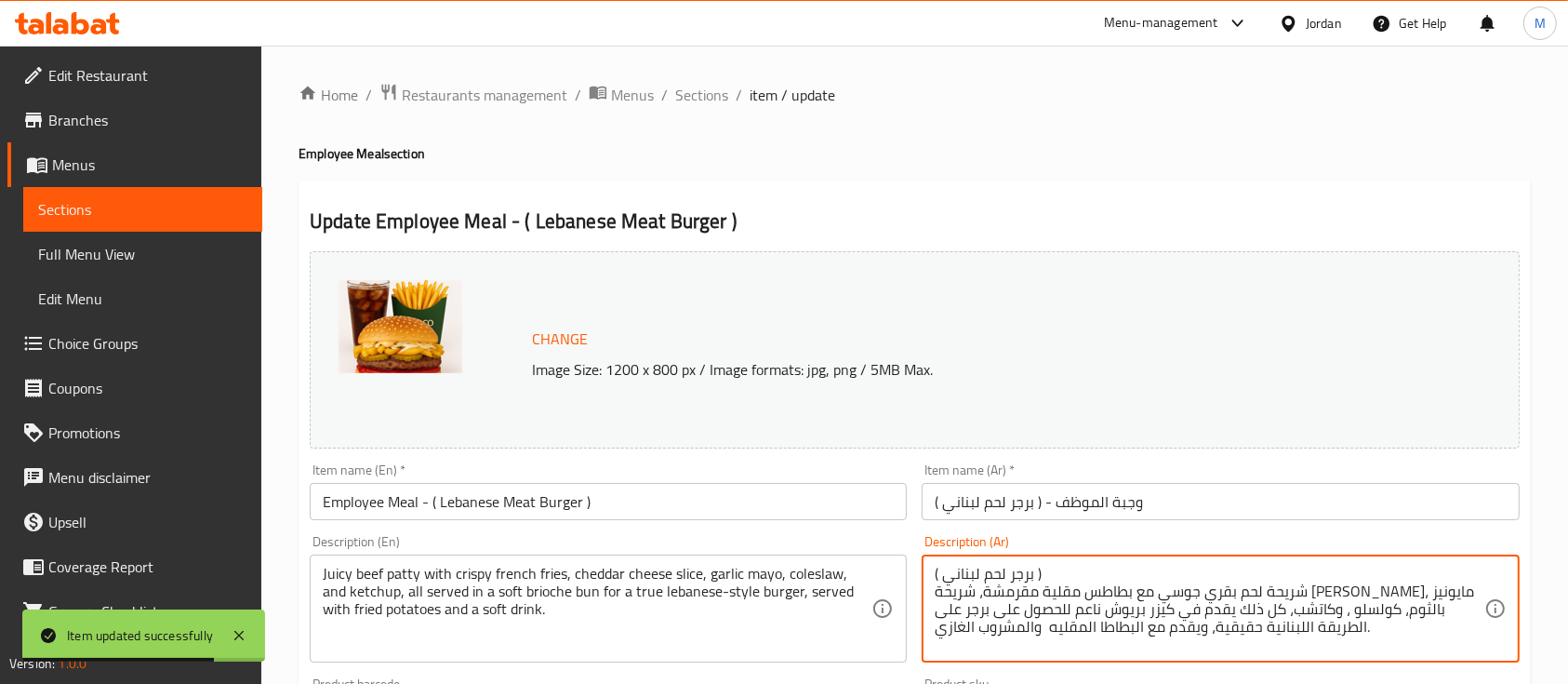
click at [1027, 565] on textarea "( برجر لحم لبناني ) شريحة لحم بقري جوسي مع بطاطس مقلية مقرمشة، شريحة [PERSON_NA…" at bounding box center [1210, 610] width 548 height 88
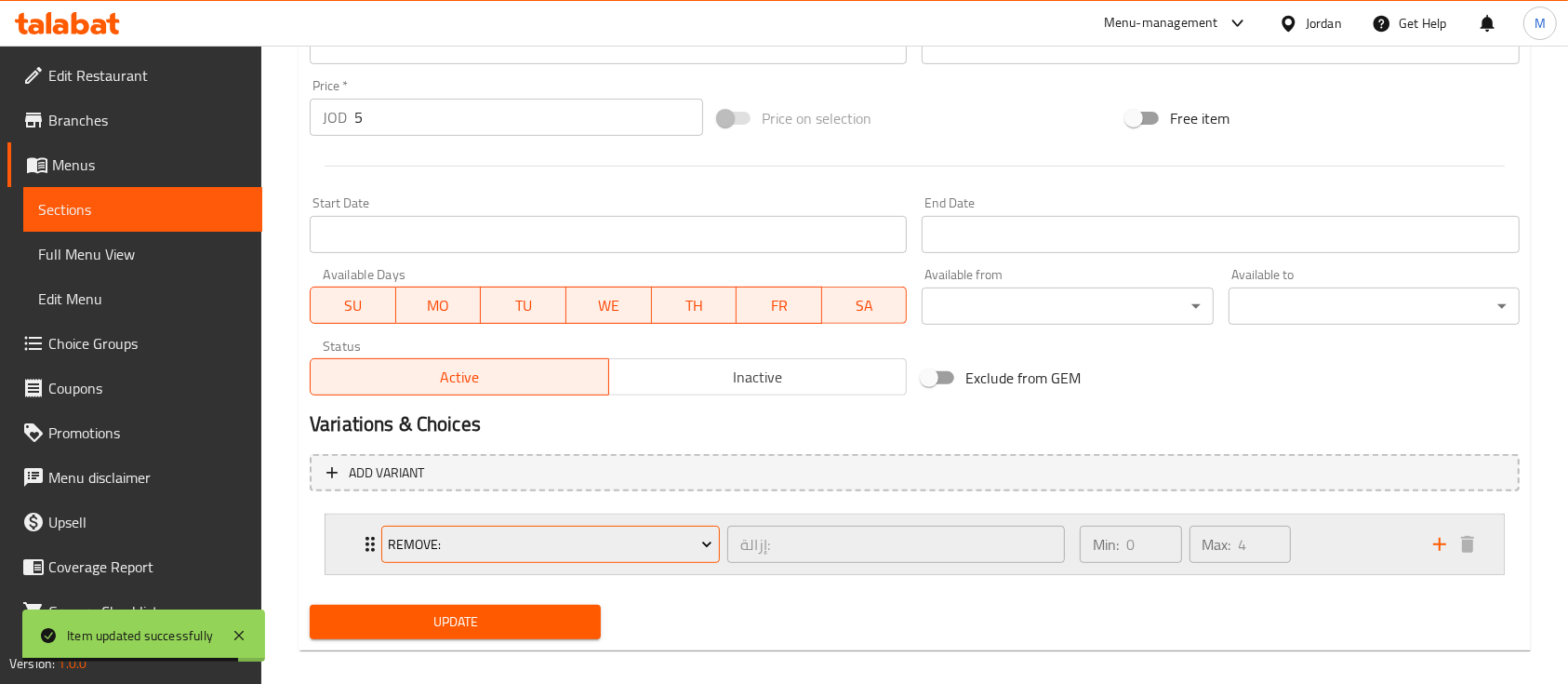
scroll to position [688, 0]
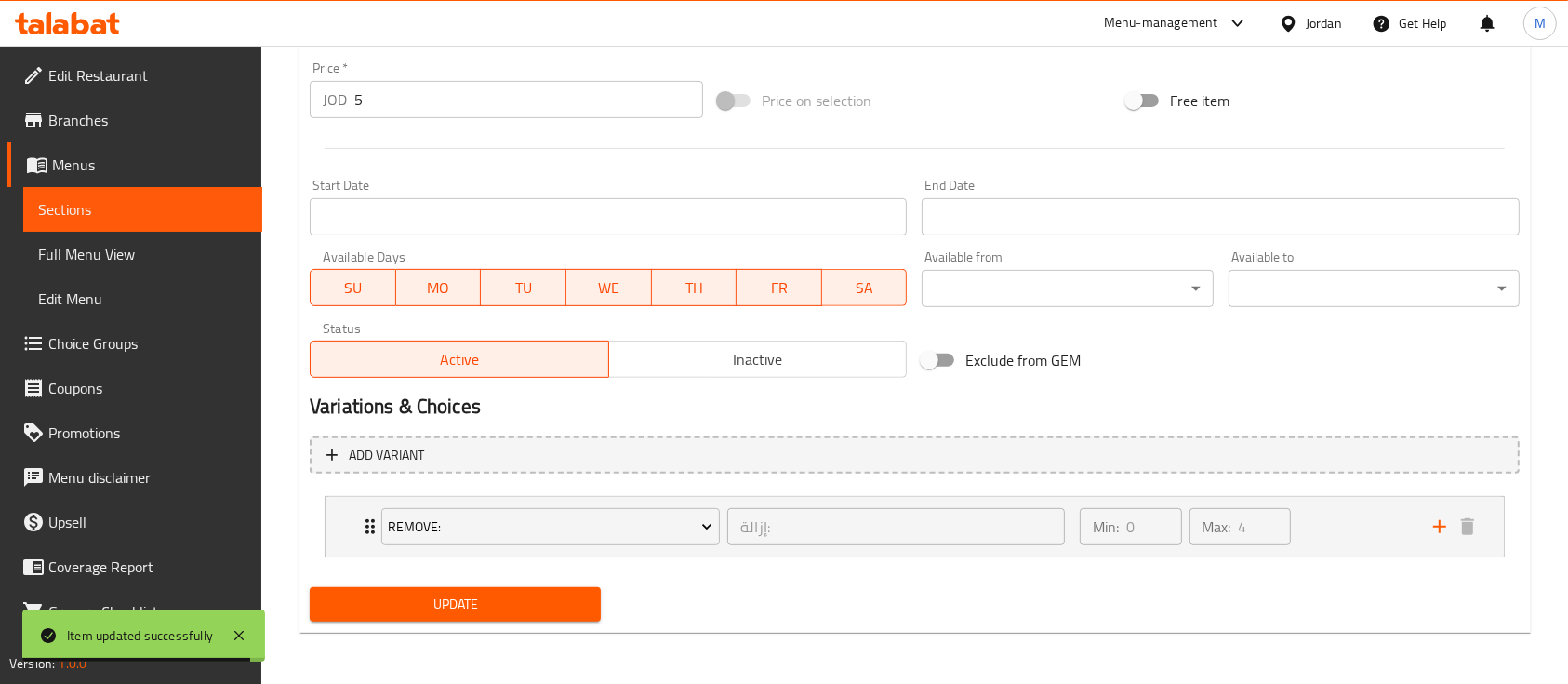
type textarea "شريحة لحم بقري جوسي مع بطاطس مقلية مقرمشة، شريحة [PERSON_NAME]، مايونيز بالثوم،…"
click at [512, 619] on button "Update" at bounding box center [454, 604] width 291 height 34
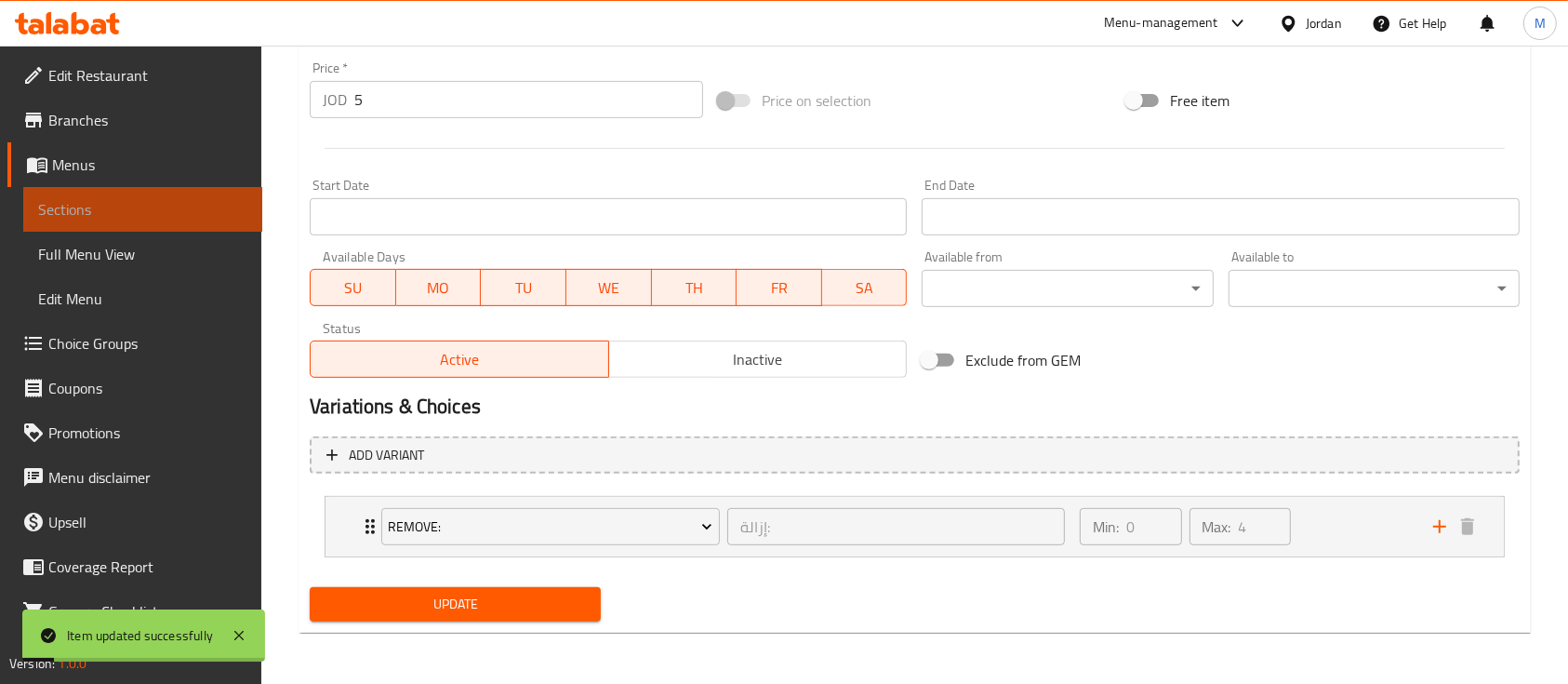
click at [174, 206] on span "Sections" at bounding box center [143, 209] width 210 height 23
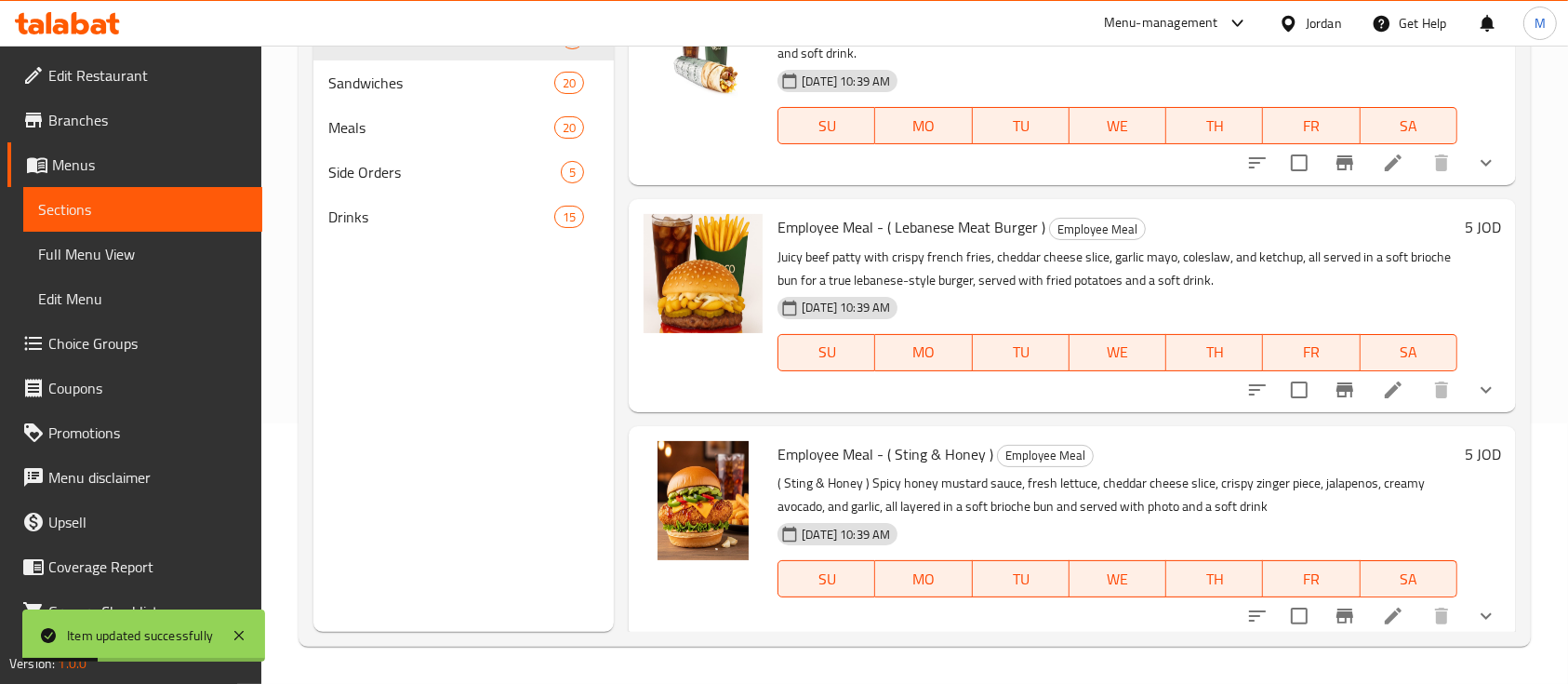
scroll to position [496, 0]
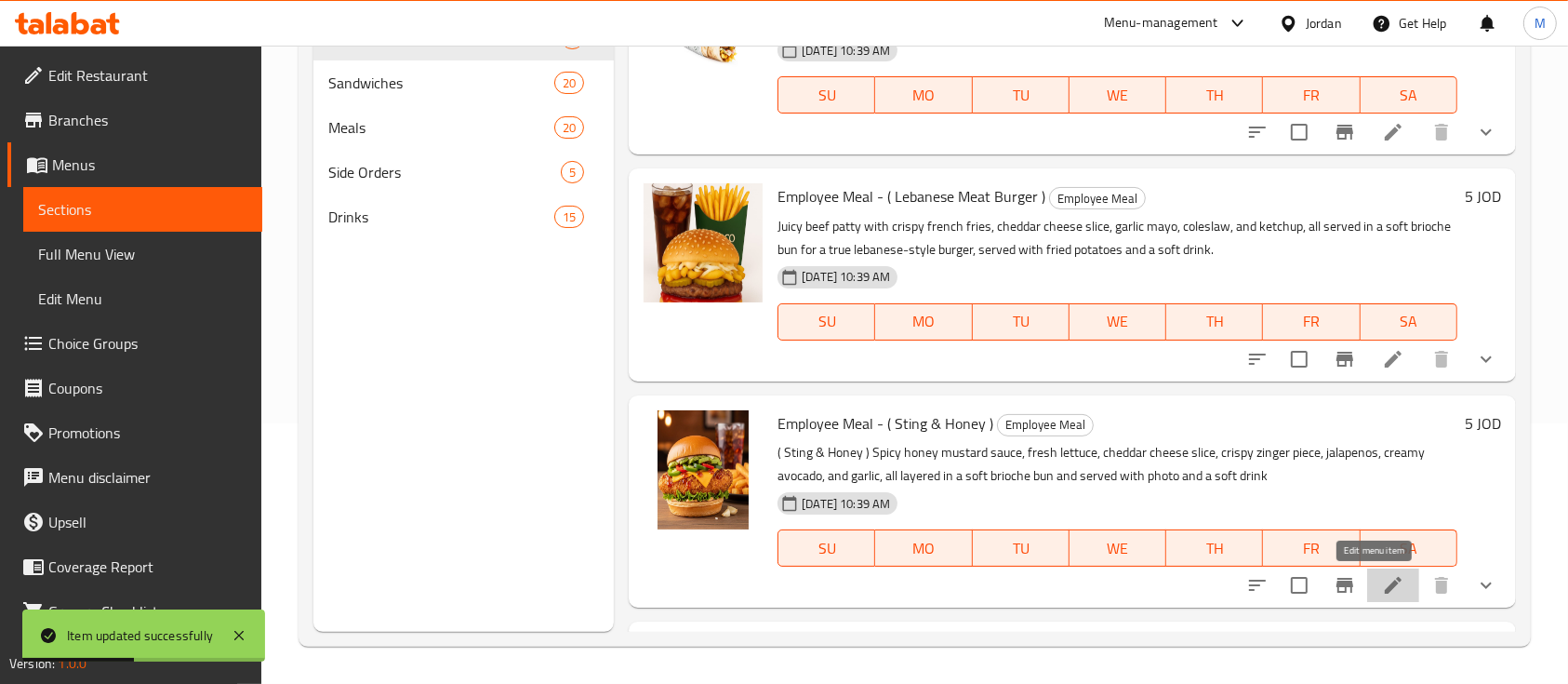
click at [1382, 589] on icon at bounding box center [1393, 585] width 23 height 23
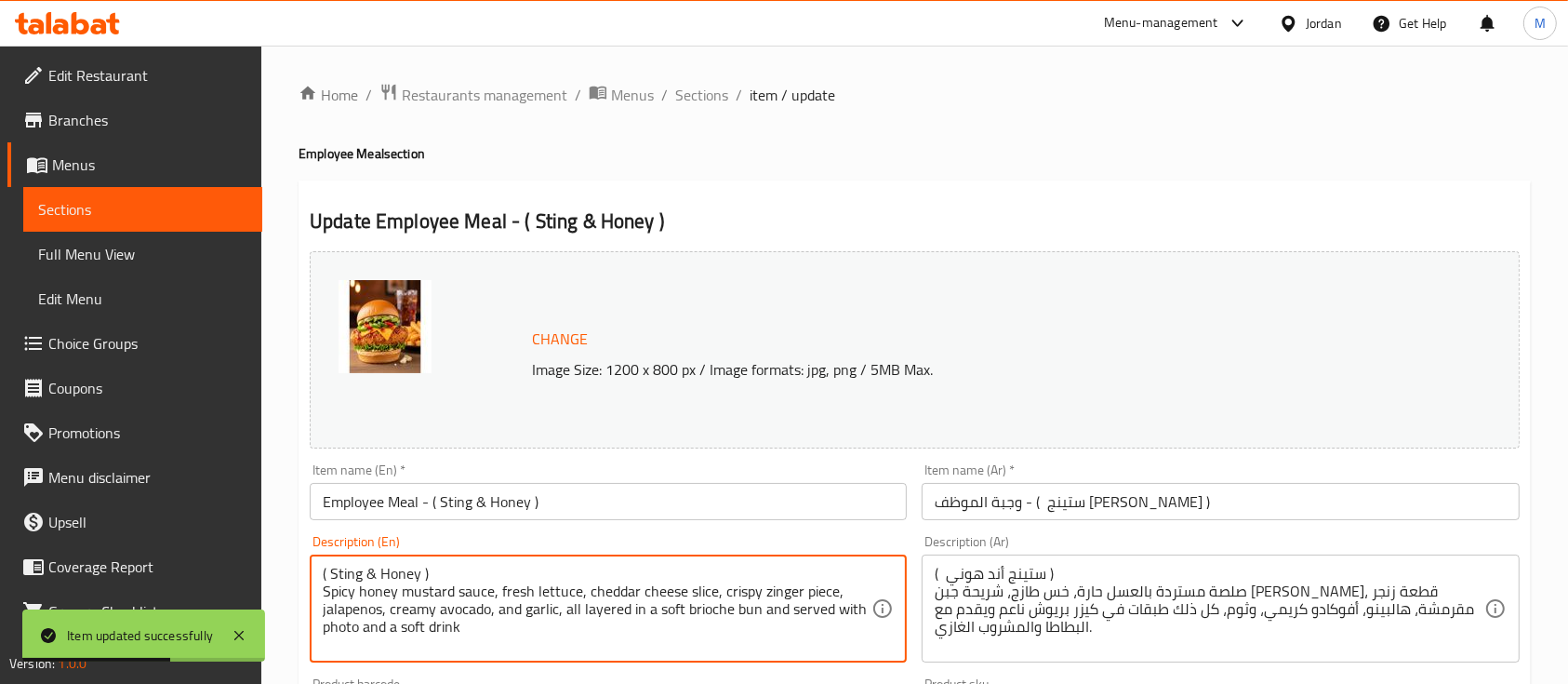
click at [573, 565] on textarea "( Sting & Honey ) Spicy honey mustard sauce, fresh lettuce, cheddar cheese slic…" at bounding box center [597, 610] width 548 height 88
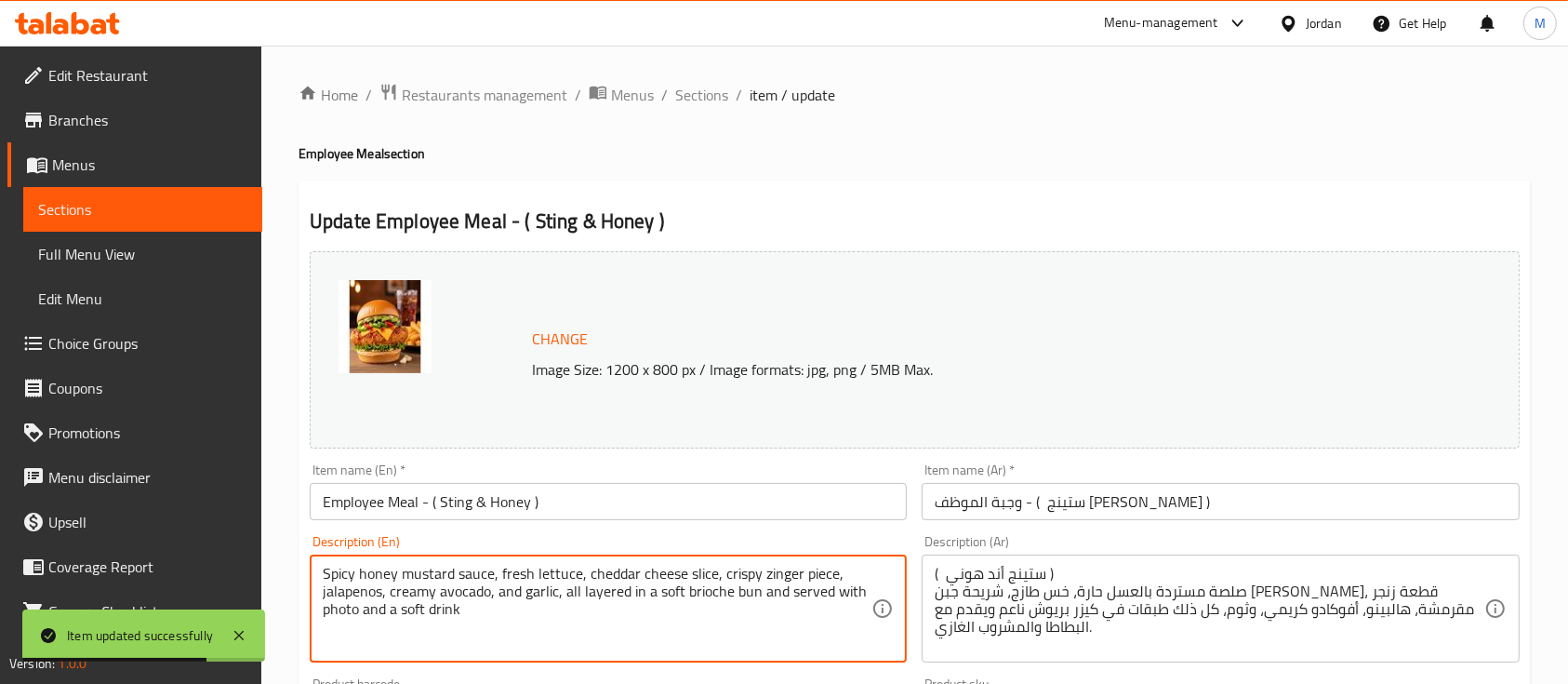
type textarea "Spicy honey mustard sauce, fresh lettuce, cheddar cheese slice, crispy zinger p…"
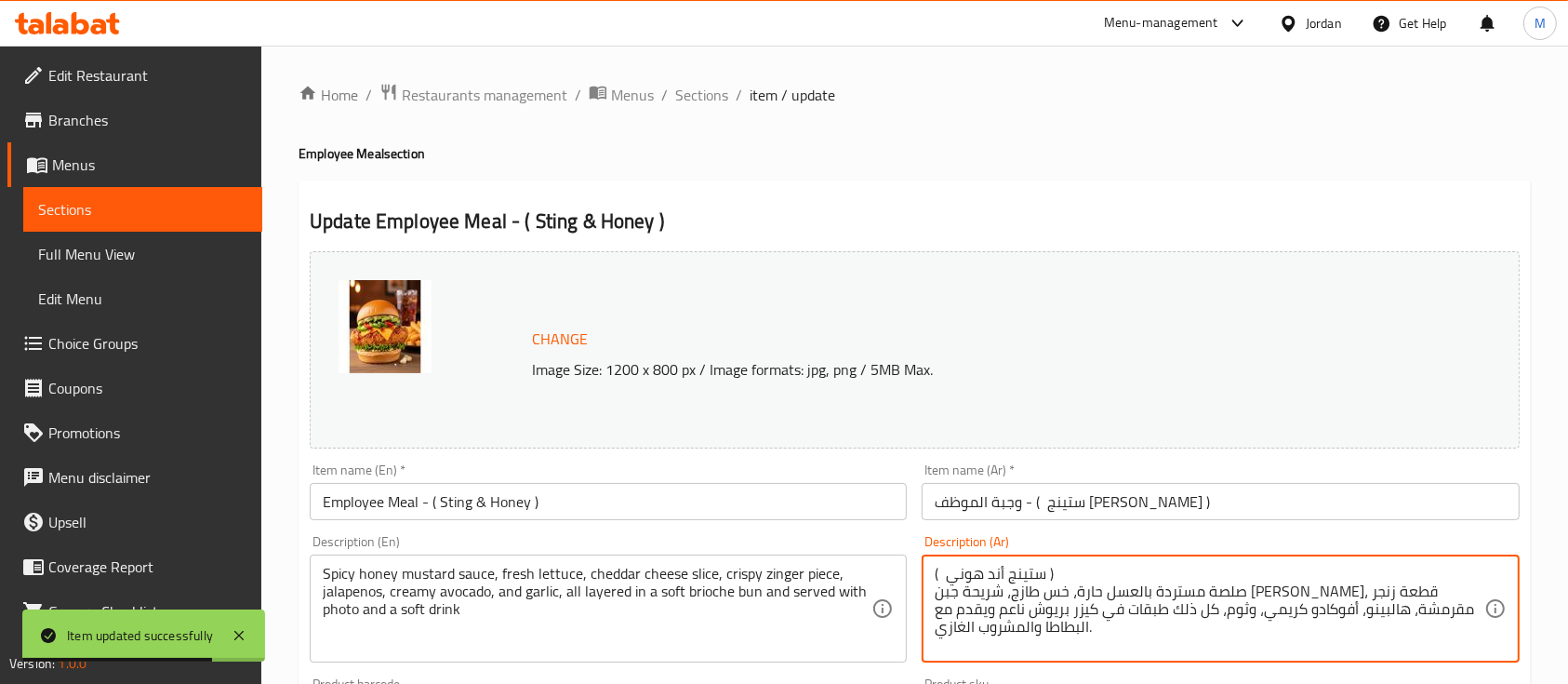
click at [952, 574] on textarea "( ستينج أند هوني ) صلصة مستردة بالعسل حارة، خس طازج، شريحة جبن [PERSON_NAME]، ق…" at bounding box center [1210, 610] width 548 height 88
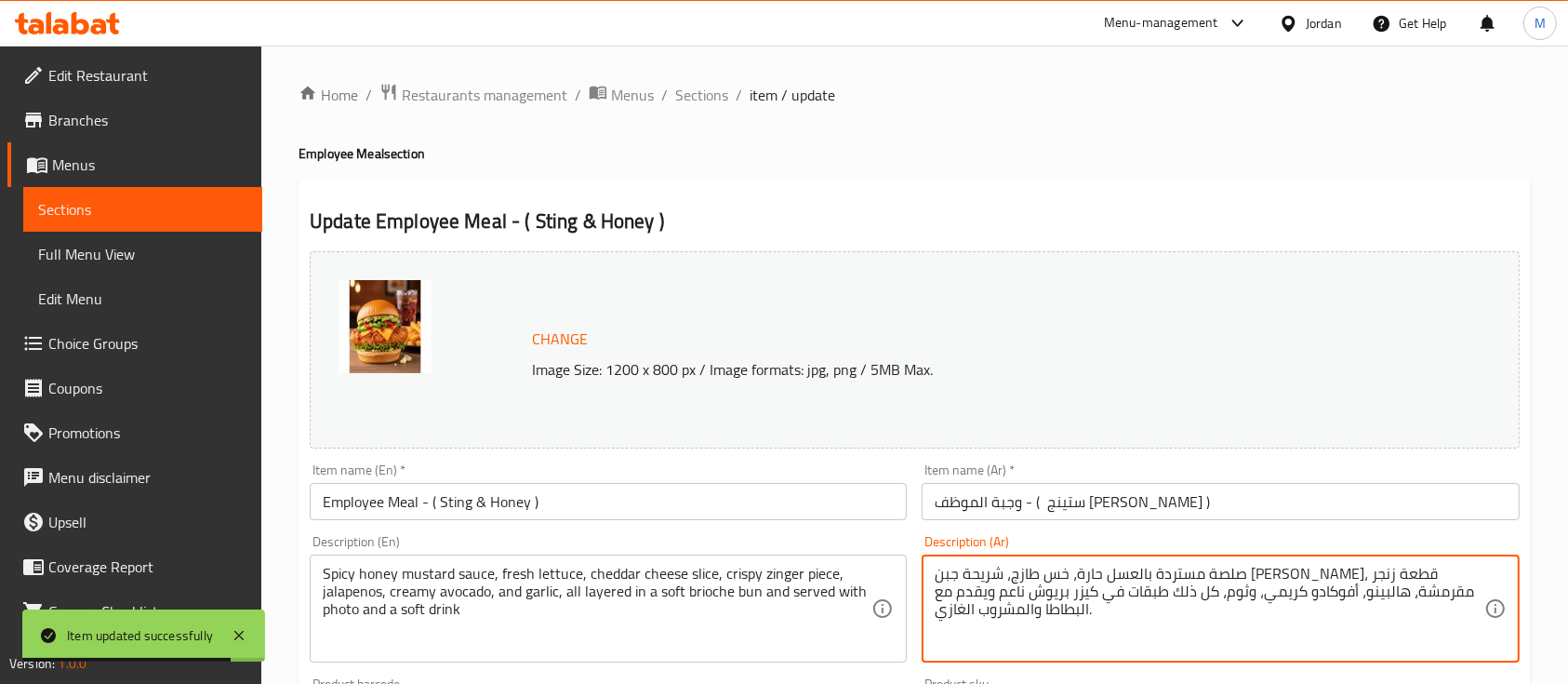
scroll to position [688, 0]
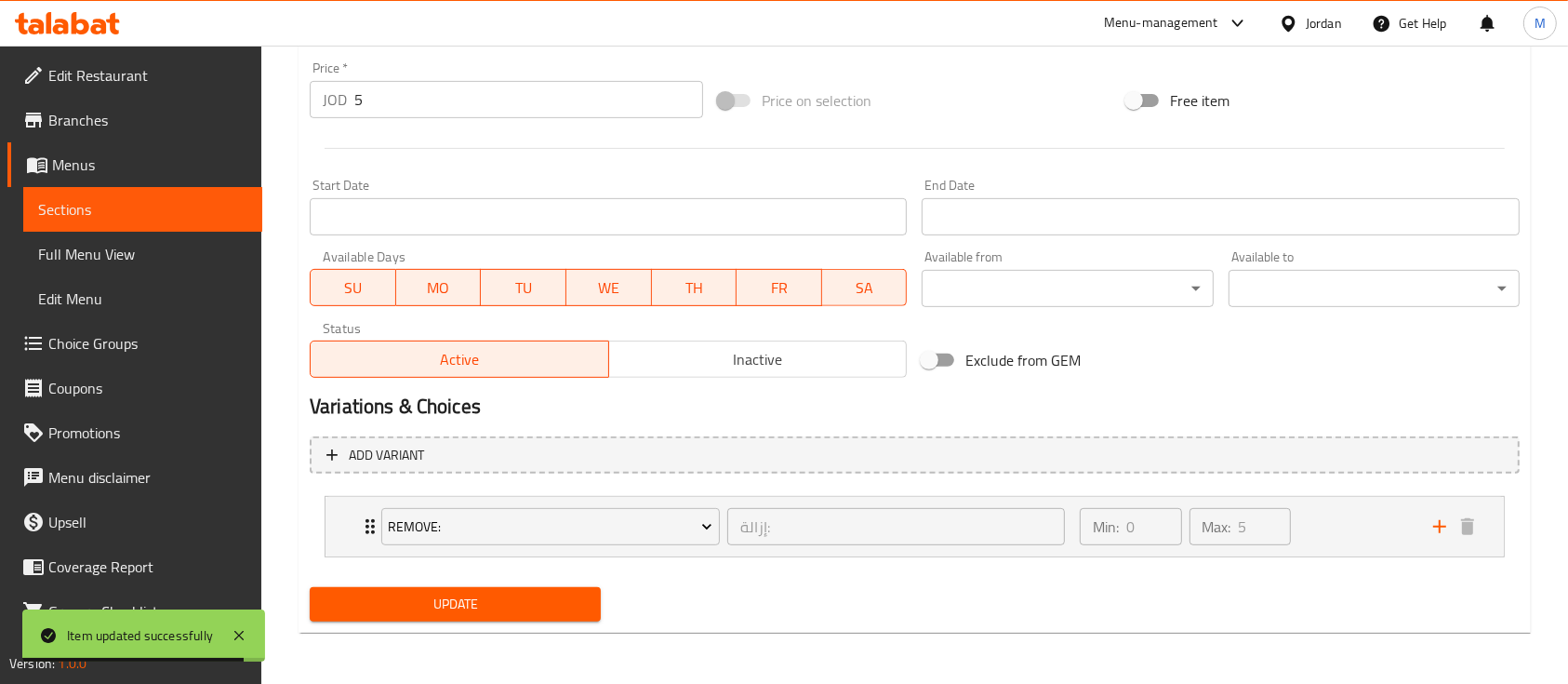
type textarea "صلصة مستردة بالعسل حارة، خس طازج، شريحة جبن [PERSON_NAME]، قطعة زنجر مقرمشة، ها…"
click at [586, 597] on span "Update" at bounding box center [454, 605] width 261 height 24
click at [215, 218] on span "Sections" at bounding box center [143, 209] width 210 height 23
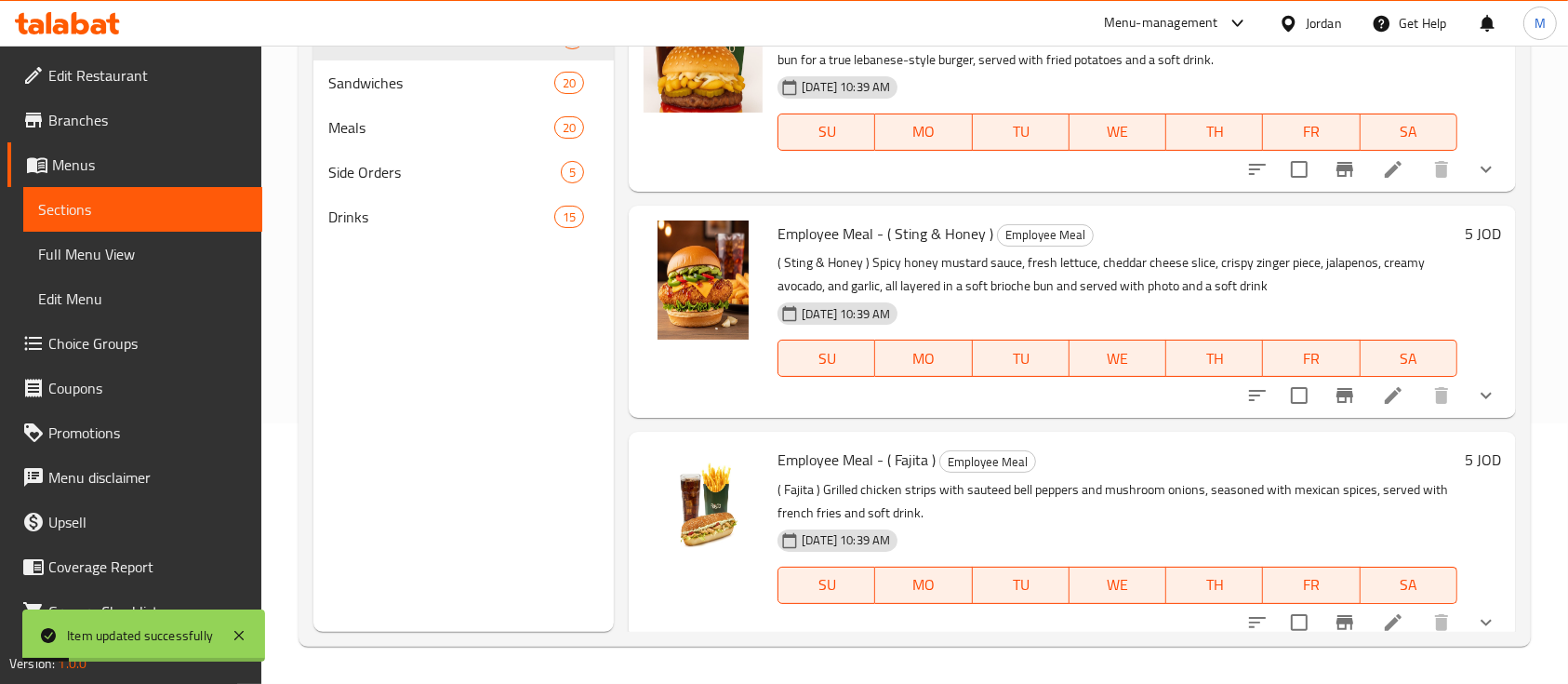
scroll to position [698, 0]
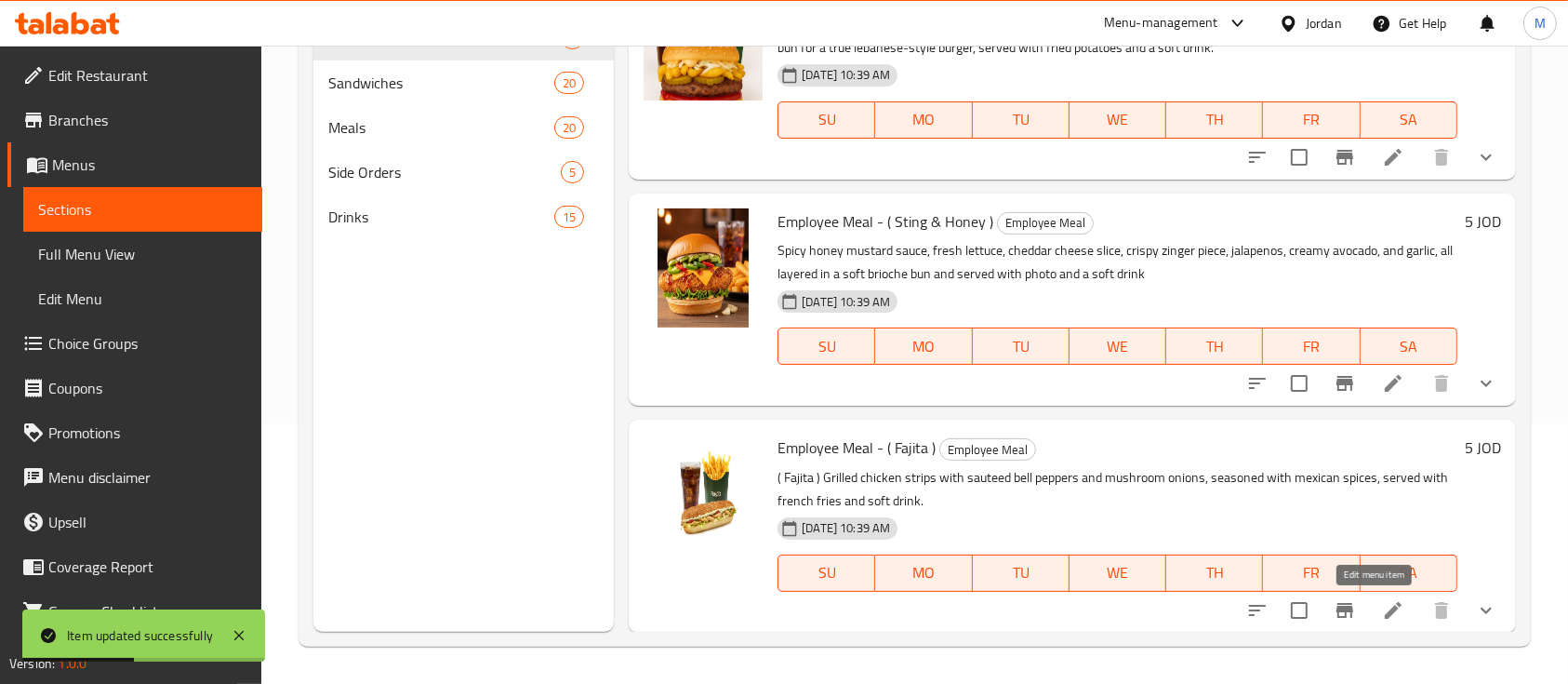
click at [1382, 610] on icon at bounding box center [1393, 611] width 23 height 23
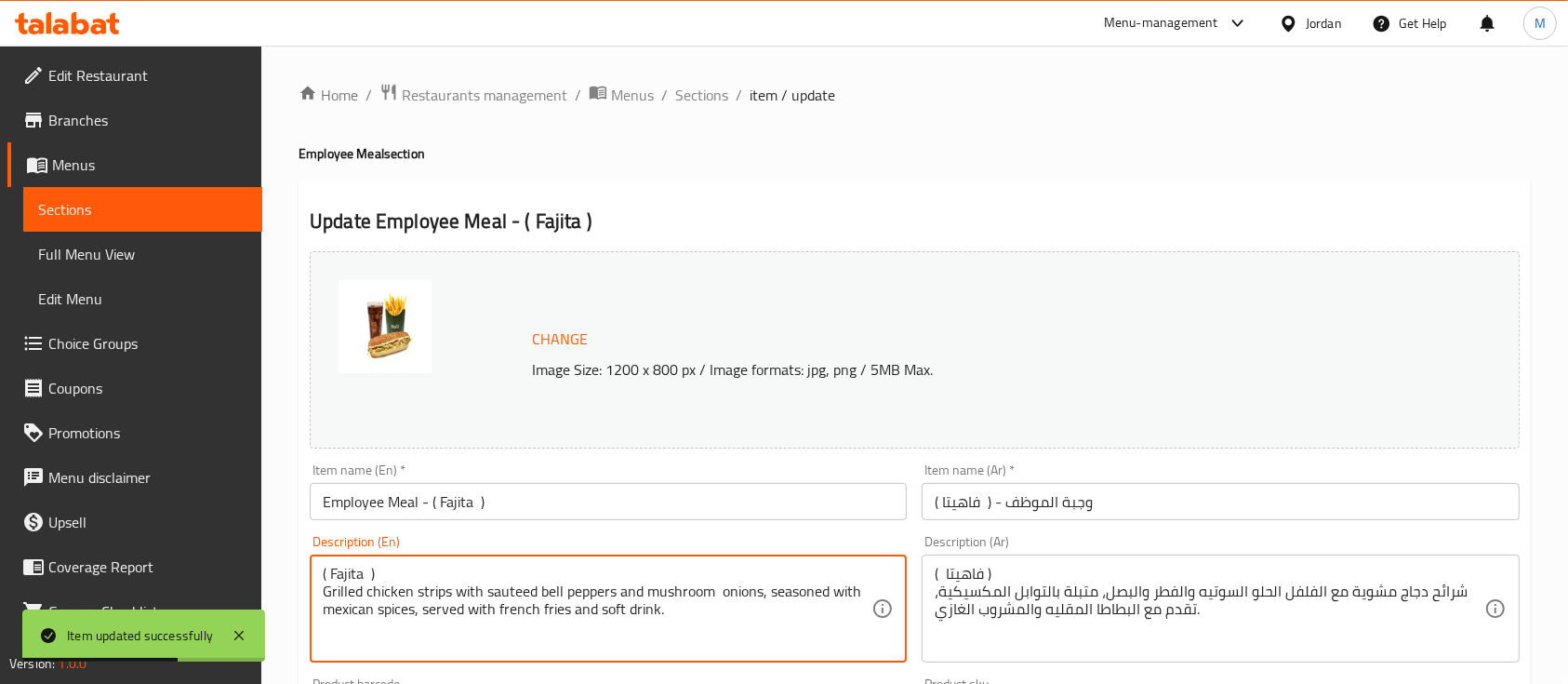
click at [637, 573] on textarea "( Fajita ) Grilled chicken strips with sauteed bell peppers and mushroom onions…" at bounding box center [597, 610] width 548 height 88
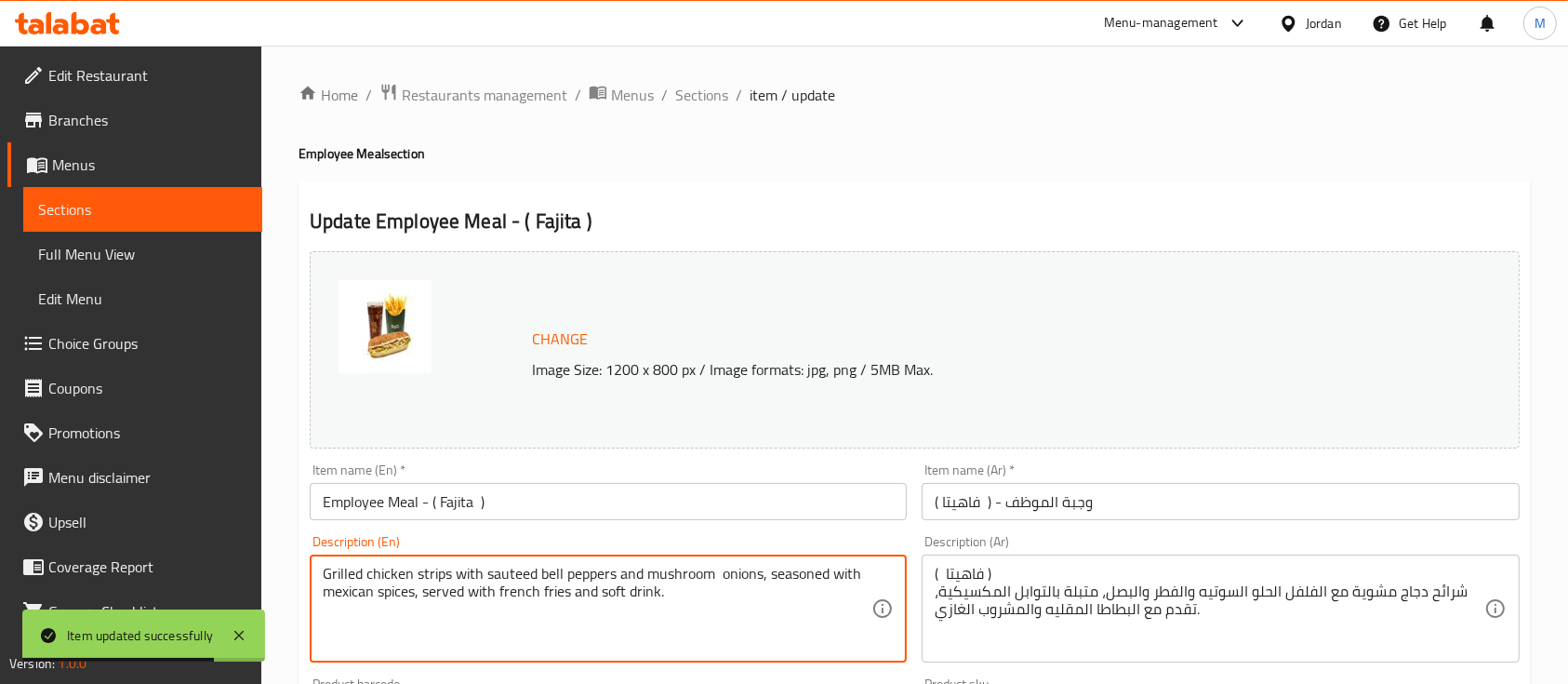
type textarea "Grilled chicken strips with sauteed bell peppers and mushroom onions, seasoned …"
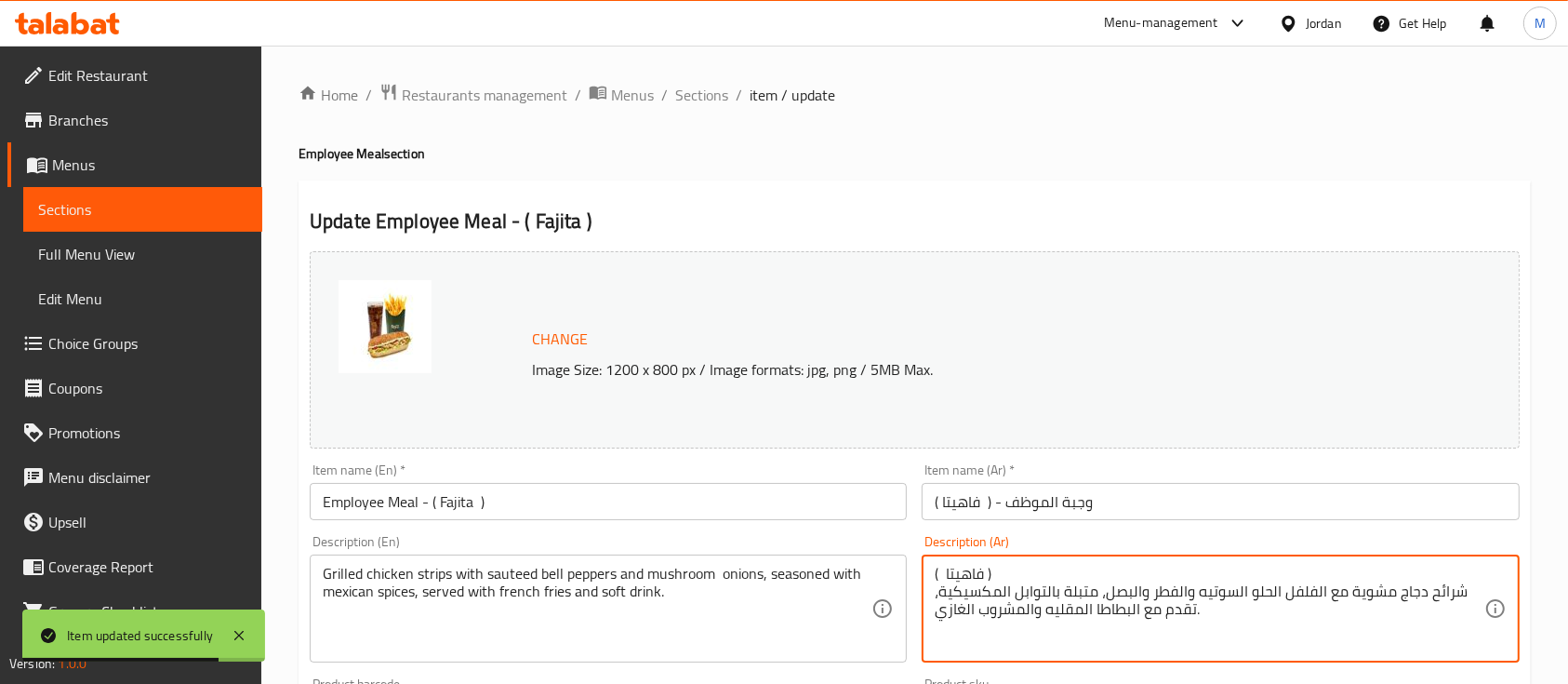
click at [990, 572] on textarea "( فاهيتا ) شرائح دجاج مشوية مع الفلفل الحلو السوتيه والفطر والبصل، متبلة بالتوا…" at bounding box center [1210, 610] width 548 height 88
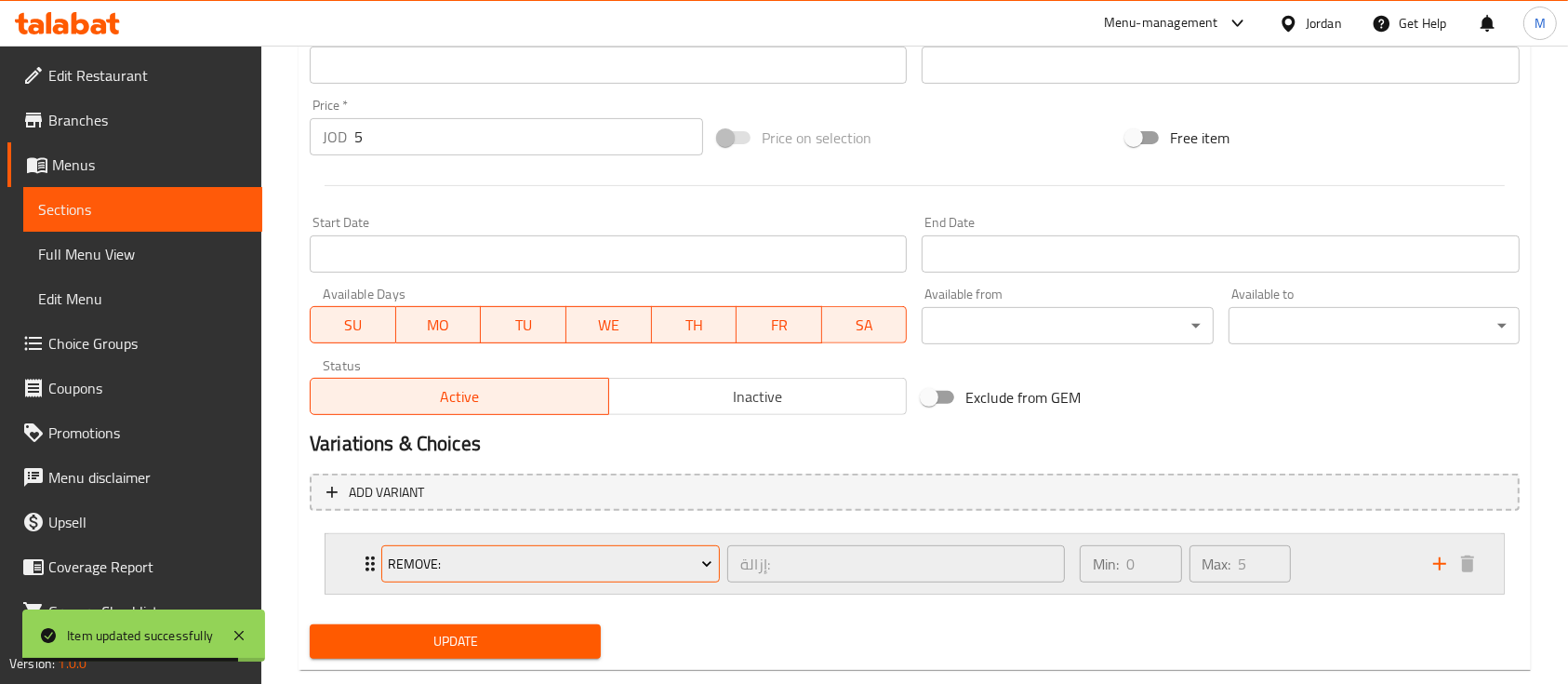
scroll to position [688, 0]
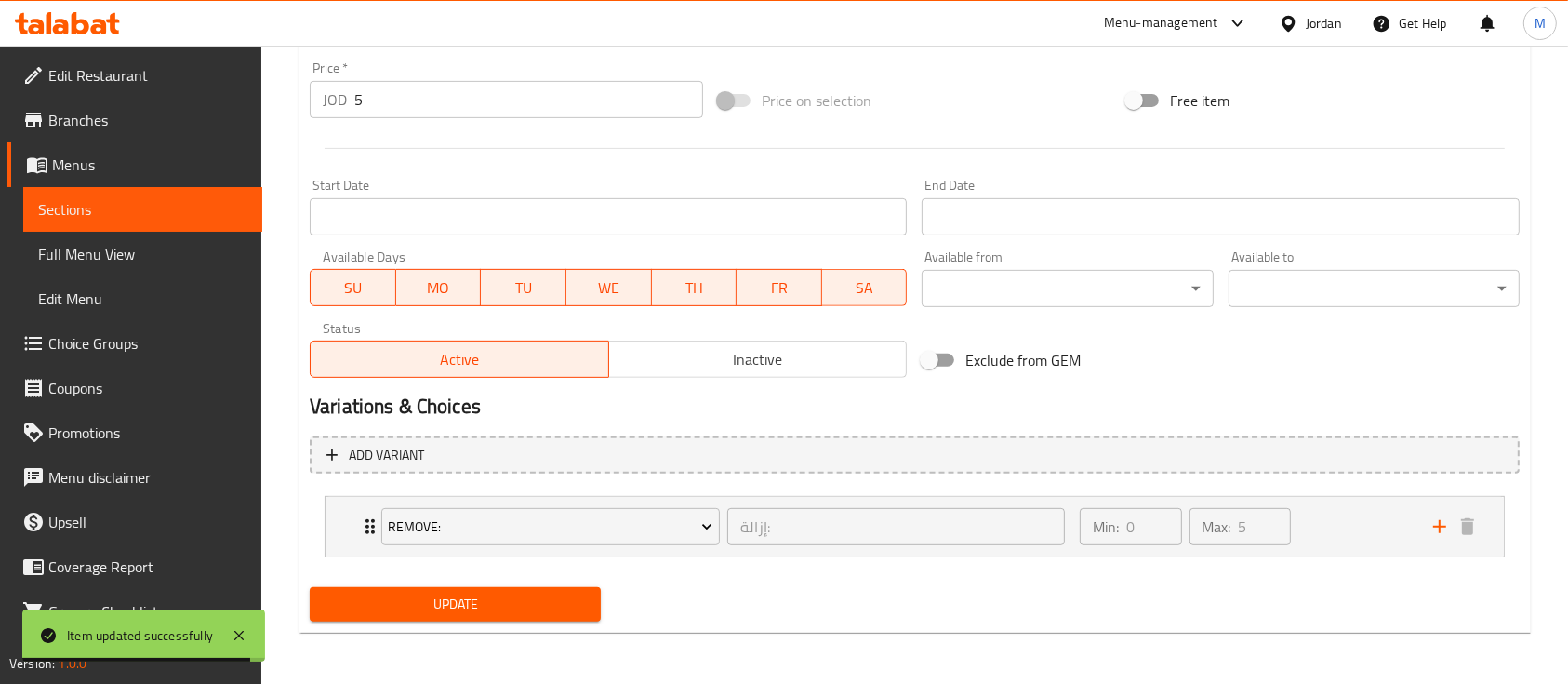
type textarea "شرائح دجاج مشوية مع الفلفل الحلو السوتيه والفطر والبصل، متبلة بالتوابل المكسيكي…"
click at [561, 601] on span "Update" at bounding box center [454, 605] width 261 height 24
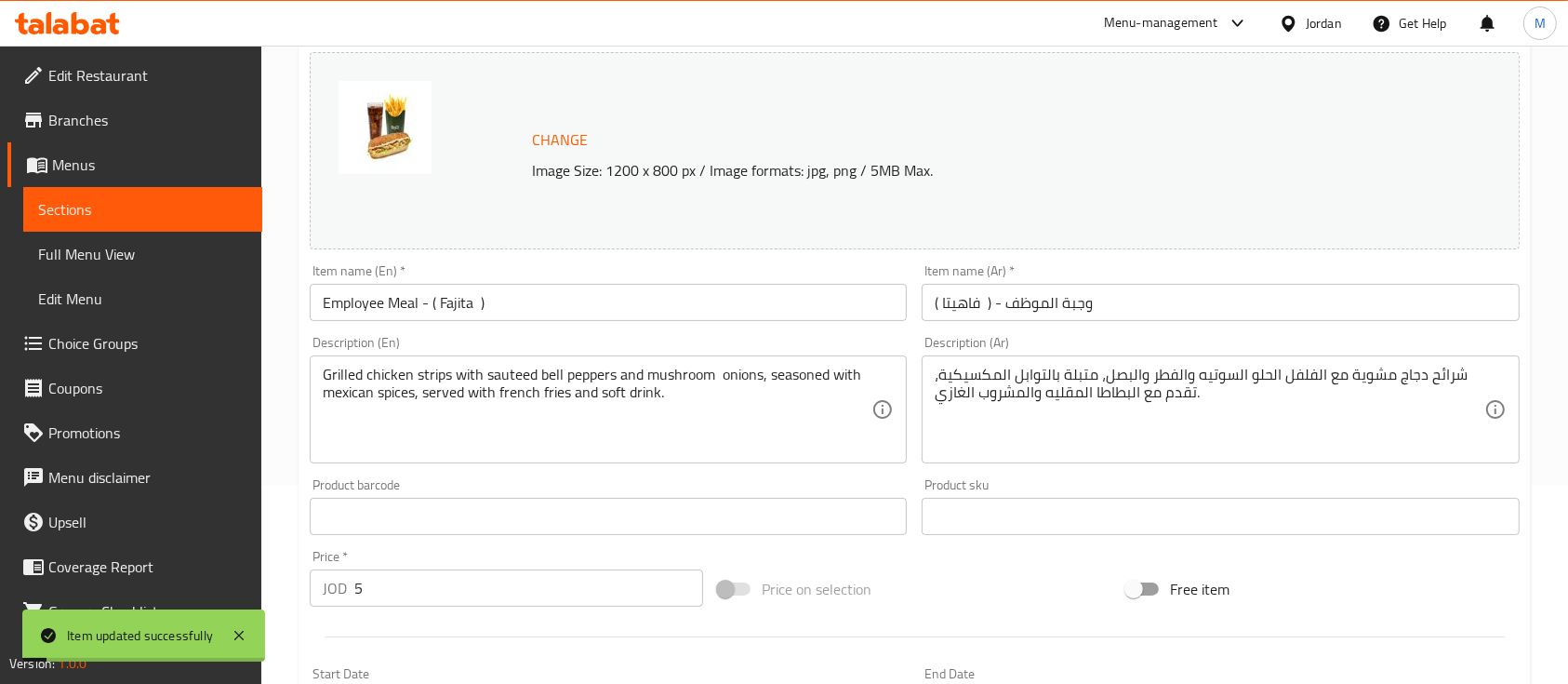
scroll to position [0, 0]
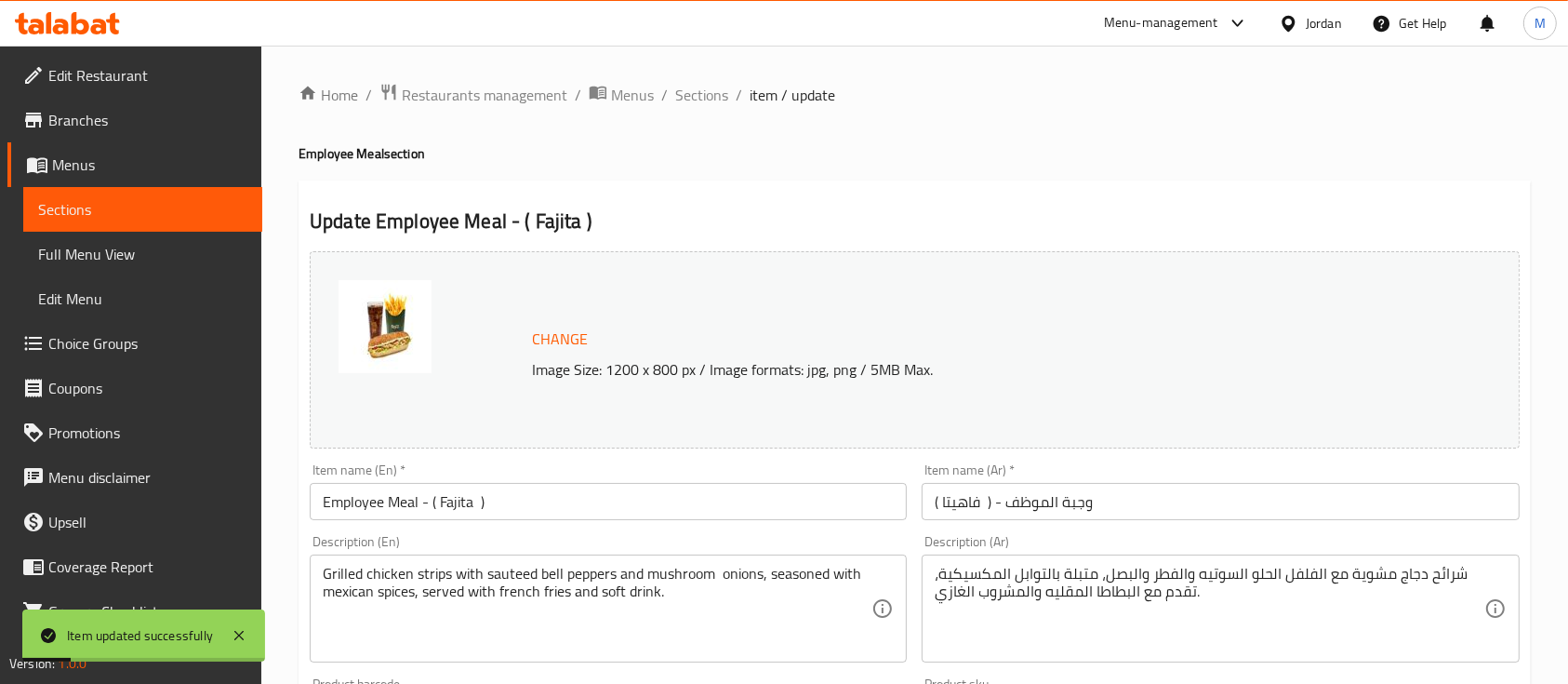
click at [171, 209] on span "Sections" at bounding box center [143, 209] width 210 height 23
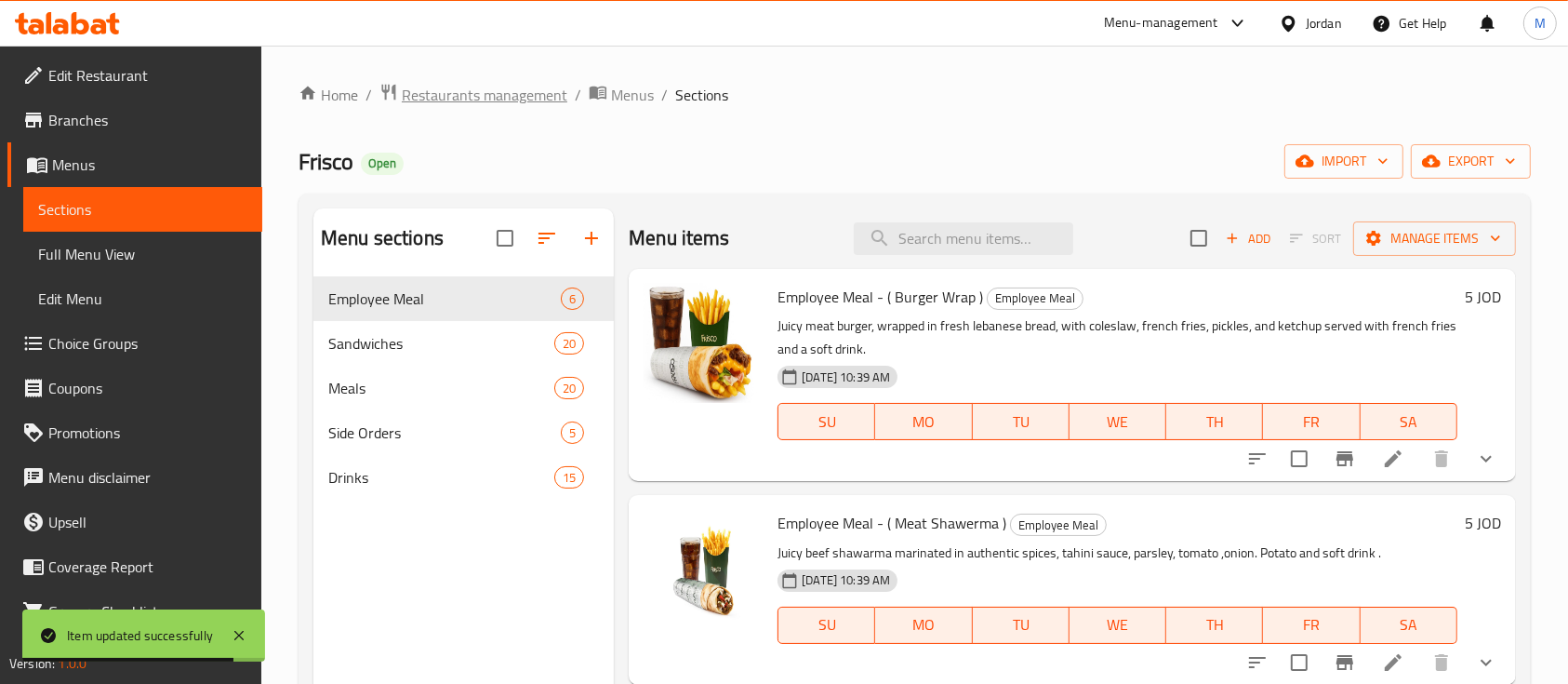
click at [463, 102] on span "Restaurants management" at bounding box center [484, 94] width 166 height 23
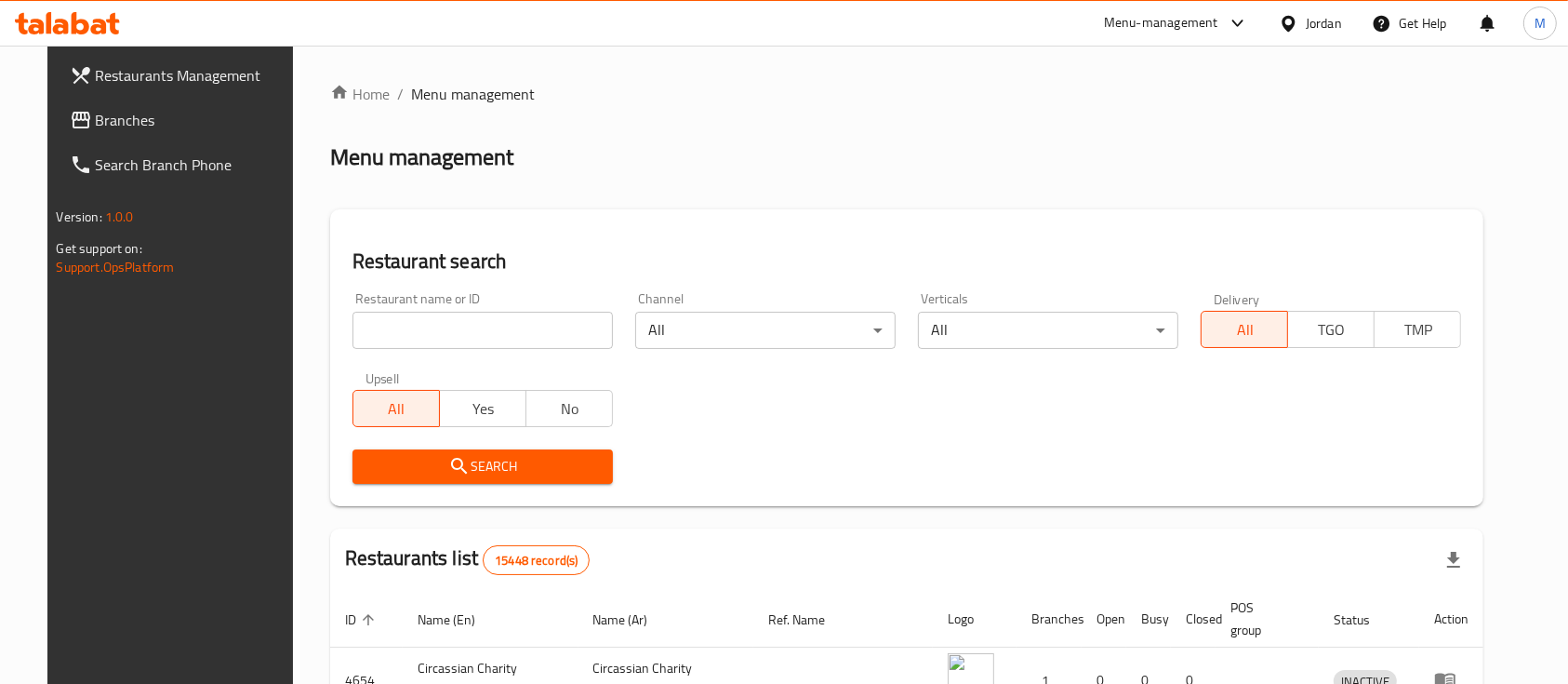
click at [1125, 33] on div "Menu-management" at bounding box center [1161, 23] width 115 height 23
click at [1061, 216] on div "Restaurant-Management" at bounding box center [1059, 205] width 146 height 21
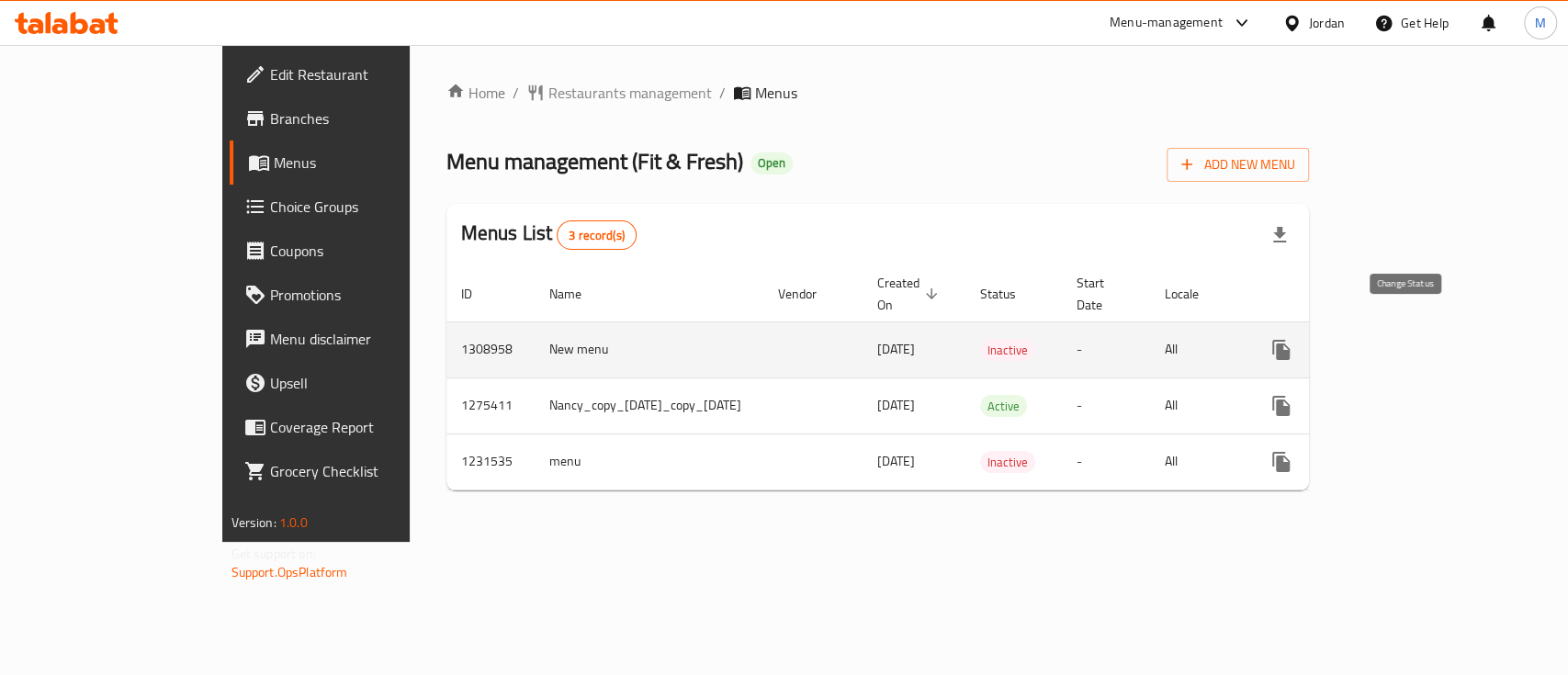
click at [1337, 338] on icon "enhanced table" at bounding box center [1325, 349] width 22 height 22
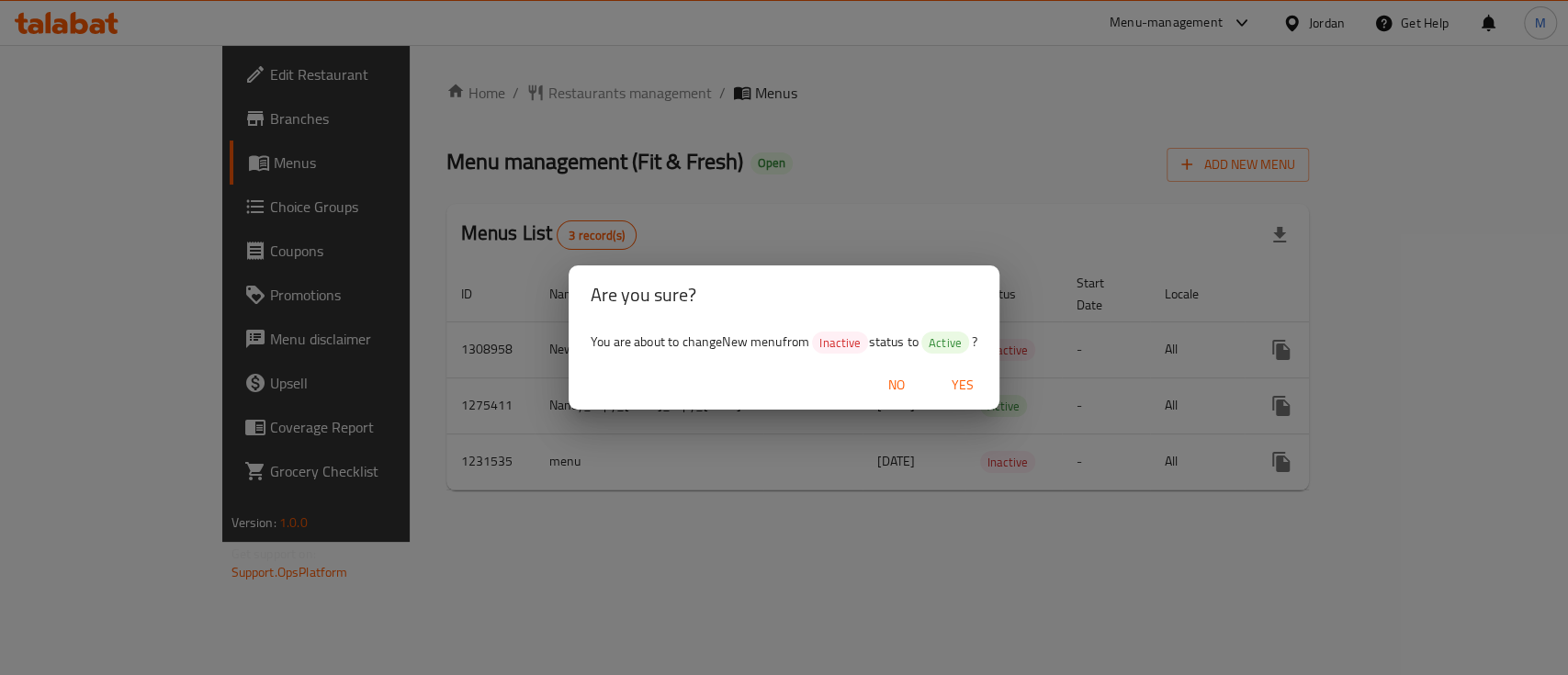
click at [975, 375] on span "Yes" at bounding box center [963, 386] width 44 height 23
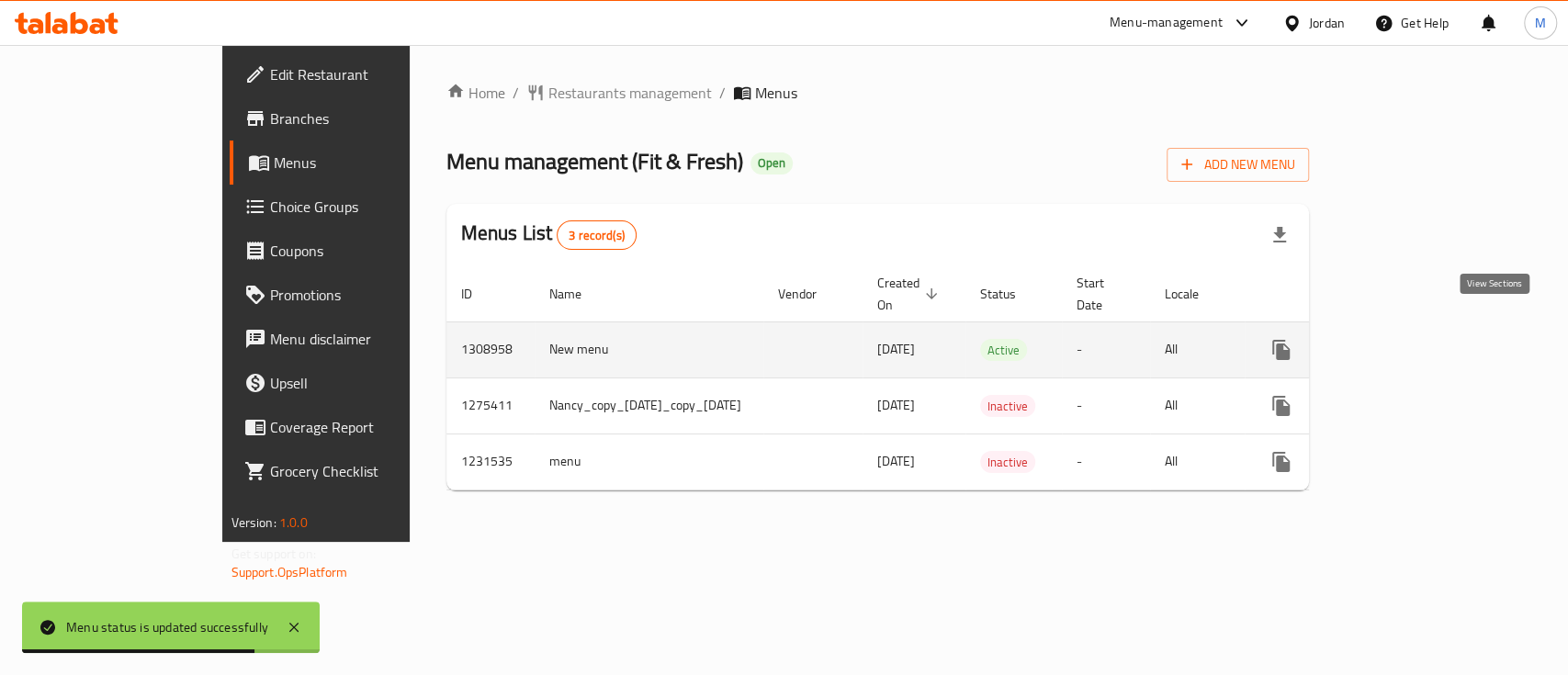
click at [1422, 341] on icon "enhanced table" at bounding box center [1413, 349] width 16 height 16
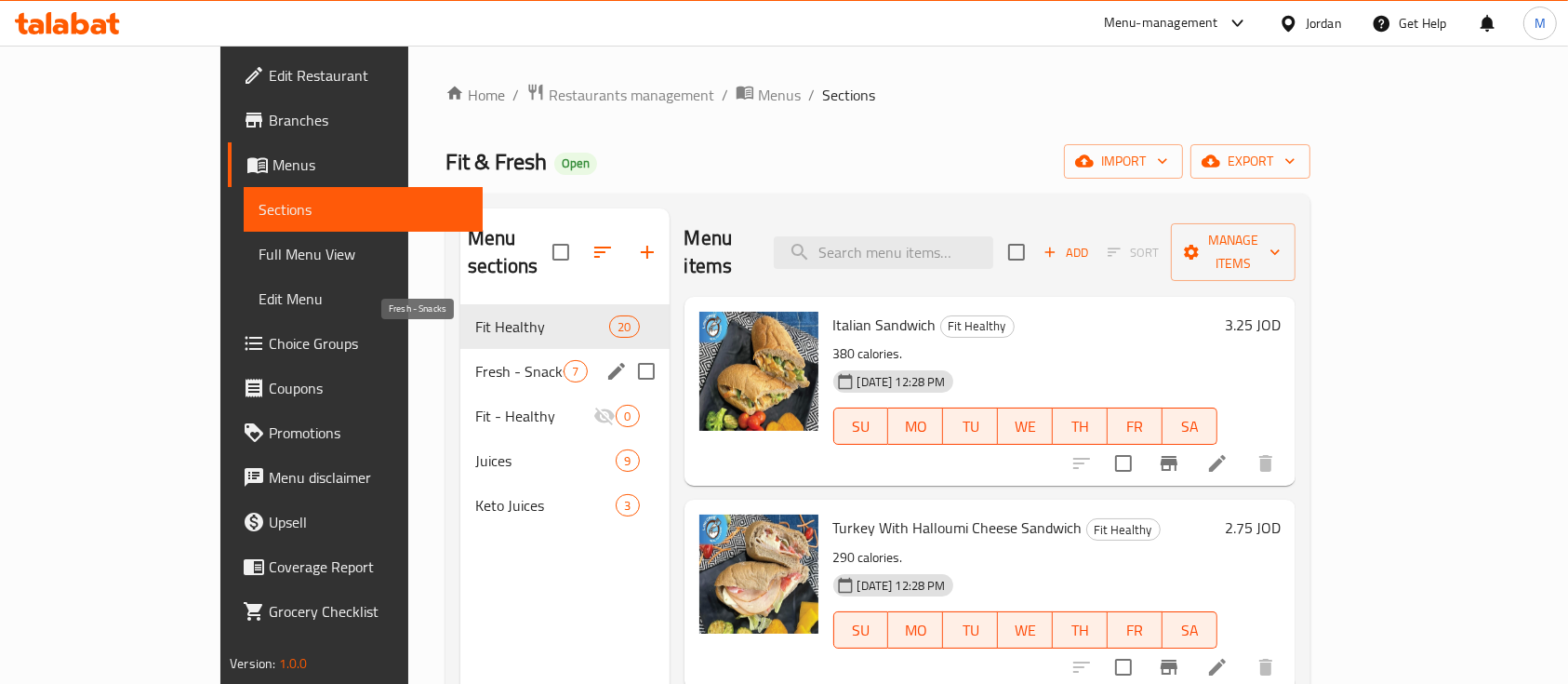
click at [475, 361] on span "Fresh - Snacks" at bounding box center [519, 371] width 88 height 23
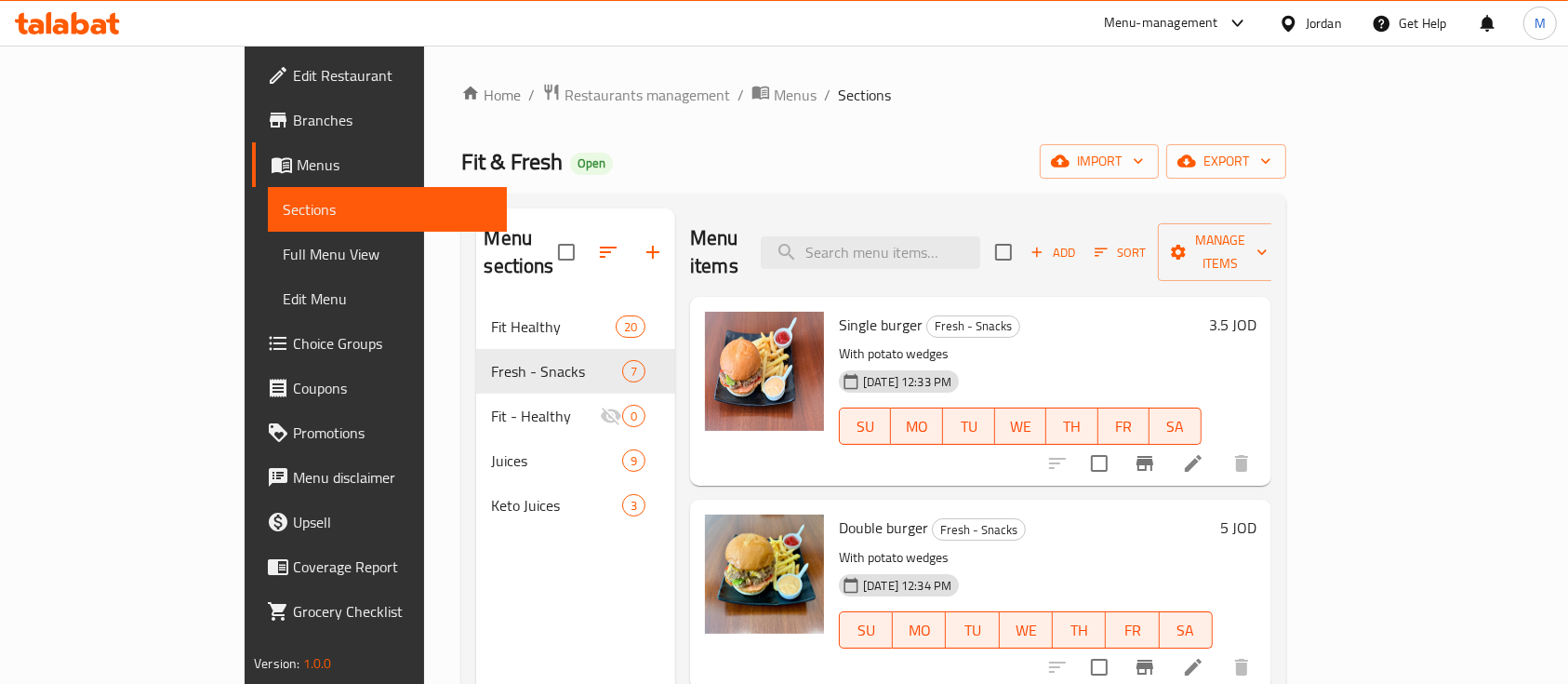
click at [293, 115] on span "Branches" at bounding box center [392, 120] width 199 height 23
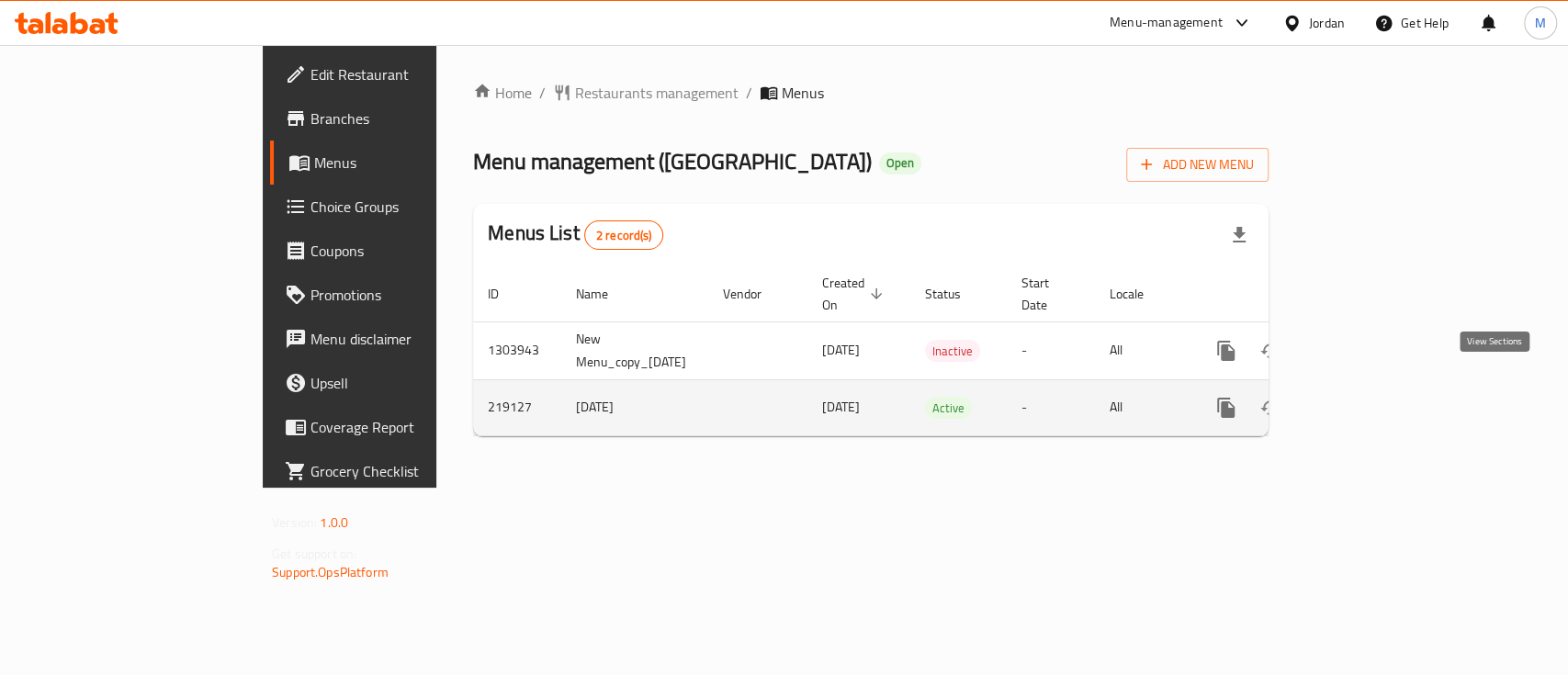
click at [1370, 396] on icon "enhanced table" at bounding box center [1358, 407] width 22 height 22
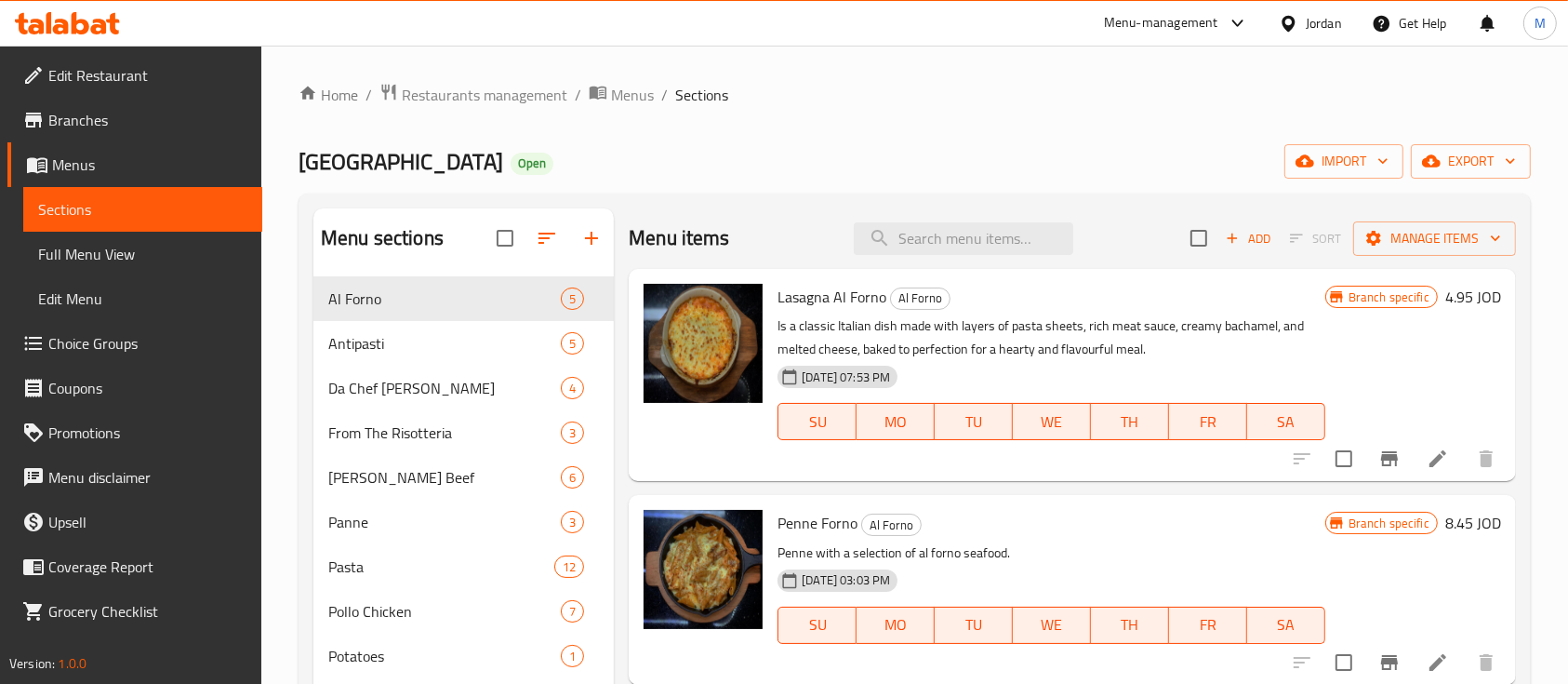
click at [1178, 19] on div "Menu-management" at bounding box center [1161, 23] width 115 height 23
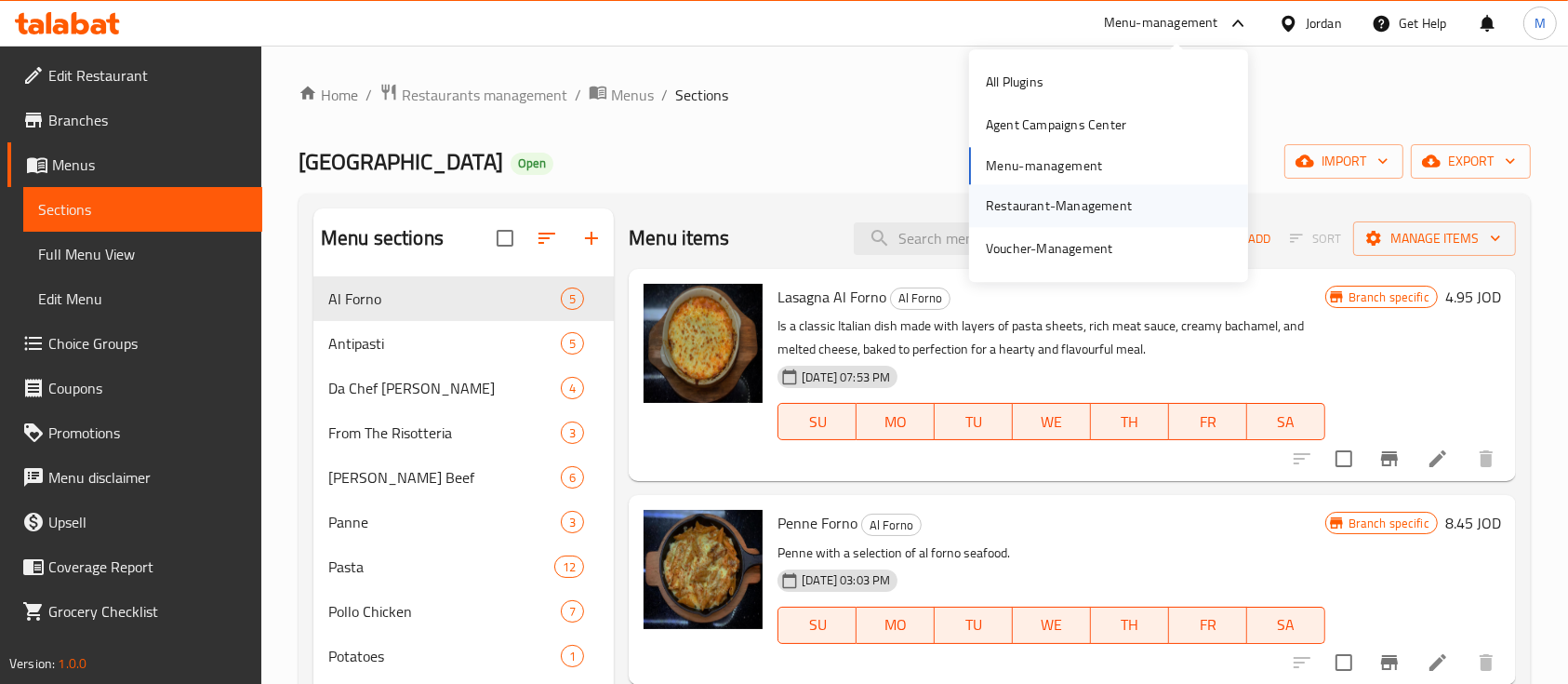
click at [1136, 202] on div "Restaurant-Management" at bounding box center [1060, 206] width 176 height 43
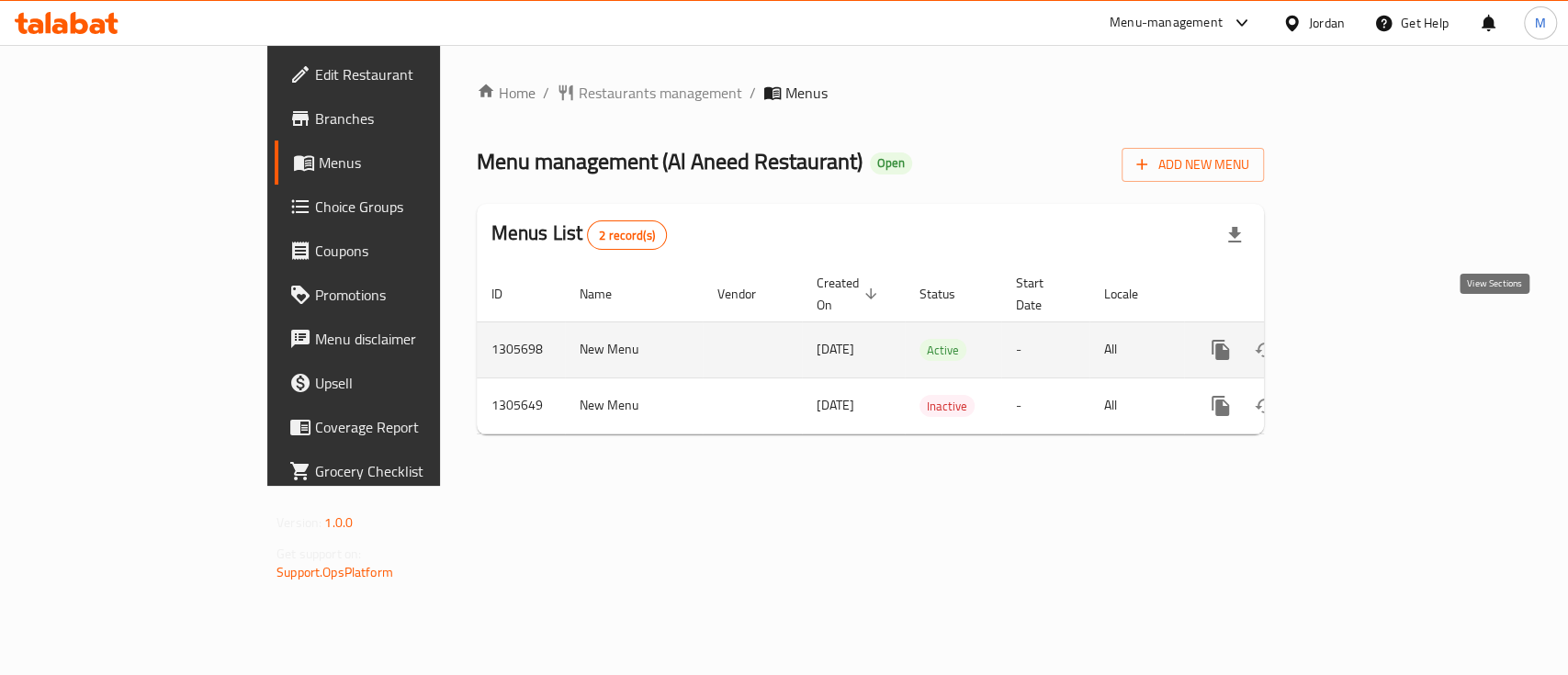
click at [1175, 341] on icon "enhanced table" at bounding box center [1352, 349] width 16 height 16
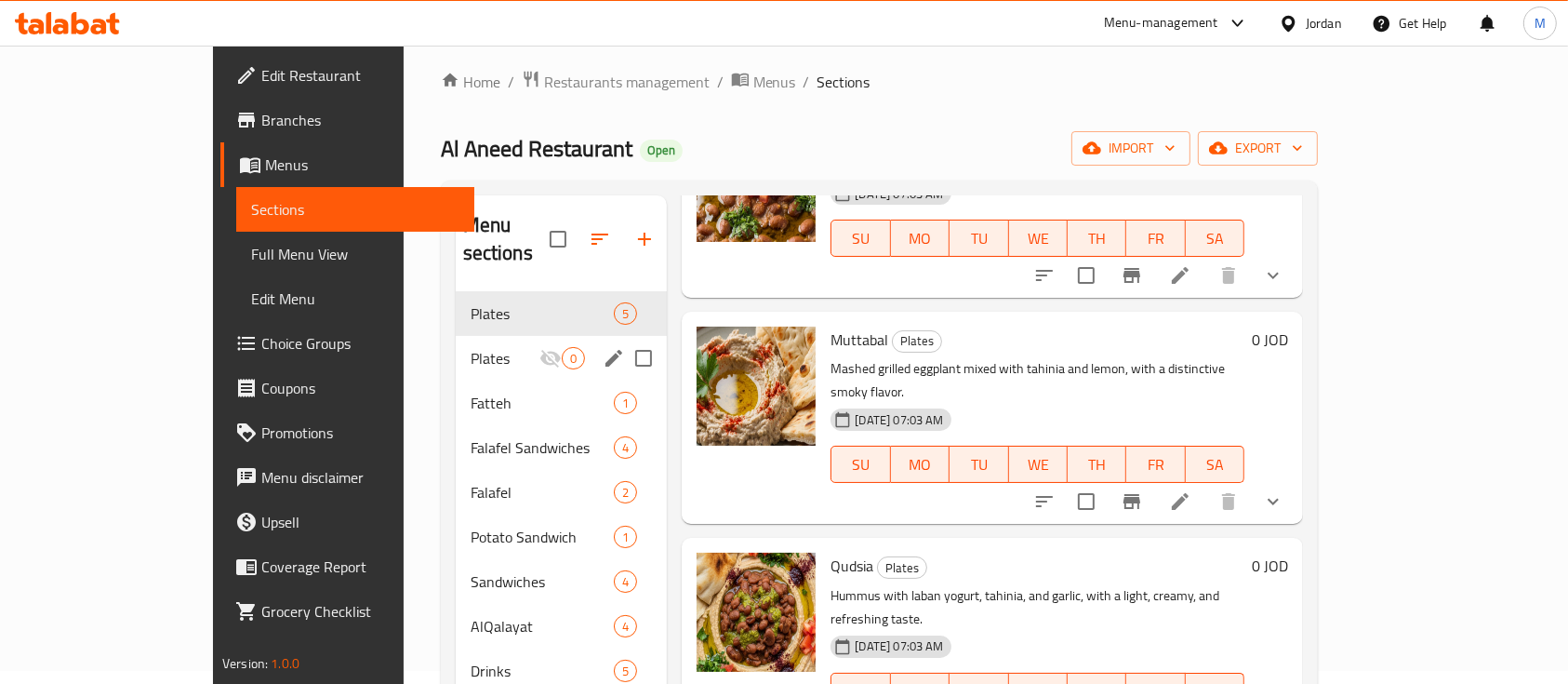
scroll to position [12, 0]
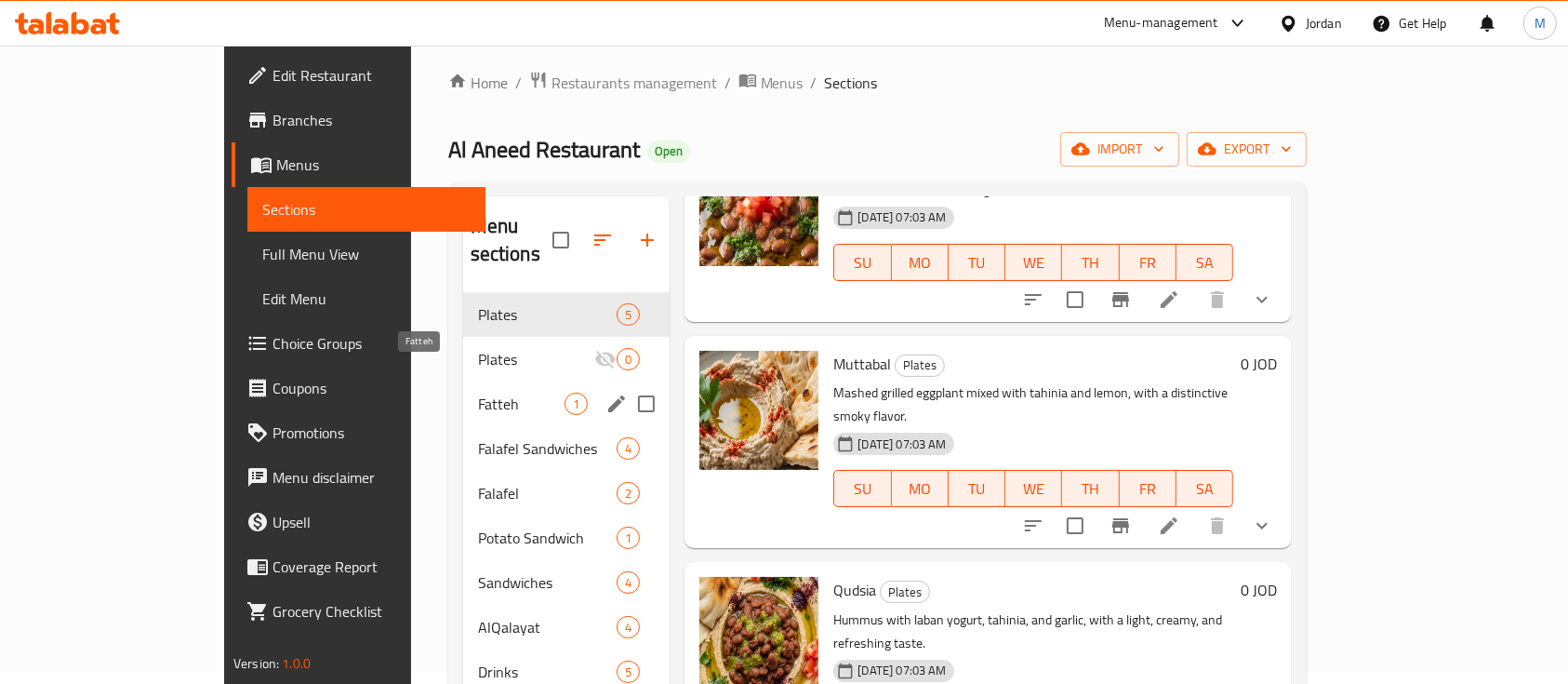
click at [463, 381] on div "Fatteh 1" at bounding box center [567, 404] width 208 height 45
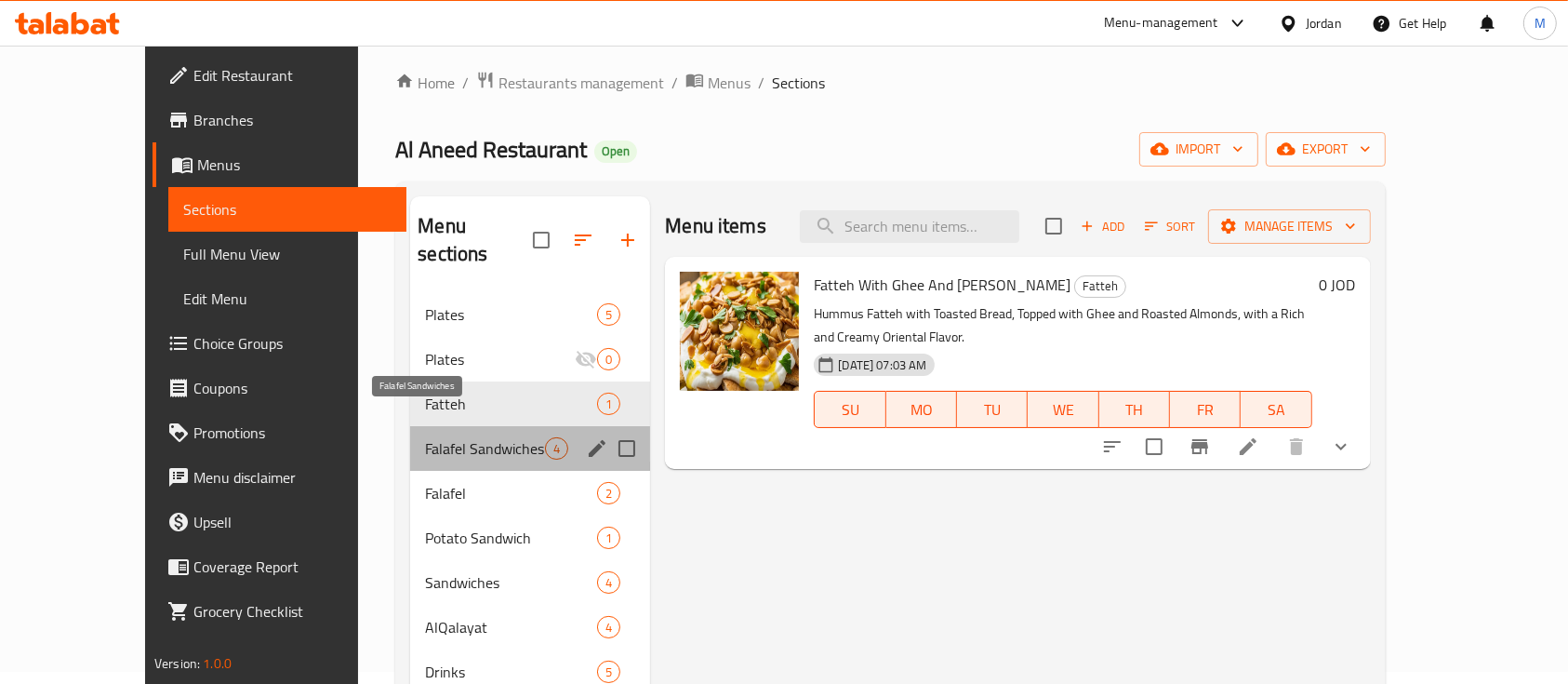
click at [474, 437] on span "Falafel Sandwiches" at bounding box center [485, 448] width 120 height 23
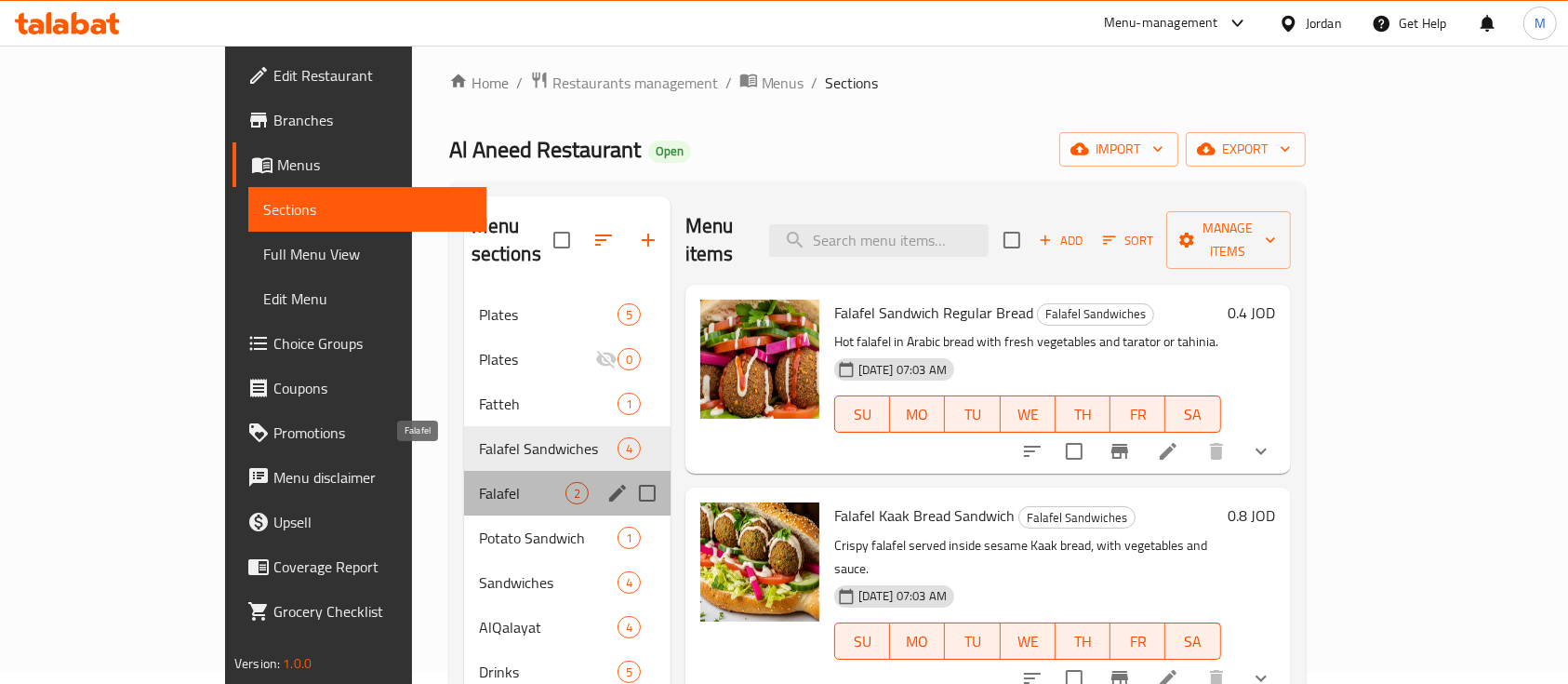
click at [488, 482] on span "Falafel" at bounding box center [522, 493] width 86 height 23
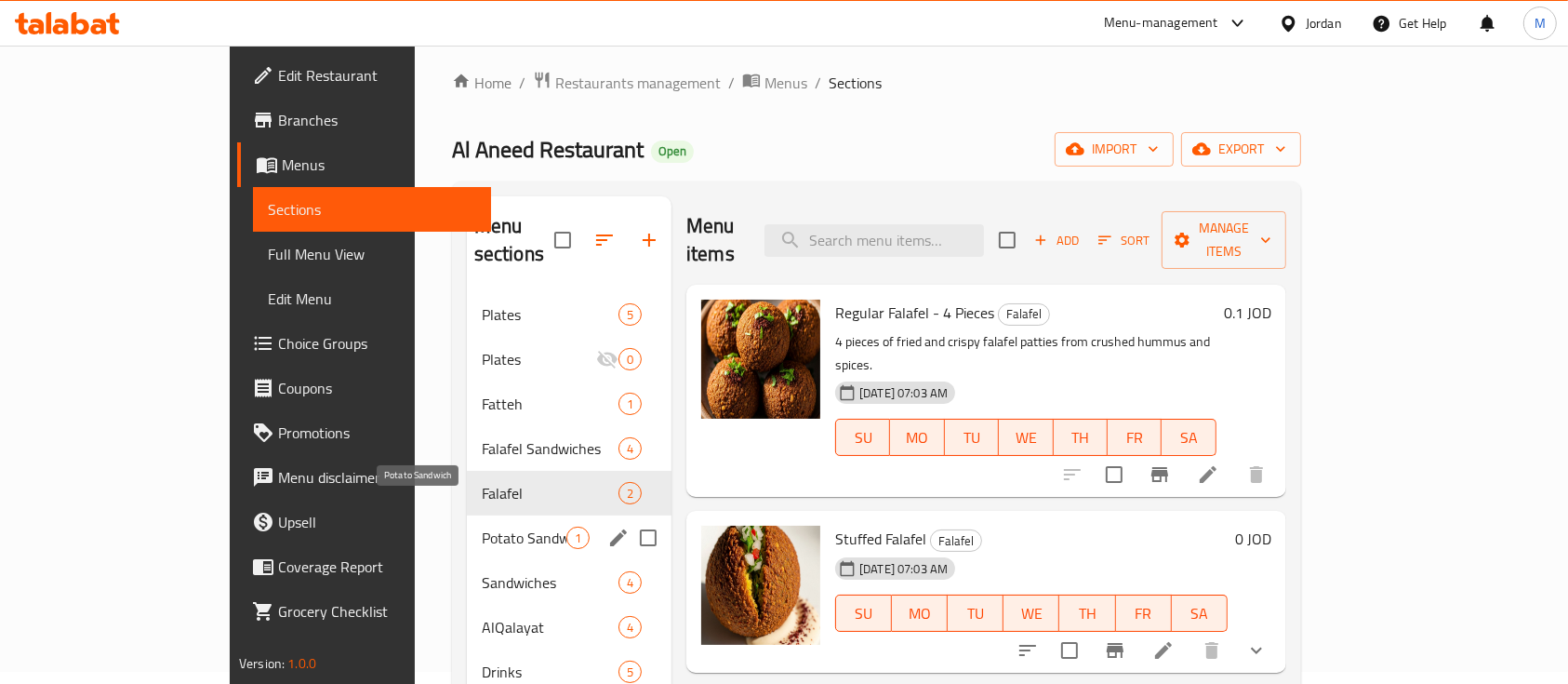
click at [482, 512] on span "Potato Sandwich" at bounding box center [524, 538] width 84 height 23
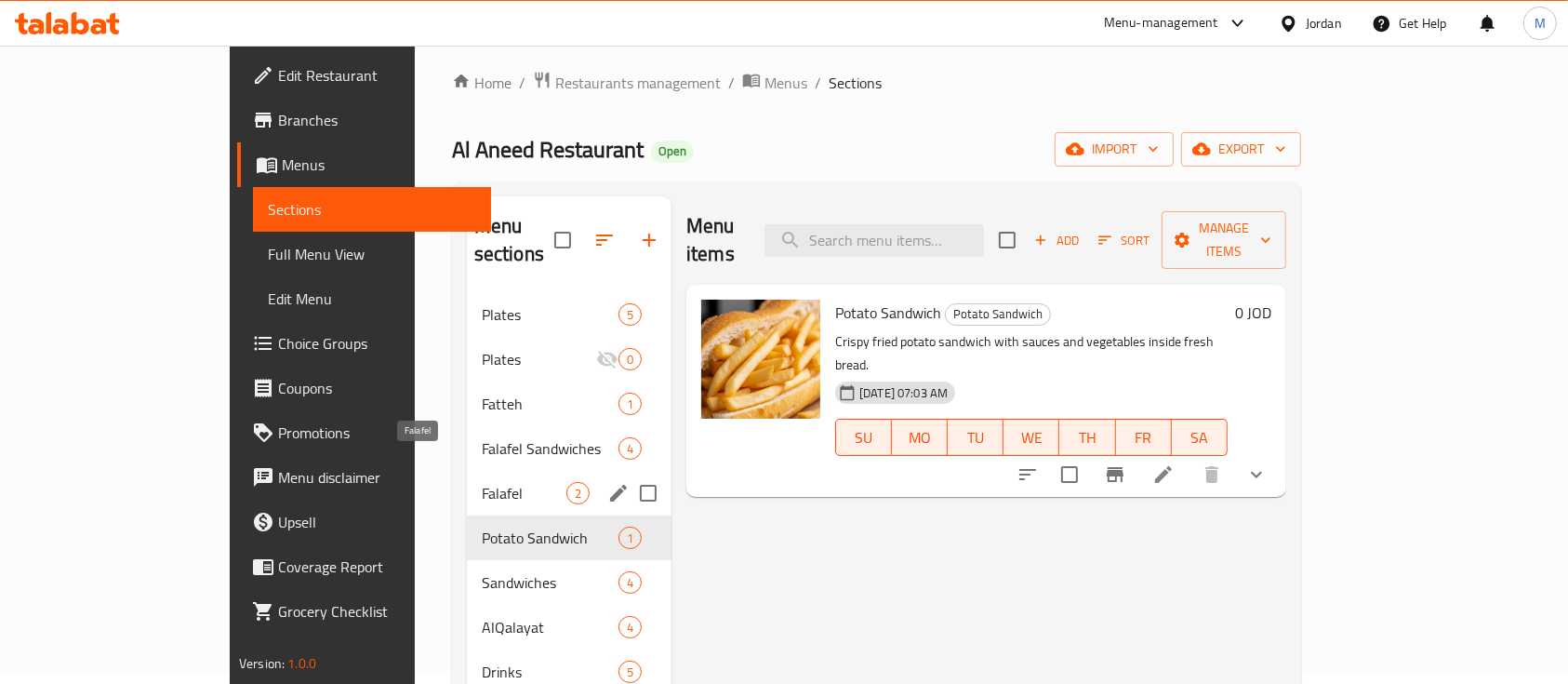
click at [482, 482] on span "Falafel" at bounding box center [524, 493] width 84 height 23
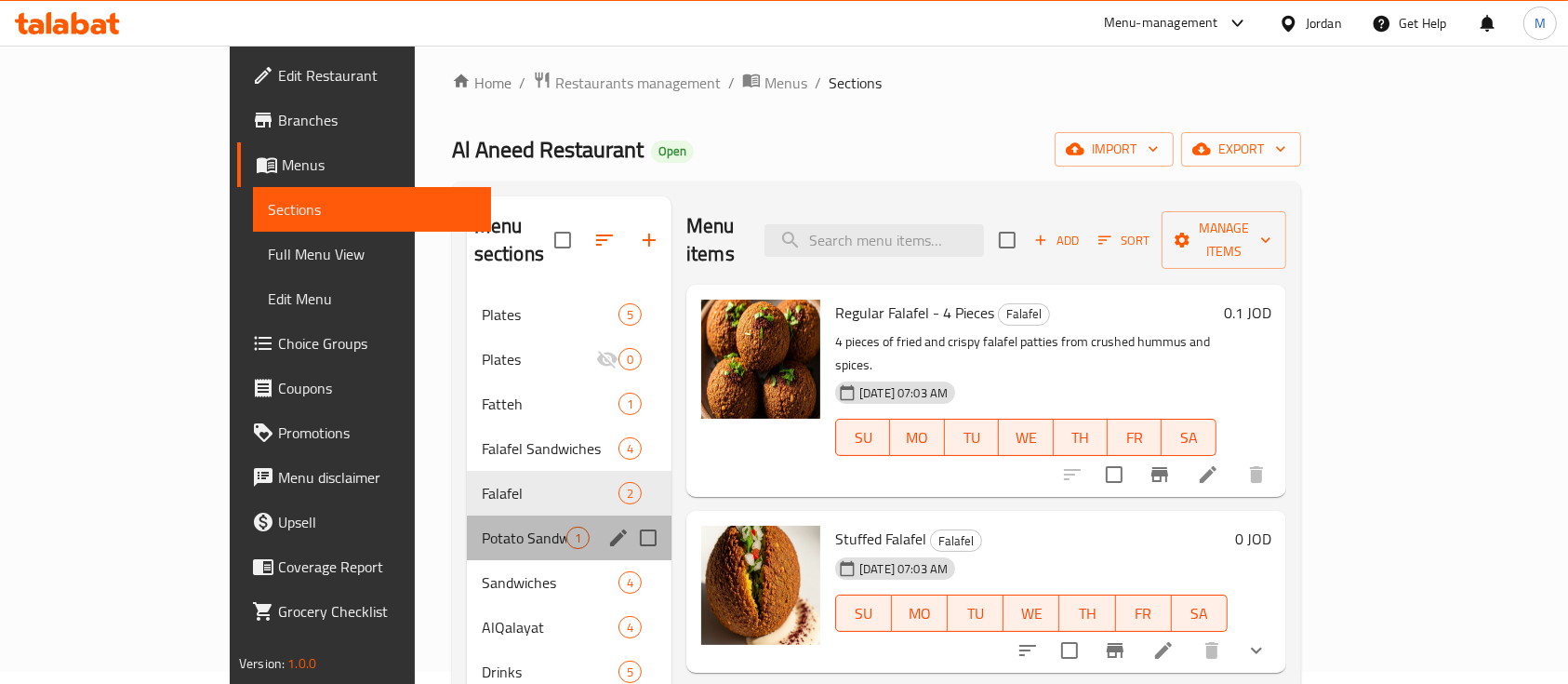
click at [467, 512] on div "Potato Sandwich 1" at bounding box center [569, 538] width 205 height 45
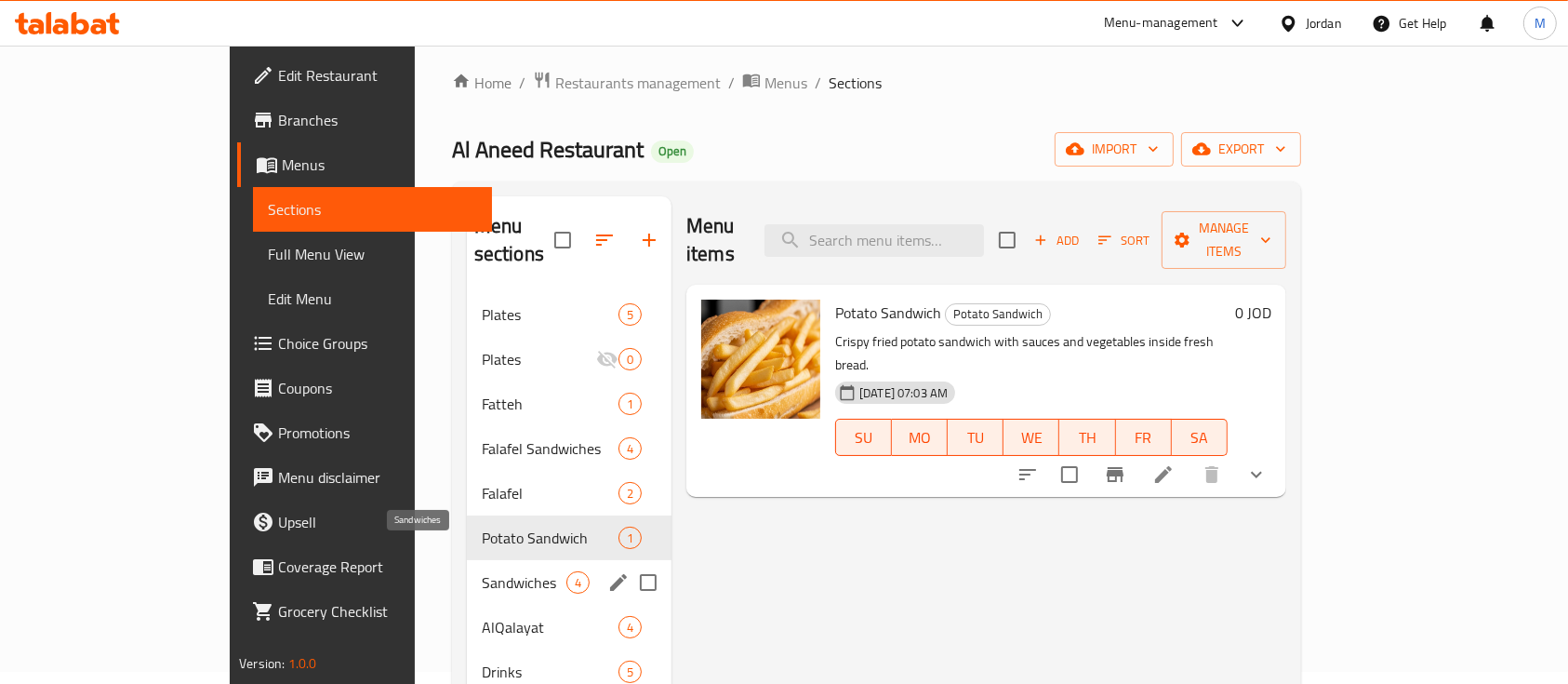
click at [482, 512] on span "Sandwiches" at bounding box center [524, 582] width 84 height 23
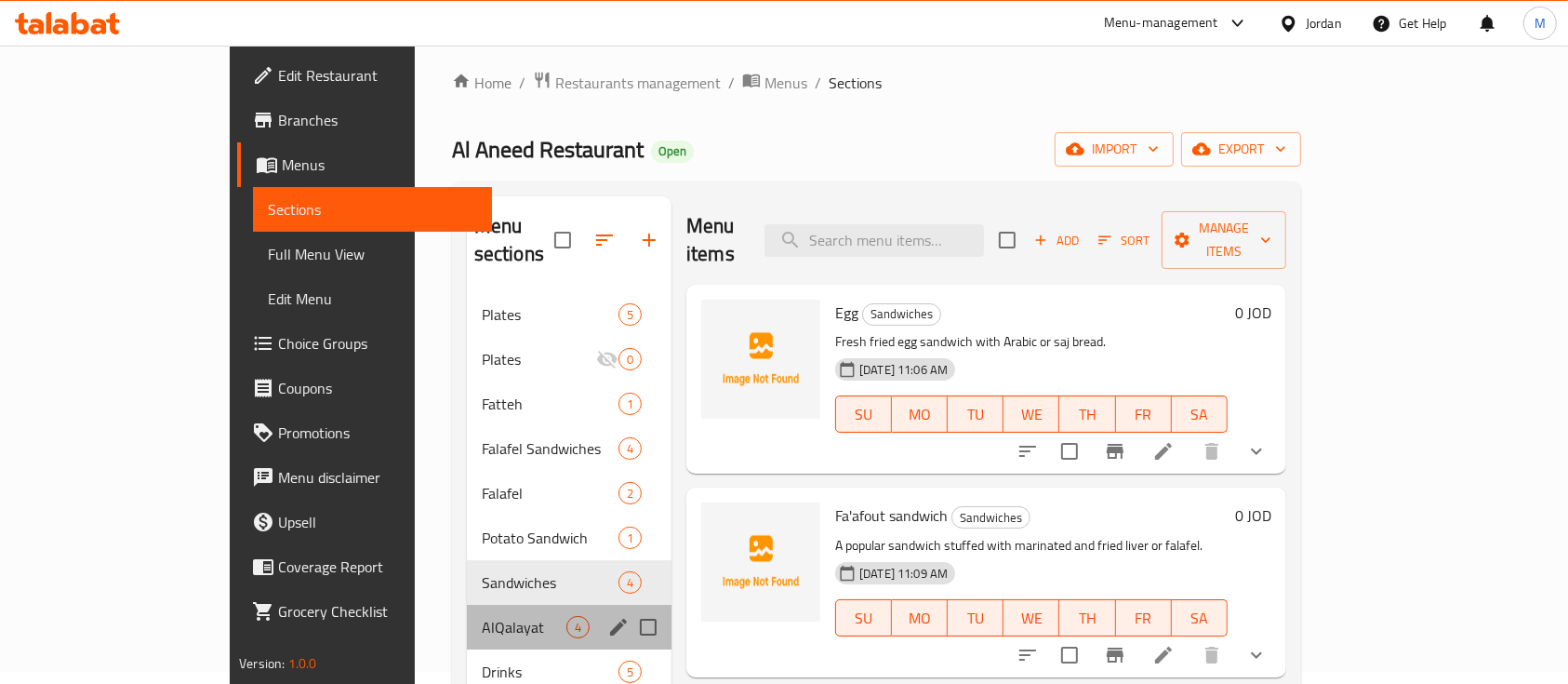
click at [467, 512] on div "AlQalayat 4" at bounding box center [569, 627] width 205 height 45
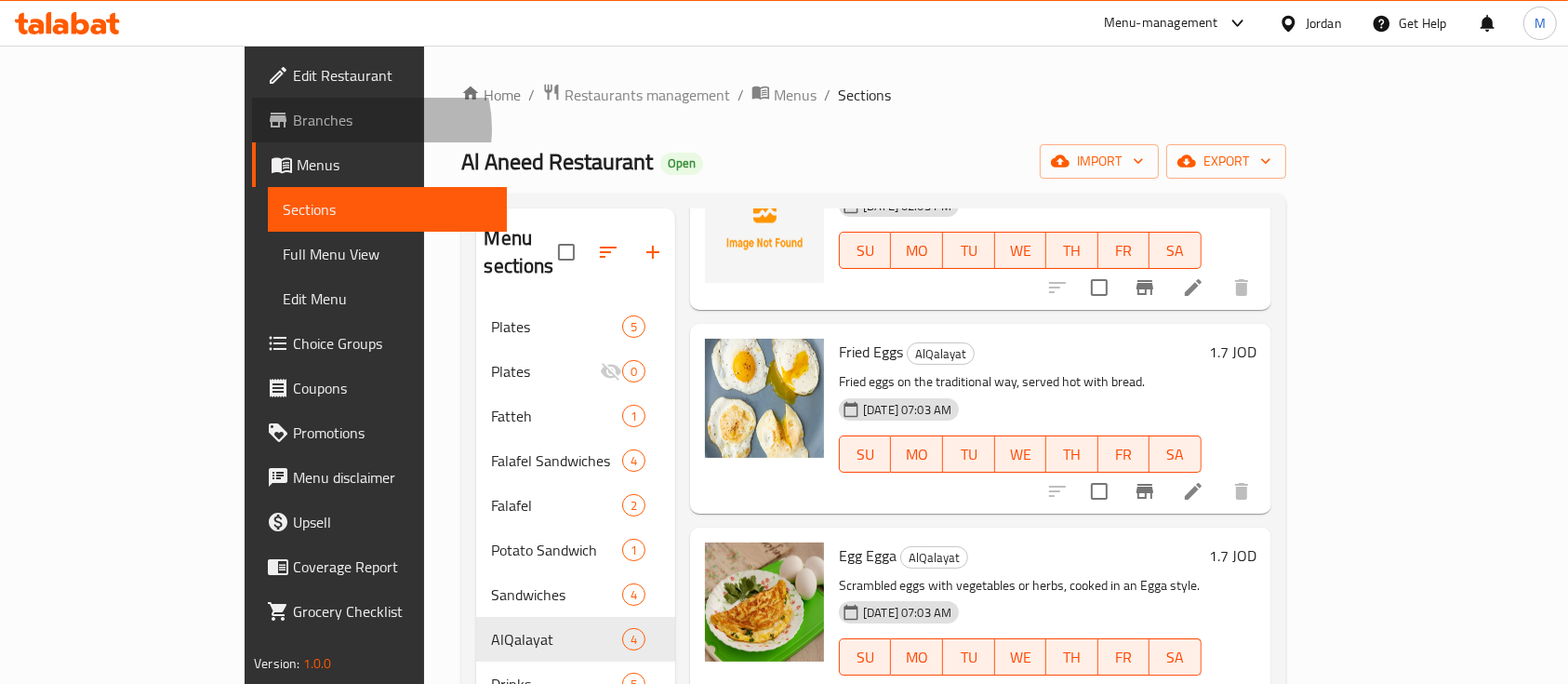
click at [293, 128] on span "Branches" at bounding box center [392, 120] width 199 height 23
